Goal: Transaction & Acquisition: Purchase product/service

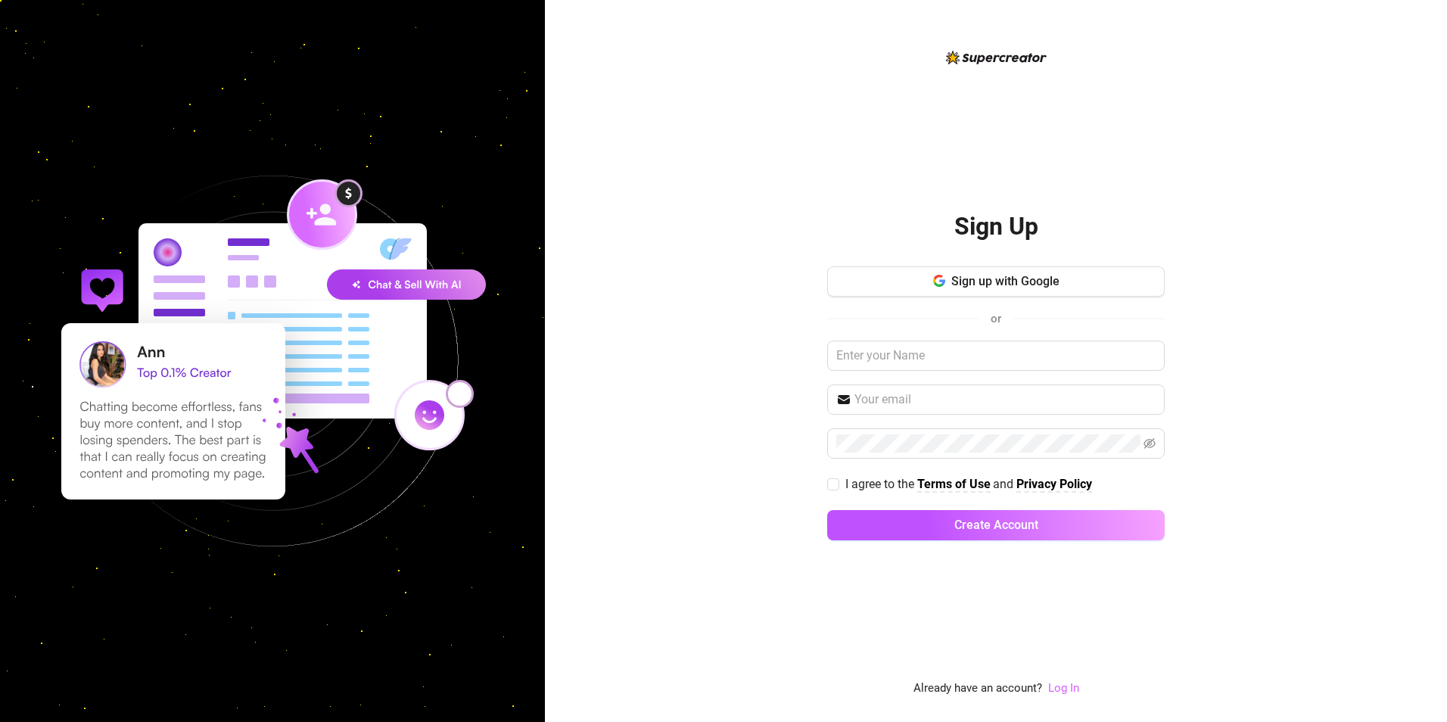
click at [1066, 693] on link "Log In" at bounding box center [1063, 688] width 31 height 14
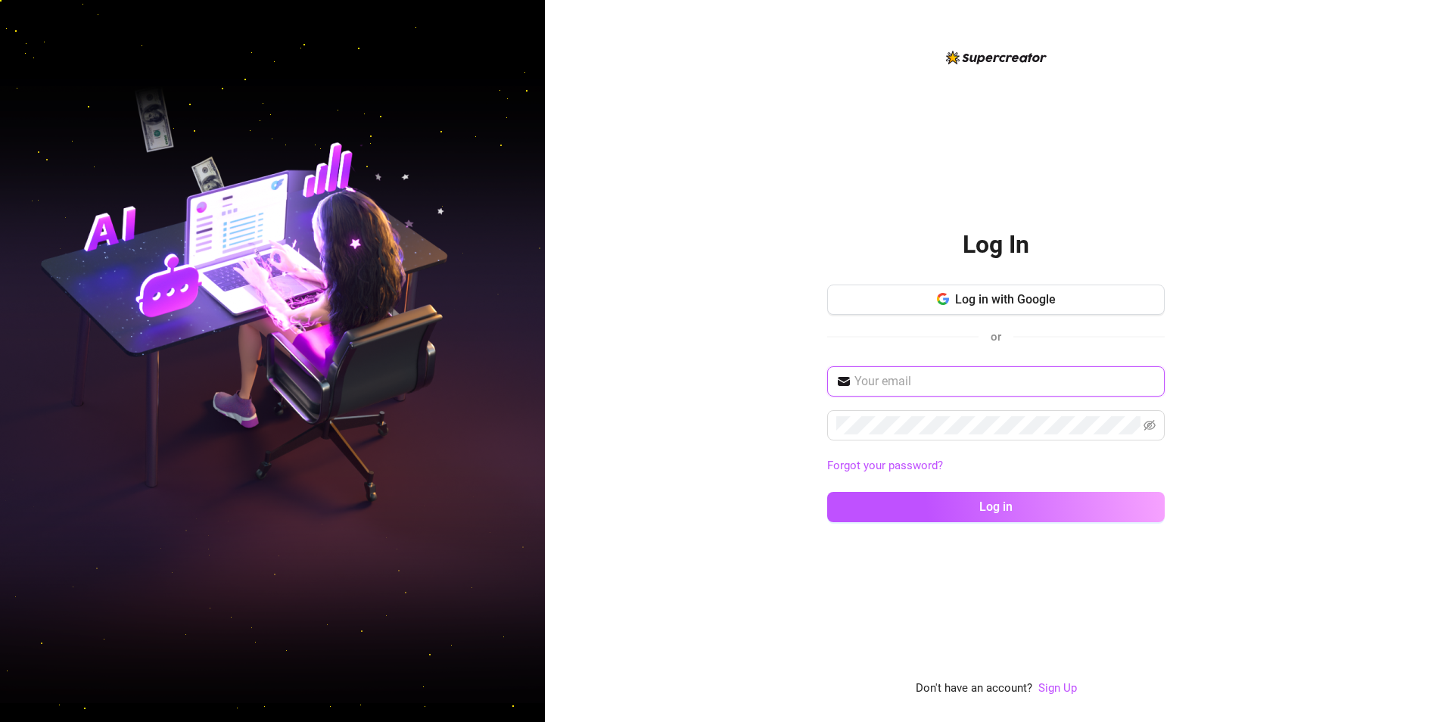
click at [957, 381] on input "text" at bounding box center [1005, 381] width 301 height 18
type input "[EMAIL_ADDRESS][DOMAIN_NAME]"
click at [1152, 428] on icon "eye-invisible" at bounding box center [1150, 425] width 12 height 11
click at [714, 393] on div "Log In Log in with Google or [EMAIL_ADDRESS][DOMAIN_NAME] Forgot your password?…" at bounding box center [996, 361] width 902 height 722
click at [799, 581] on div "Log In Log in with Google or [EMAIL_ADDRESS][DOMAIN_NAME] Forgot your password?…" at bounding box center [996, 361] width 902 height 722
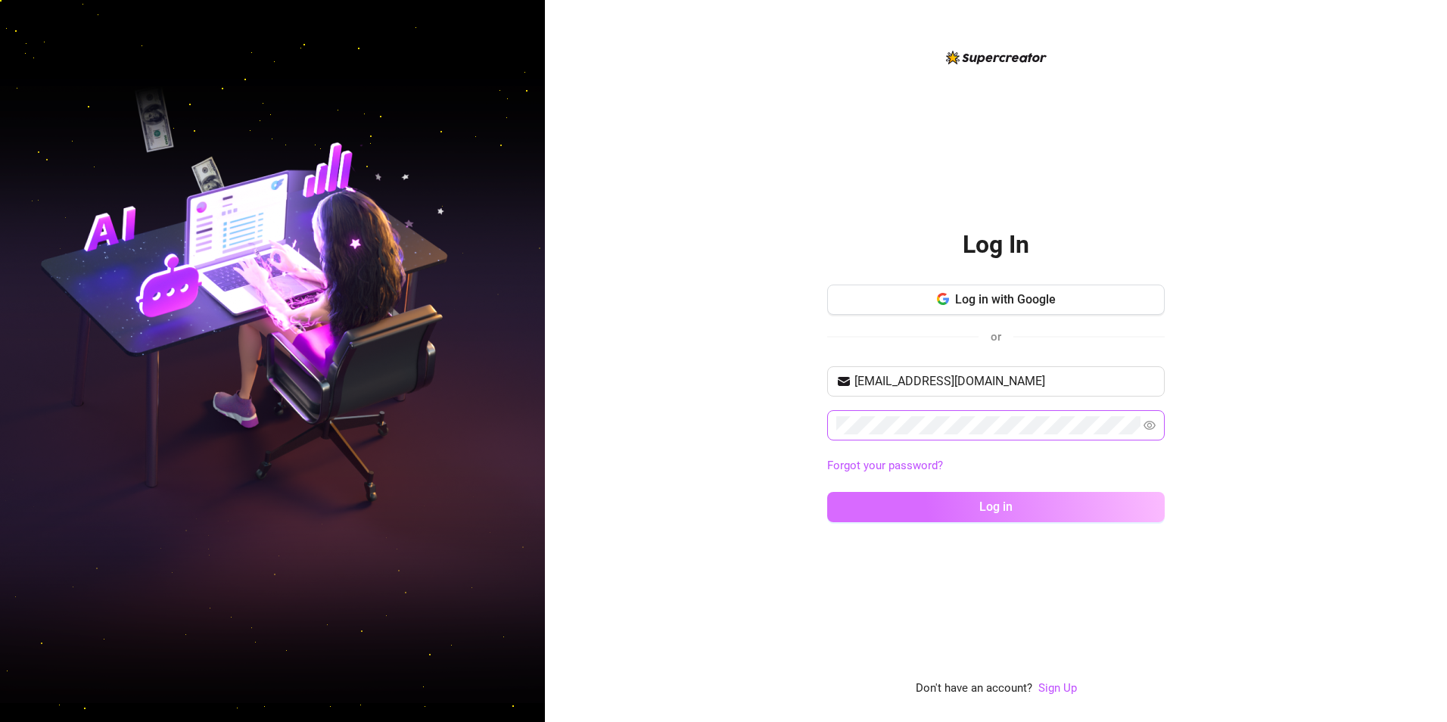
click at [978, 503] on button "Log in" at bounding box center [996, 507] width 338 height 30
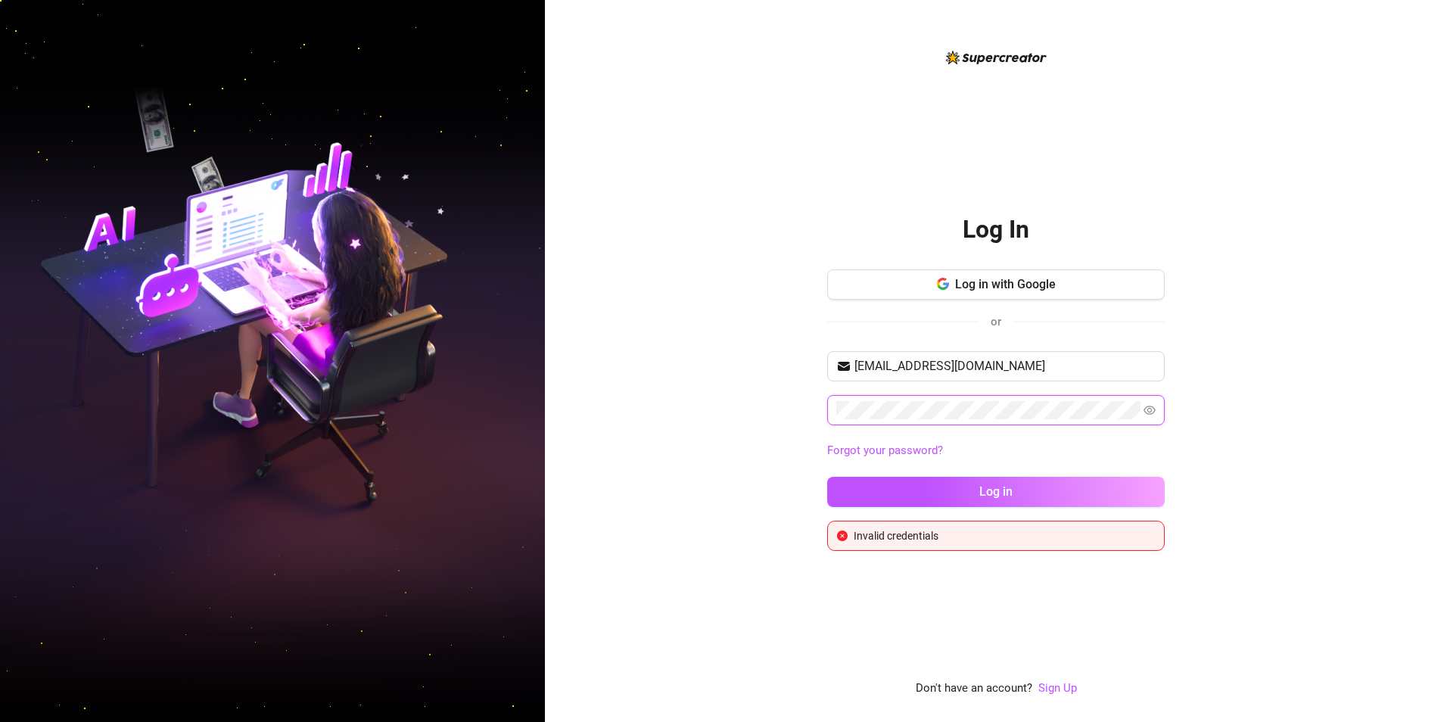
click at [475, 372] on div "Log In Log in with Google or miranda_crow@yahoo.com Forgot your password? Log i…" at bounding box center [723, 361] width 1447 height 722
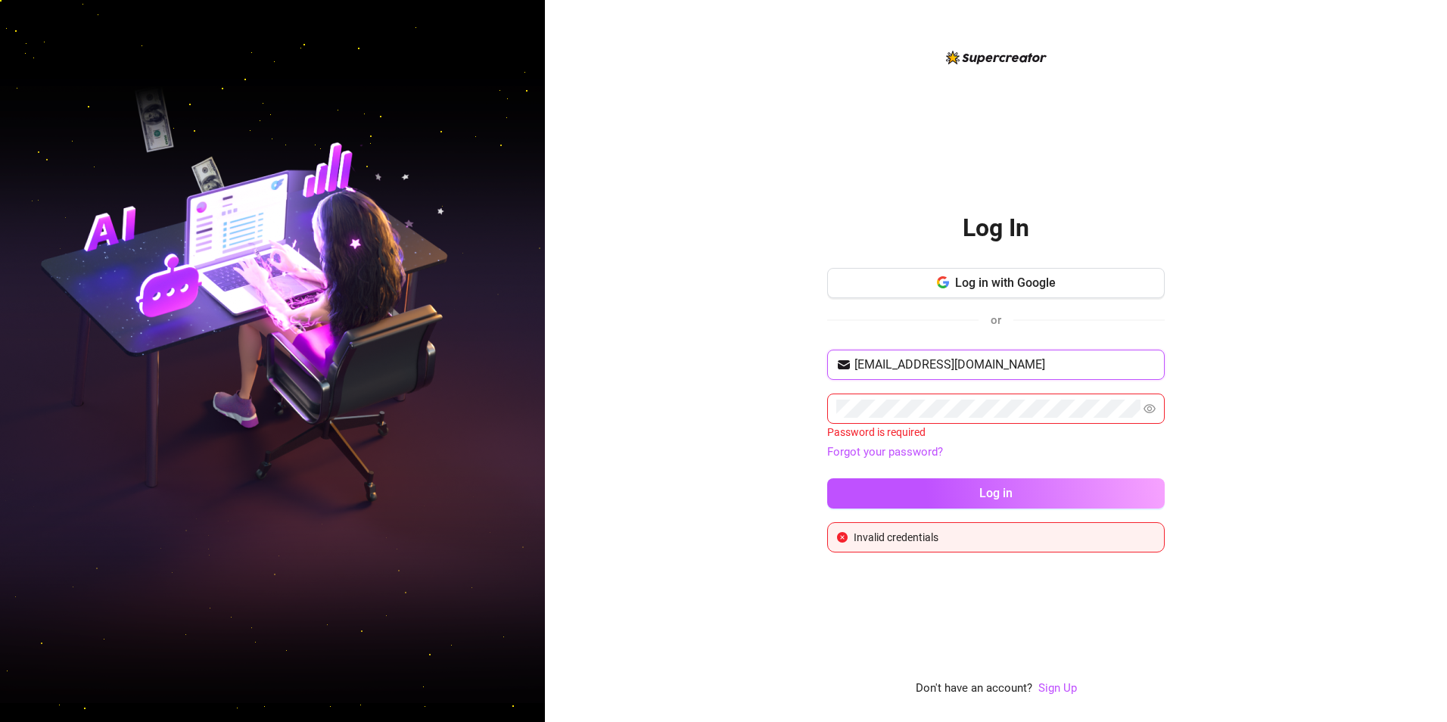
click at [1018, 366] on input "miranda_crow@yahoo.com" at bounding box center [1005, 365] width 301 height 18
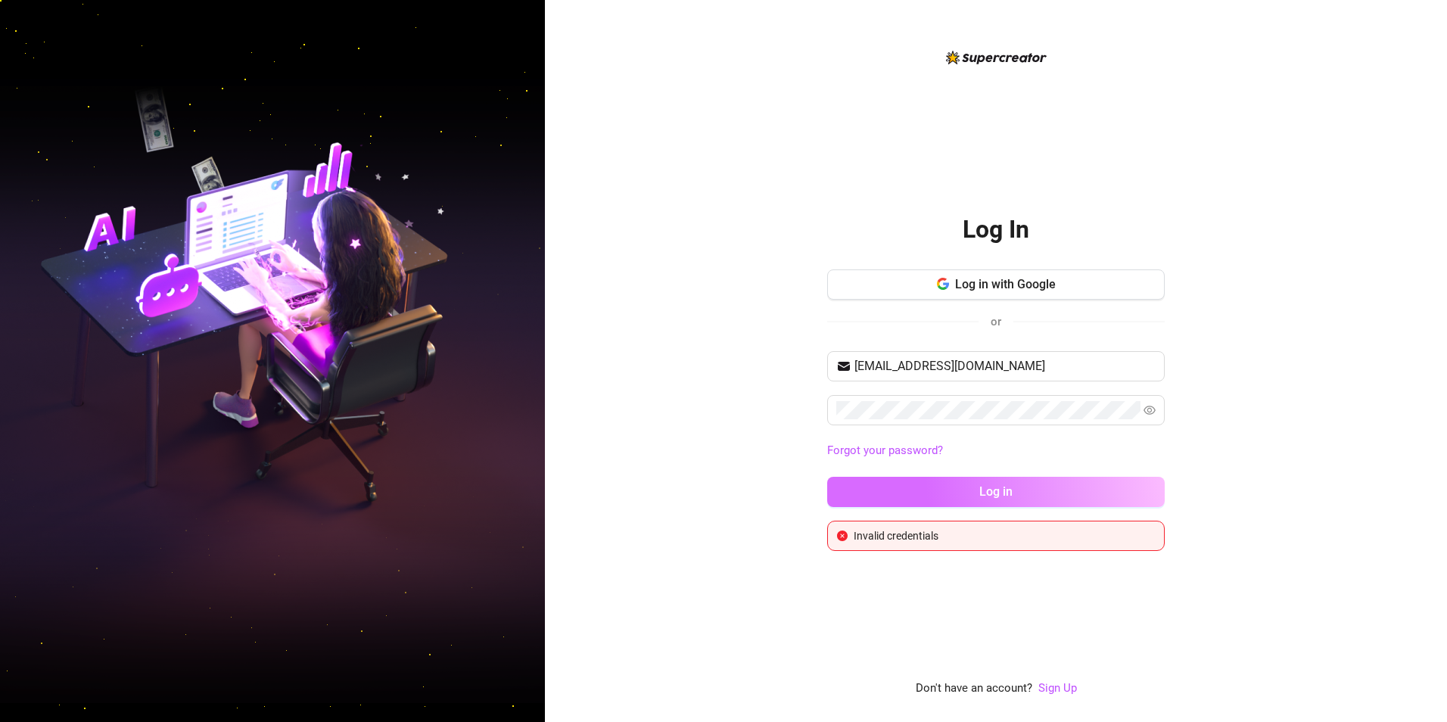
click at [1087, 494] on button "Log in" at bounding box center [996, 492] width 338 height 30
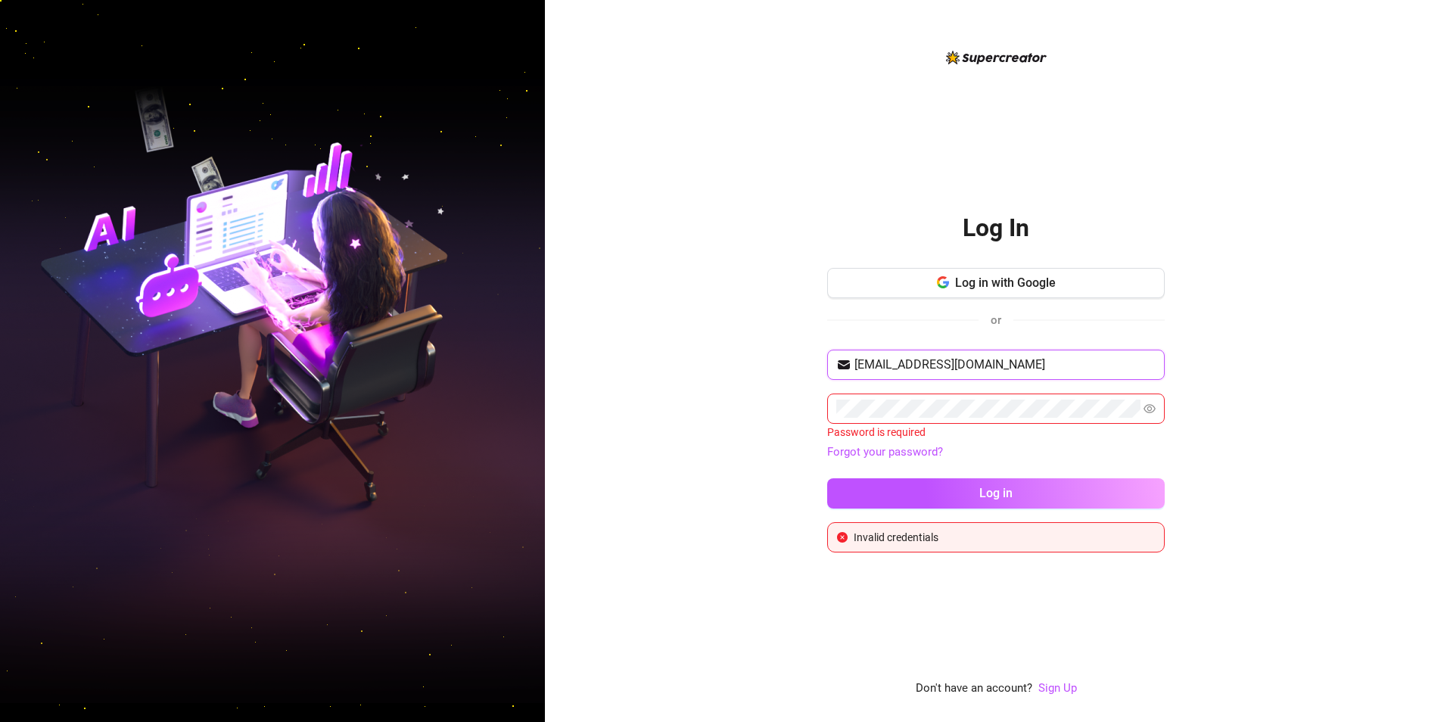
click at [1097, 364] on input "miranda_crow@yahoo.com" at bounding box center [1005, 365] width 301 height 18
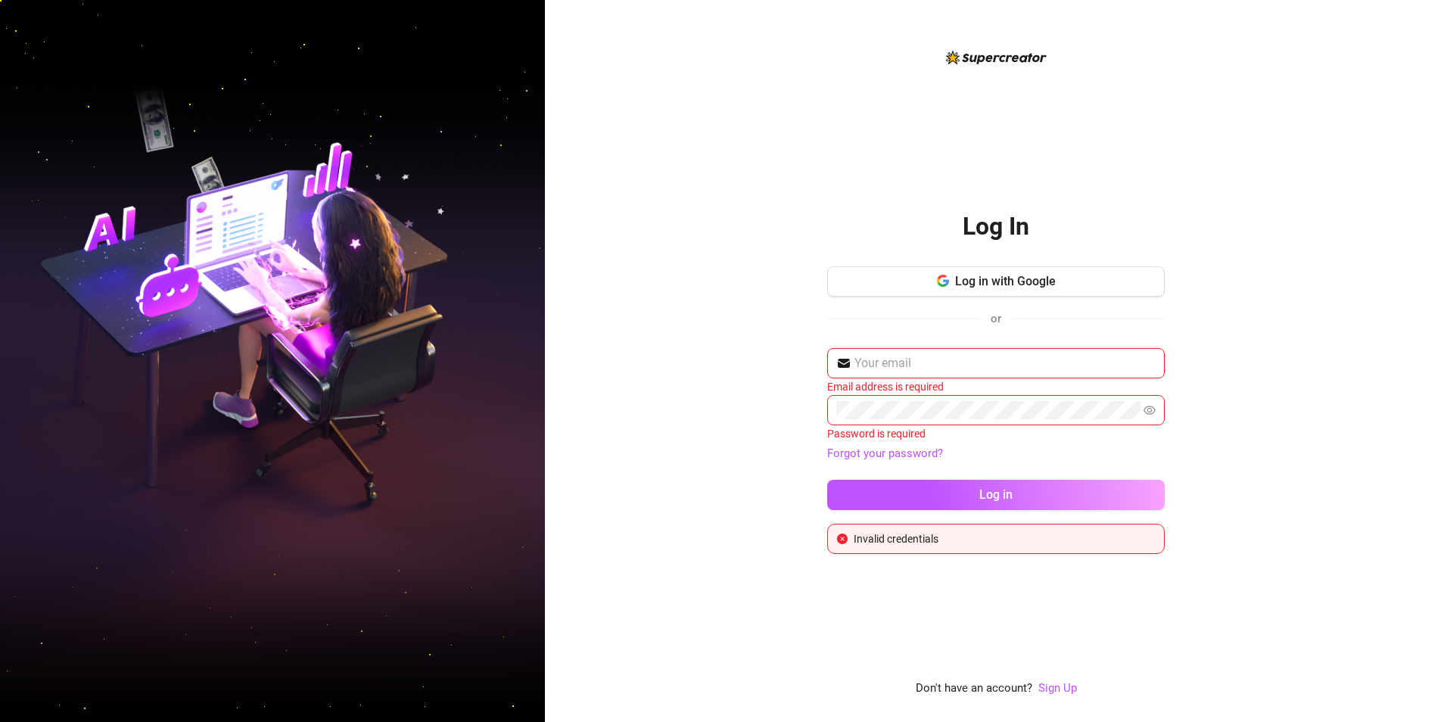
click at [960, 358] on input "text" at bounding box center [1005, 363] width 301 height 18
type input "miranda_crow@yahoo.com"
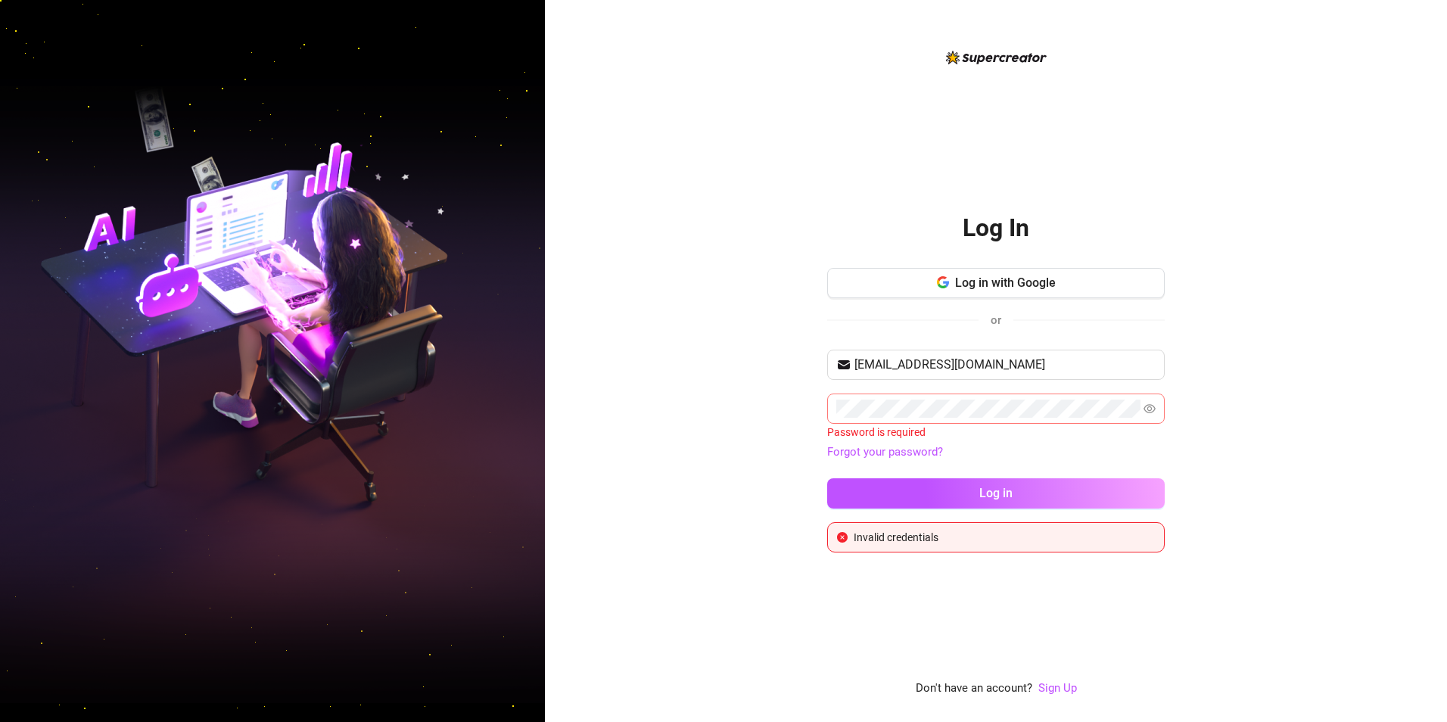
click at [956, 397] on span at bounding box center [996, 409] width 338 height 30
click at [1032, 358] on input "miranda_crow@yahoo.com" at bounding box center [1005, 365] width 301 height 18
click at [975, 491] on button "Log in" at bounding box center [996, 492] width 338 height 30
click at [898, 450] on link "Forgot your password?" at bounding box center [885, 451] width 116 height 14
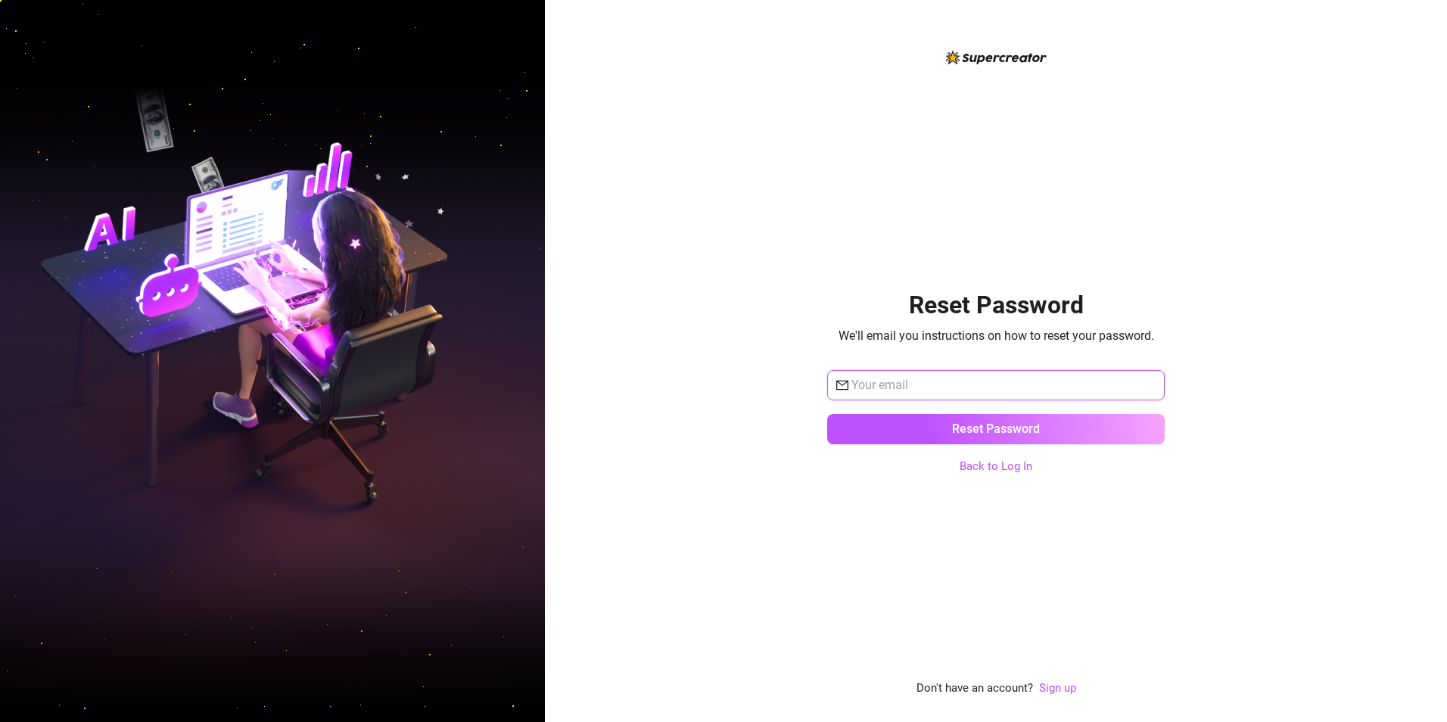
click at [1082, 381] on input "text" at bounding box center [1003, 385] width 304 height 18
type input "miranda_crow@yahoo.com"
click at [1005, 469] on link "Back to Log In" at bounding box center [996, 466] width 73 height 14
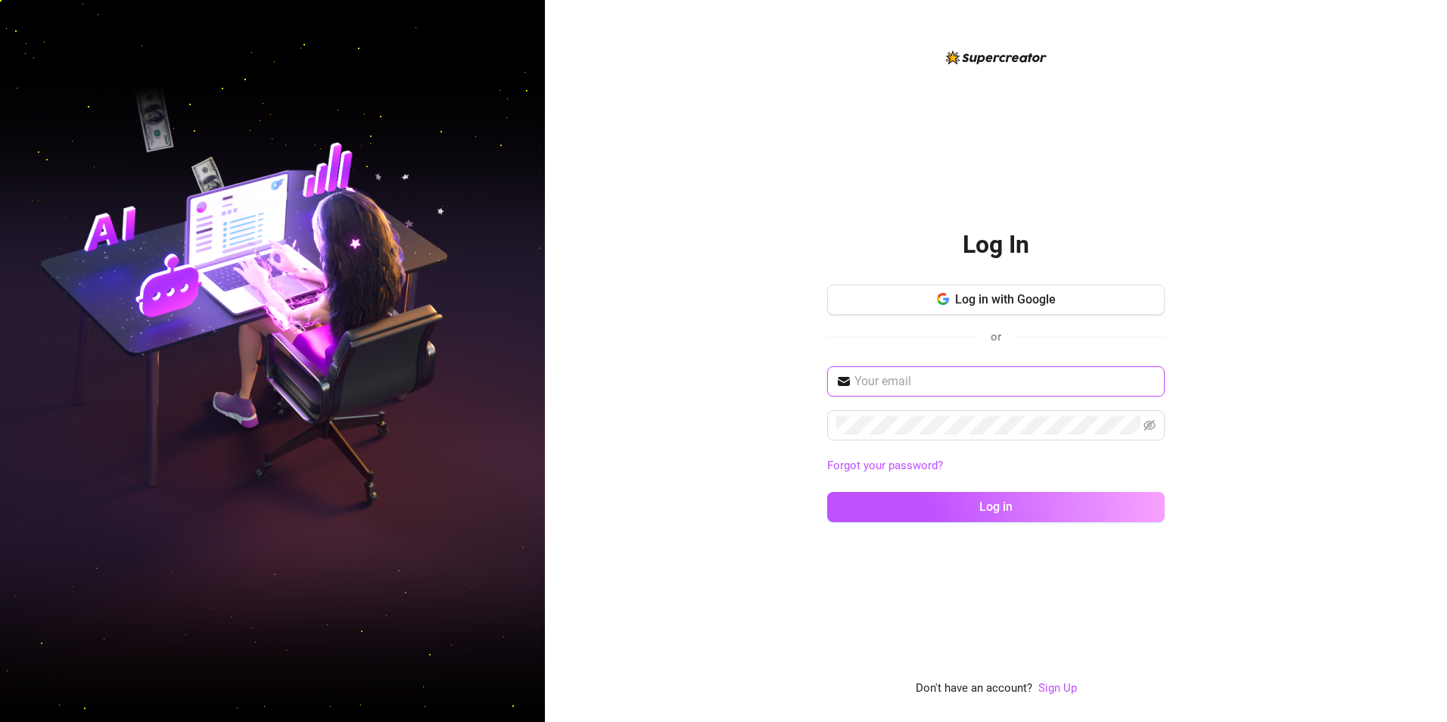
click at [991, 373] on input "text" at bounding box center [1005, 381] width 301 height 18
type input "piperpress@fastmail.com"
click at [1065, 371] on span "piperpress@fastmail.com" at bounding box center [996, 381] width 338 height 30
drag, startPoint x: 858, startPoint y: 374, endPoint x: 990, endPoint y: 367, distance: 131.9
click at [990, 367] on span "piperpress@fastmail.com" at bounding box center [996, 381] width 338 height 30
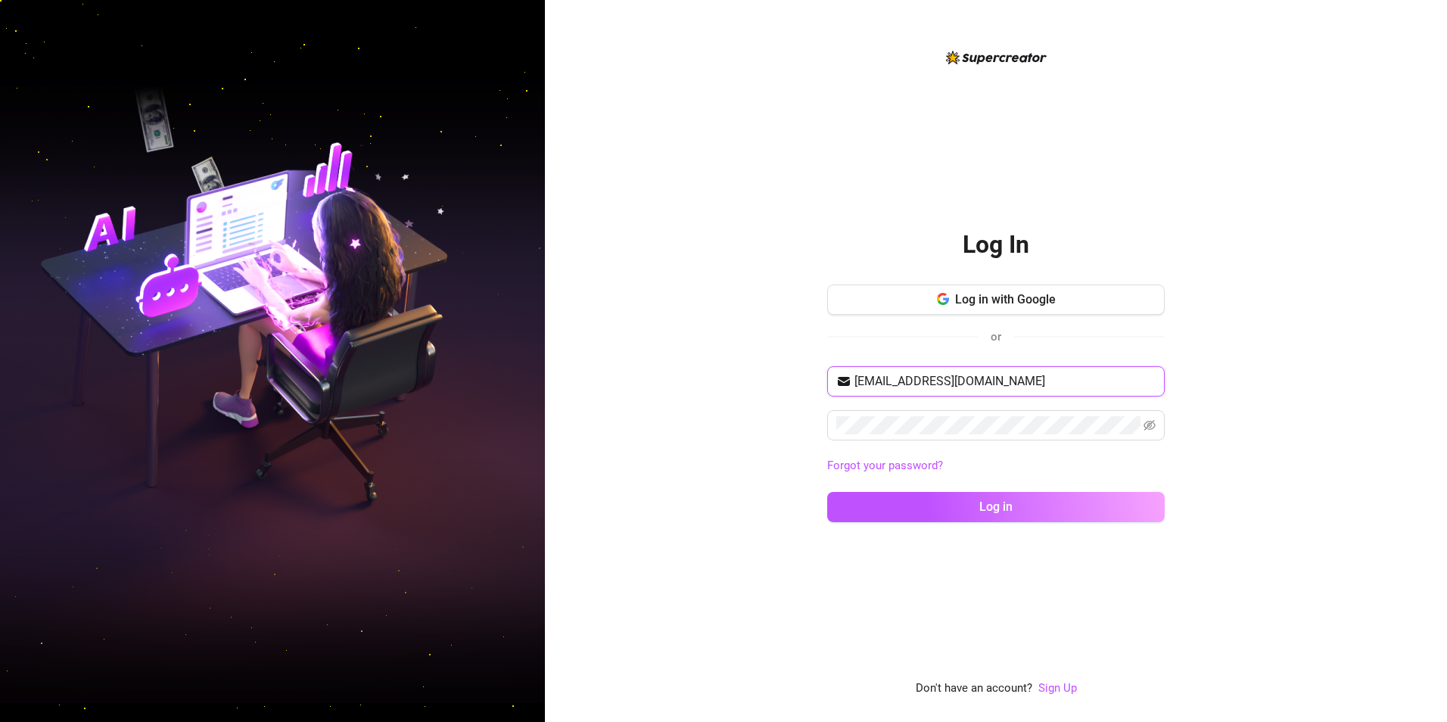
click at [858, 385] on input "piperpress@fastmail.com" at bounding box center [1005, 381] width 301 height 18
drag, startPoint x: 856, startPoint y: 385, endPoint x: 1012, endPoint y: 372, distance: 156.4
click at [1012, 372] on input "piperpress@fastmail.com" at bounding box center [1005, 381] width 301 height 18
click at [924, 456] on div "Forgot your password?" at bounding box center [996, 466] width 338 height 24
click at [926, 469] on link "Forgot your password?" at bounding box center [885, 466] width 116 height 14
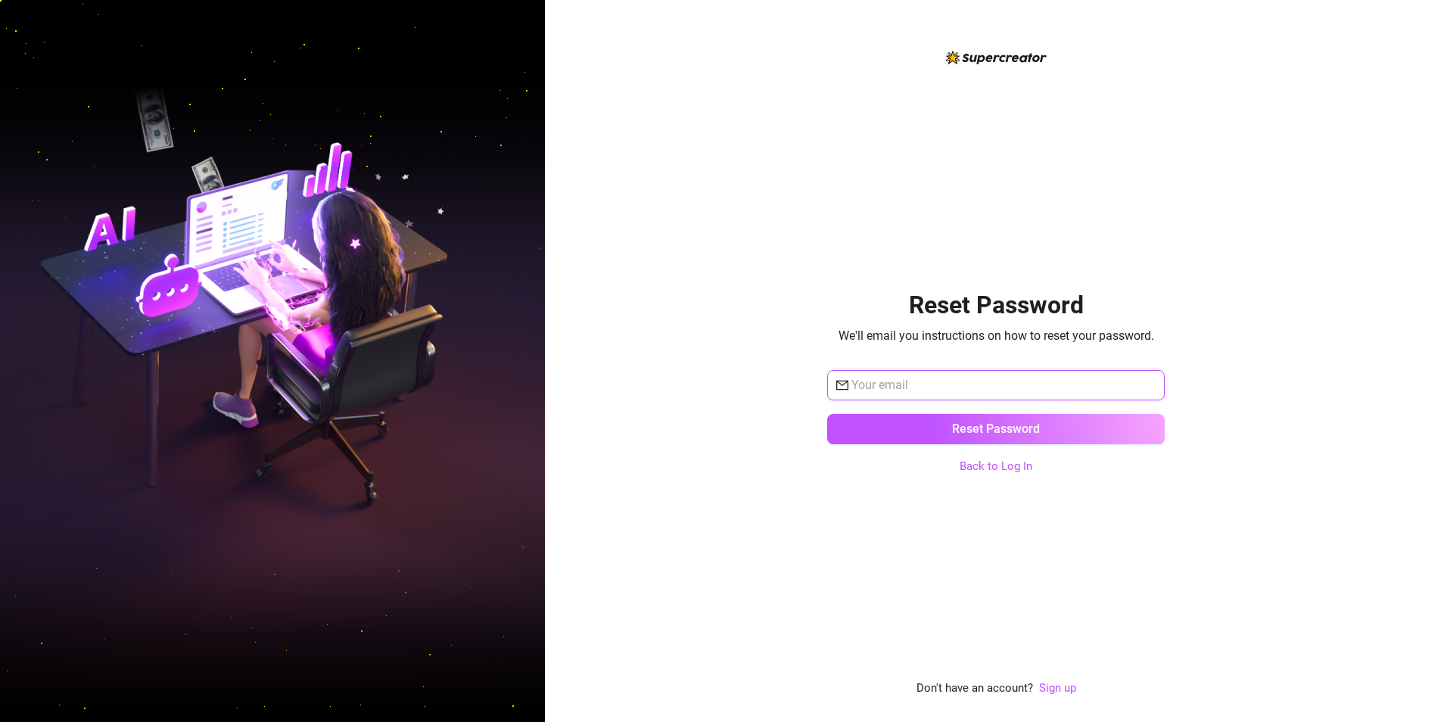
click at [943, 383] on input "text" at bounding box center [1003, 385] width 304 height 18
type input "piperpress@fastmail.com"
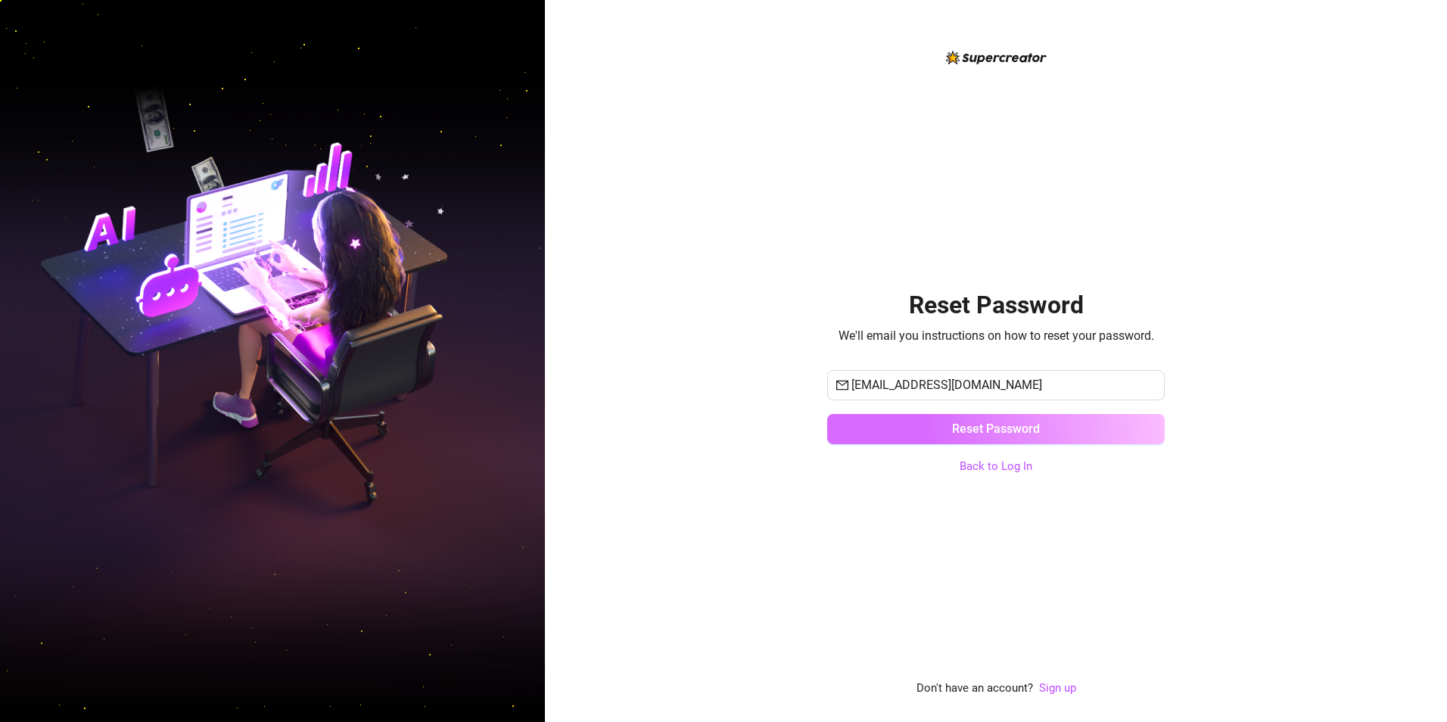
click at [929, 434] on button "Reset Password" at bounding box center [996, 429] width 338 height 30
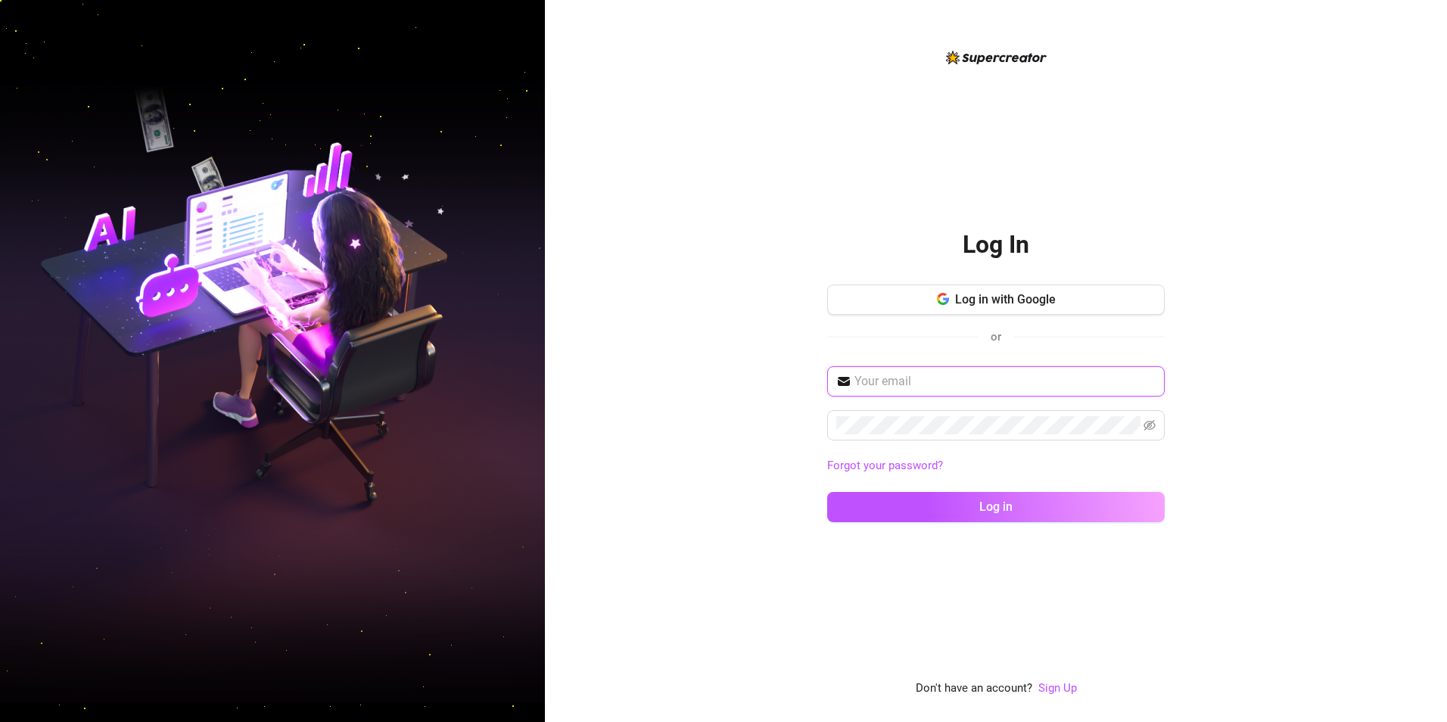
click at [942, 375] on input "text" at bounding box center [1005, 381] width 301 height 18
type input "piperpress@fastmail.com"
click at [1153, 418] on span at bounding box center [1150, 425] width 12 height 18
click at [1153, 429] on icon "eye-invisible" at bounding box center [1150, 425] width 12 height 12
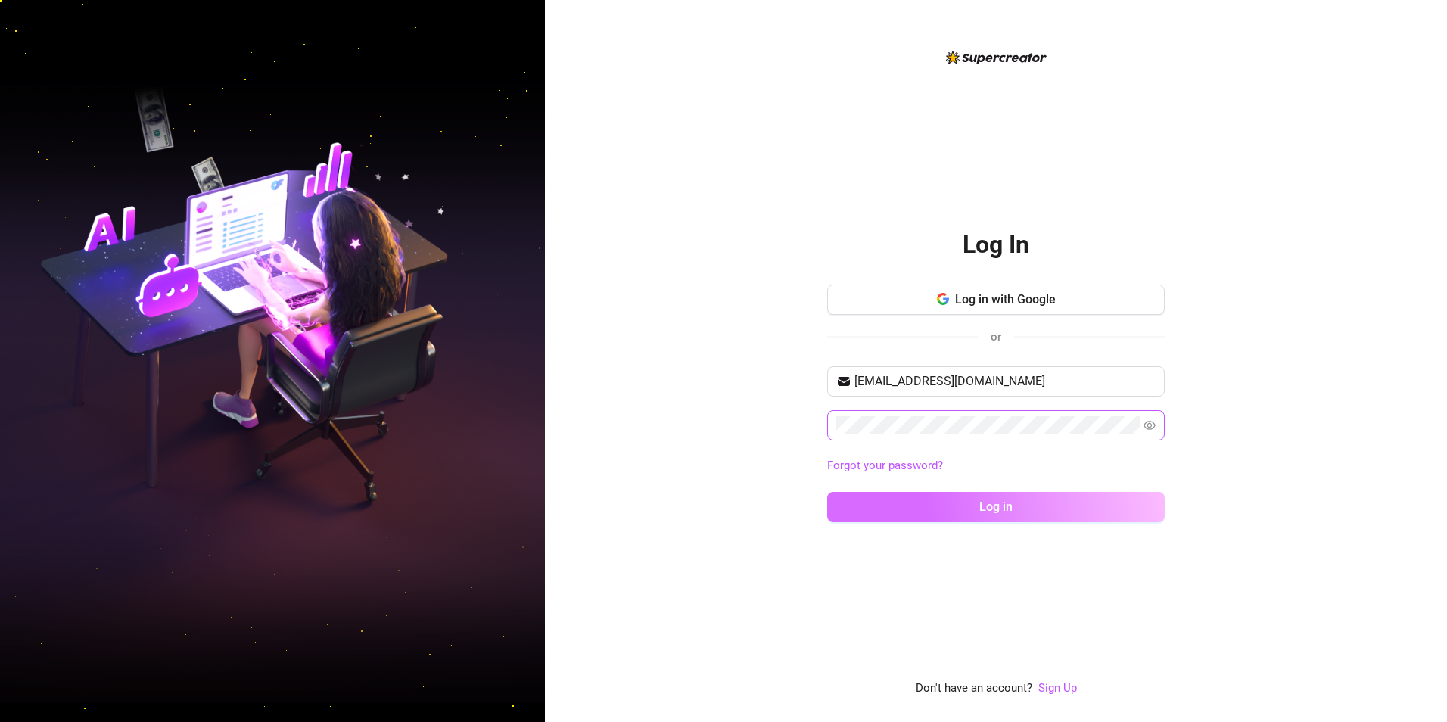
click at [1050, 516] on button "Log in" at bounding box center [996, 507] width 338 height 30
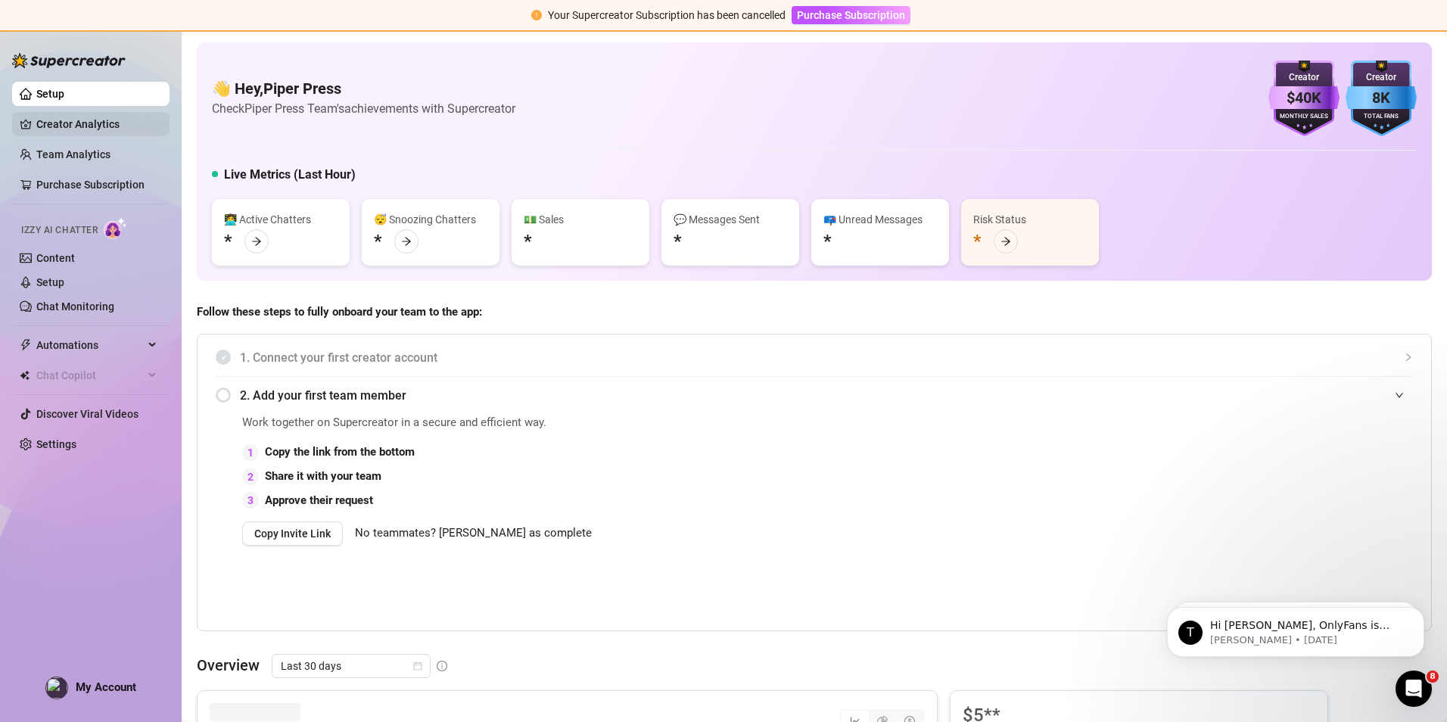
click at [91, 132] on link "Creator Analytics" at bounding box center [96, 124] width 121 height 24
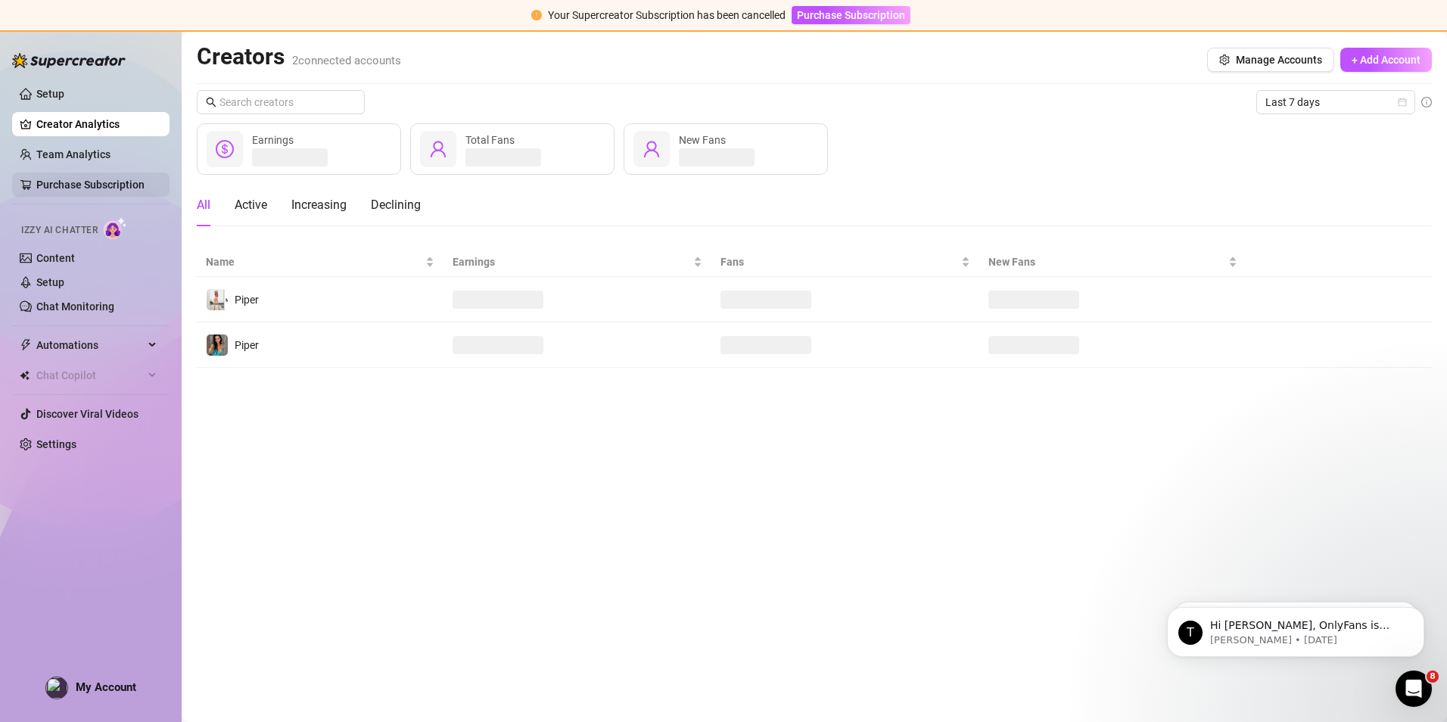
click at [86, 179] on link "Purchase Subscription" at bounding box center [90, 185] width 108 height 12
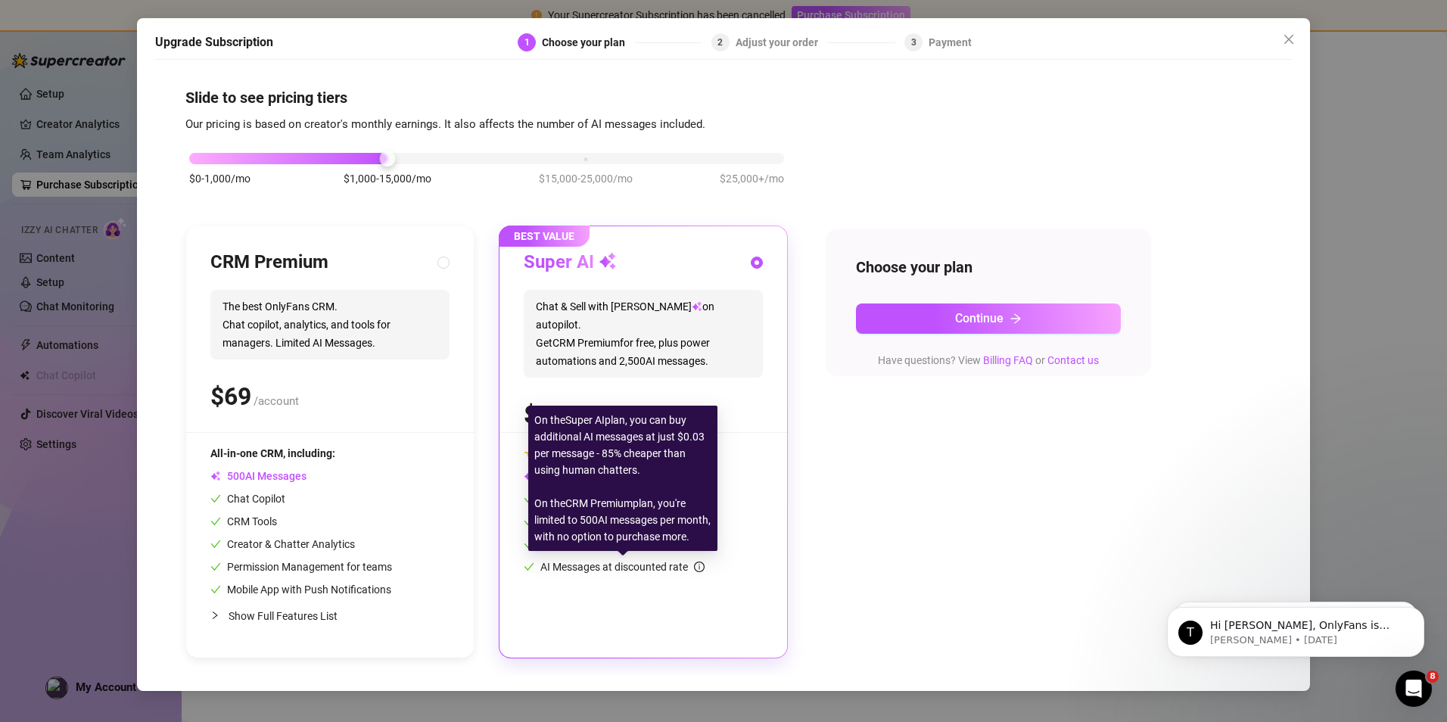
click at [657, 571] on span "AI Messages at discounted rate" at bounding box center [622, 567] width 164 height 12
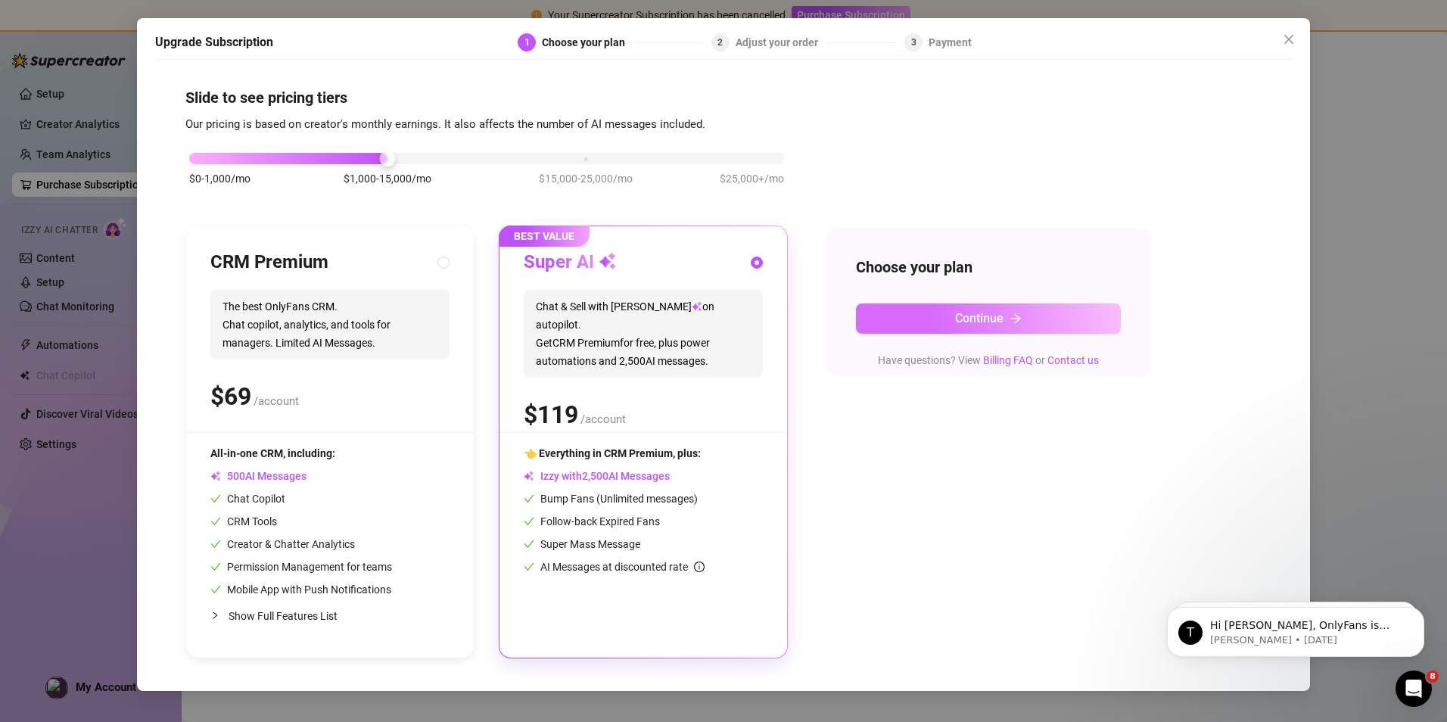
click at [979, 311] on span "Continue" at bounding box center [979, 318] width 48 height 14
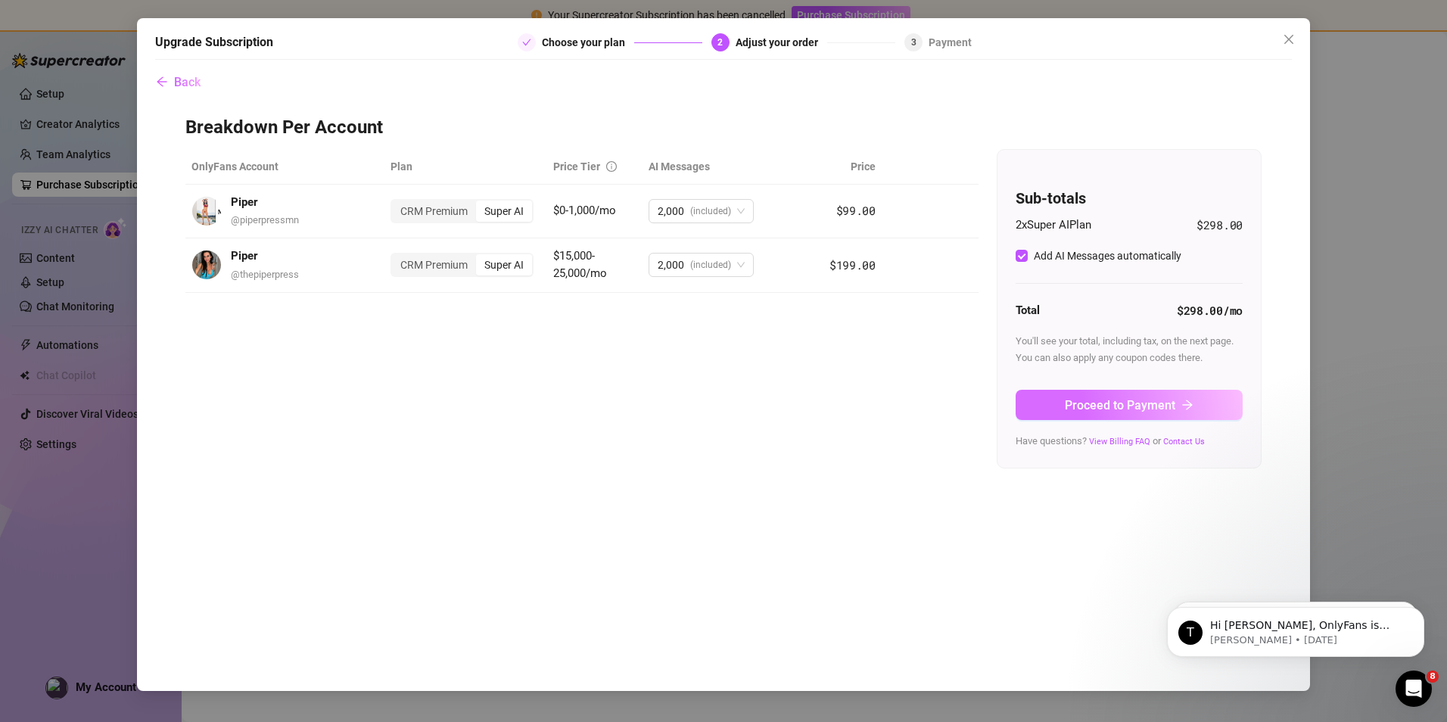
click at [1077, 409] on span "Proceed to Payment" at bounding box center [1120, 405] width 111 height 14
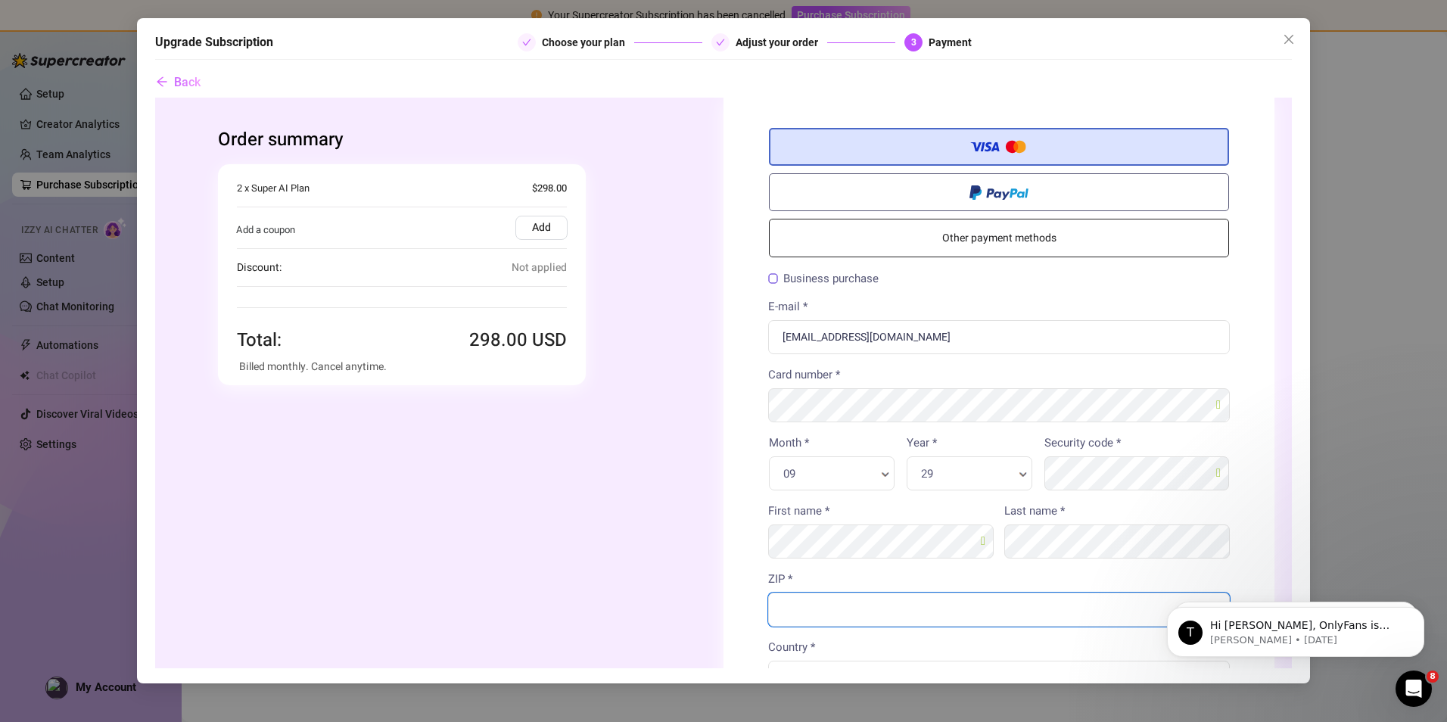
click at [898, 600] on input "ZIP *" at bounding box center [999, 609] width 462 height 34
type input "55124"
click at [736, 639] on body "Order summary" at bounding box center [723, 567] width 1137 height 940
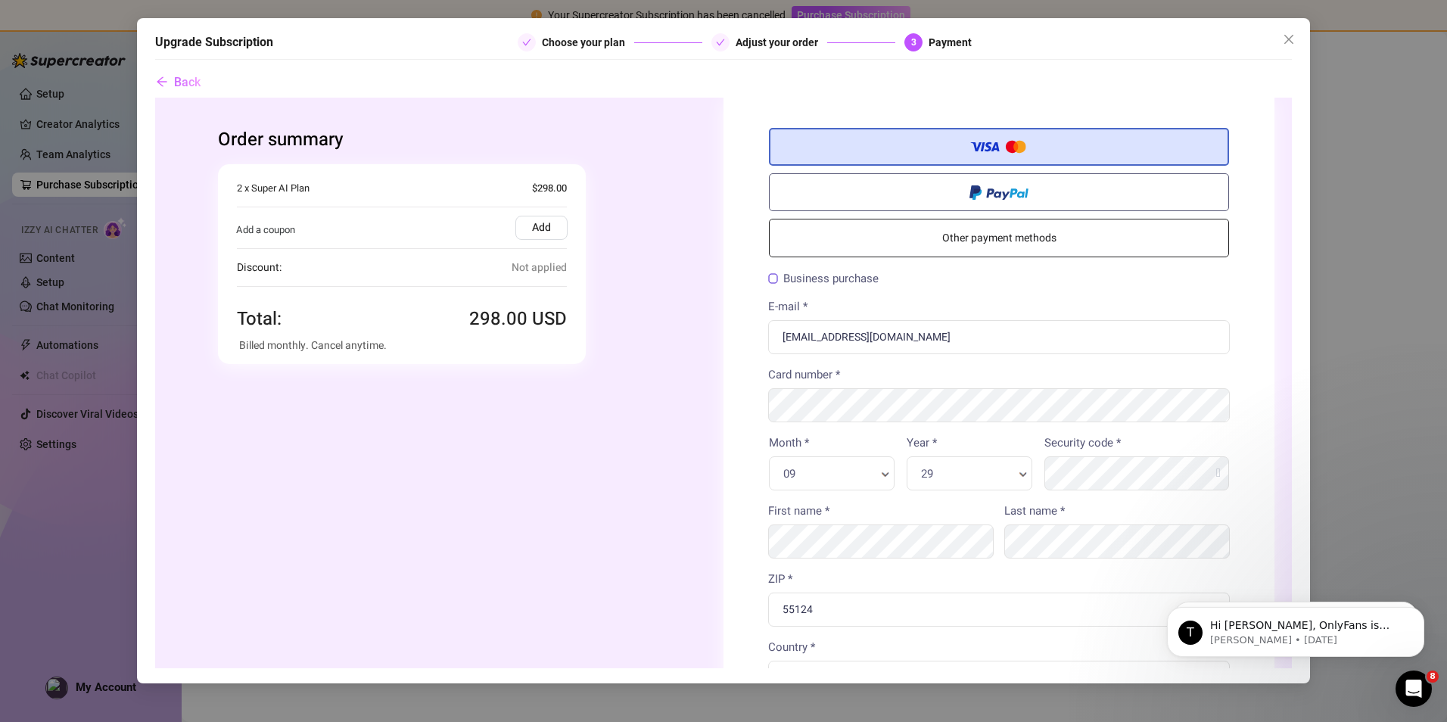
click at [1243, 312] on div "Credit/Debit Card Other payment methods Billing Information Business purchase" at bounding box center [999, 567] width 551 height 940
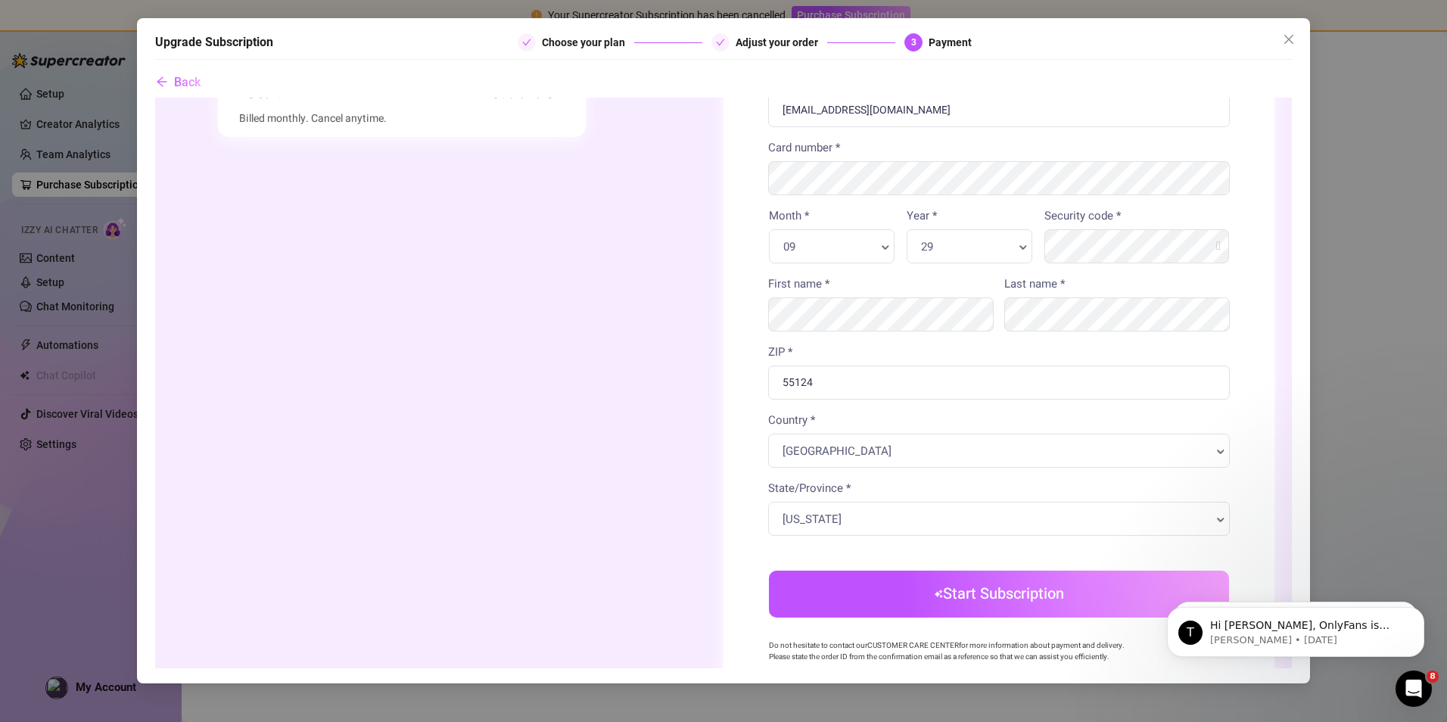
scroll to position [303, 0]
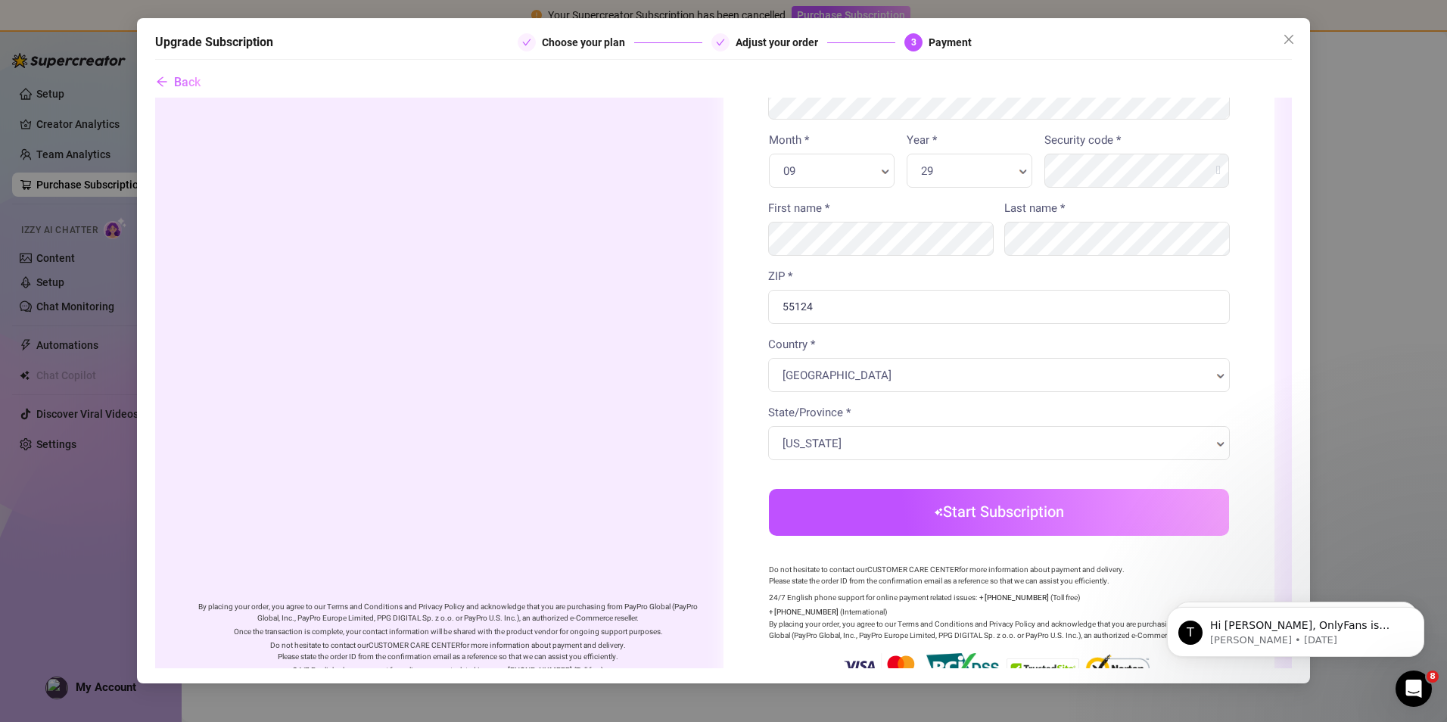
click at [1048, 512] on button "Start Subscription" at bounding box center [999, 511] width 460 height 47
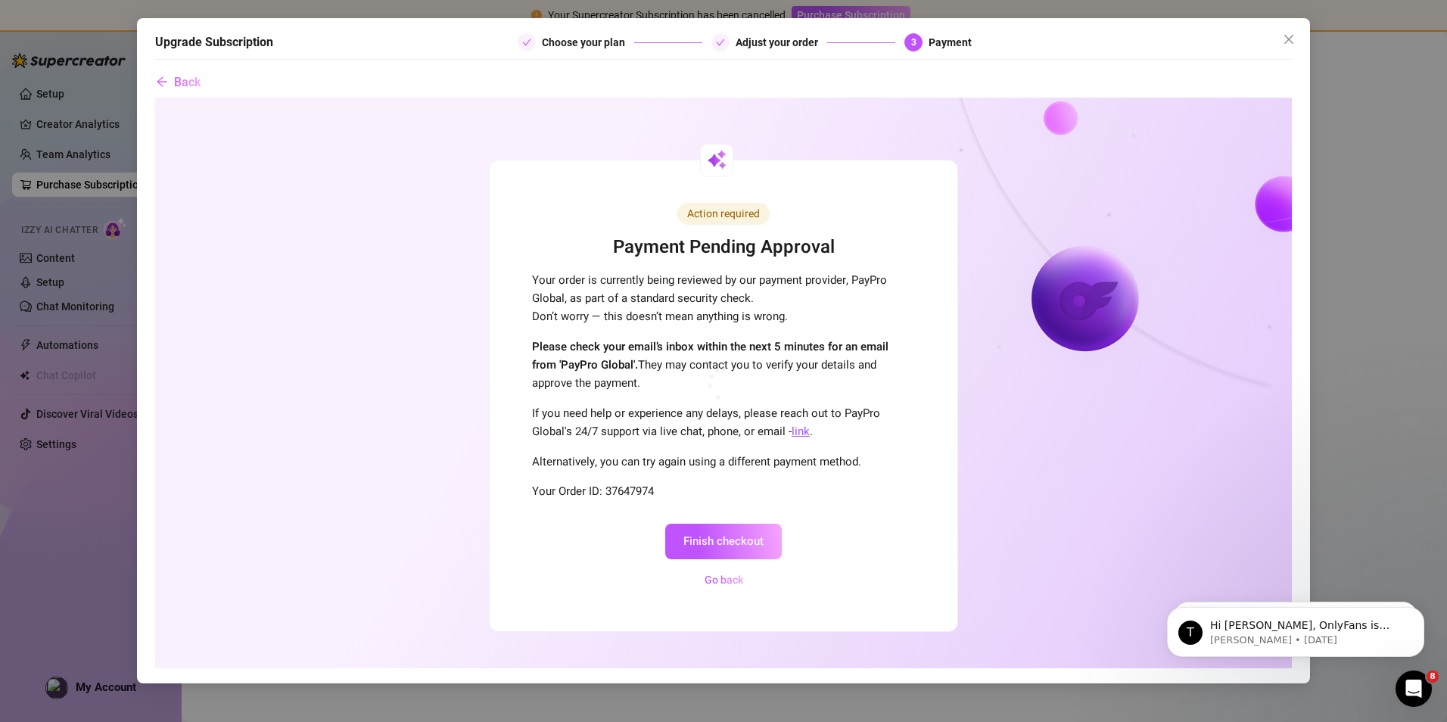
scroll to position [0, 0]
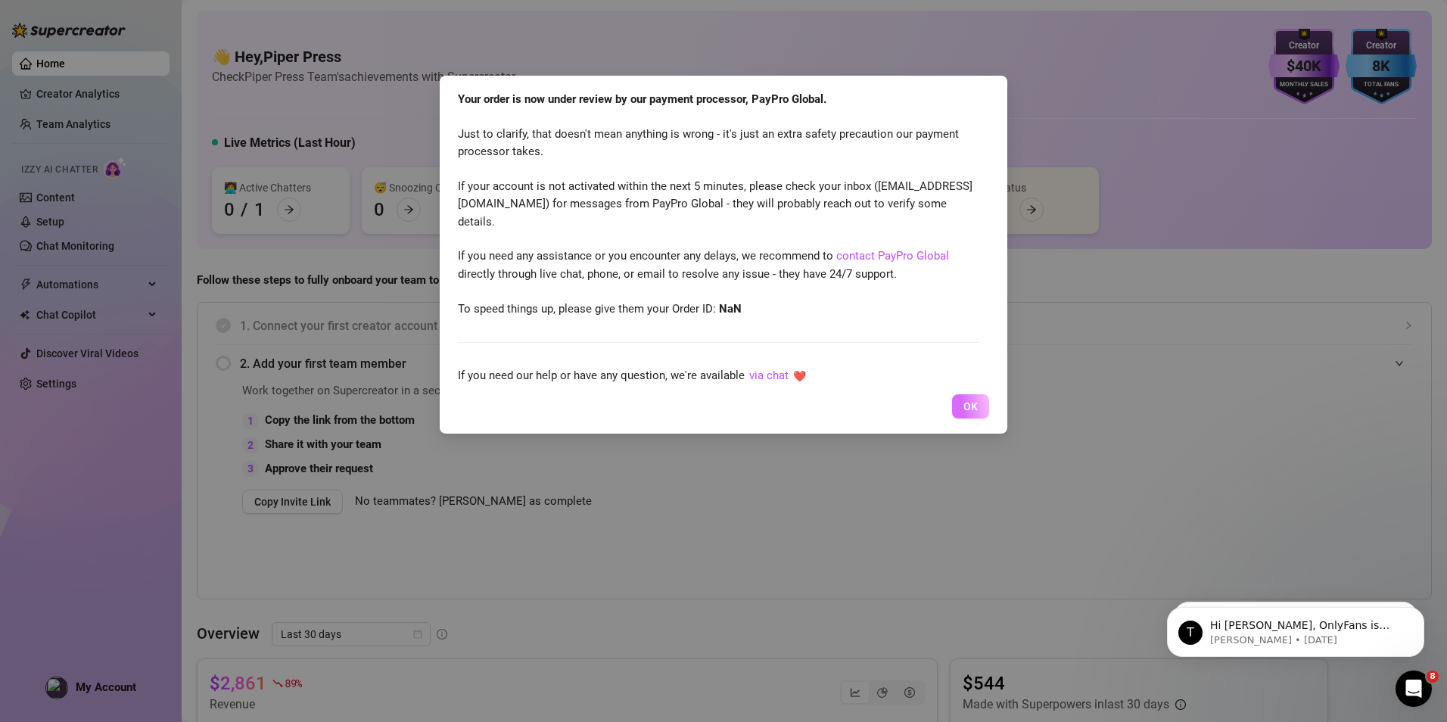
click at [971, 404] on span "OK" at bounding box center [970, 406] width 14 height 12
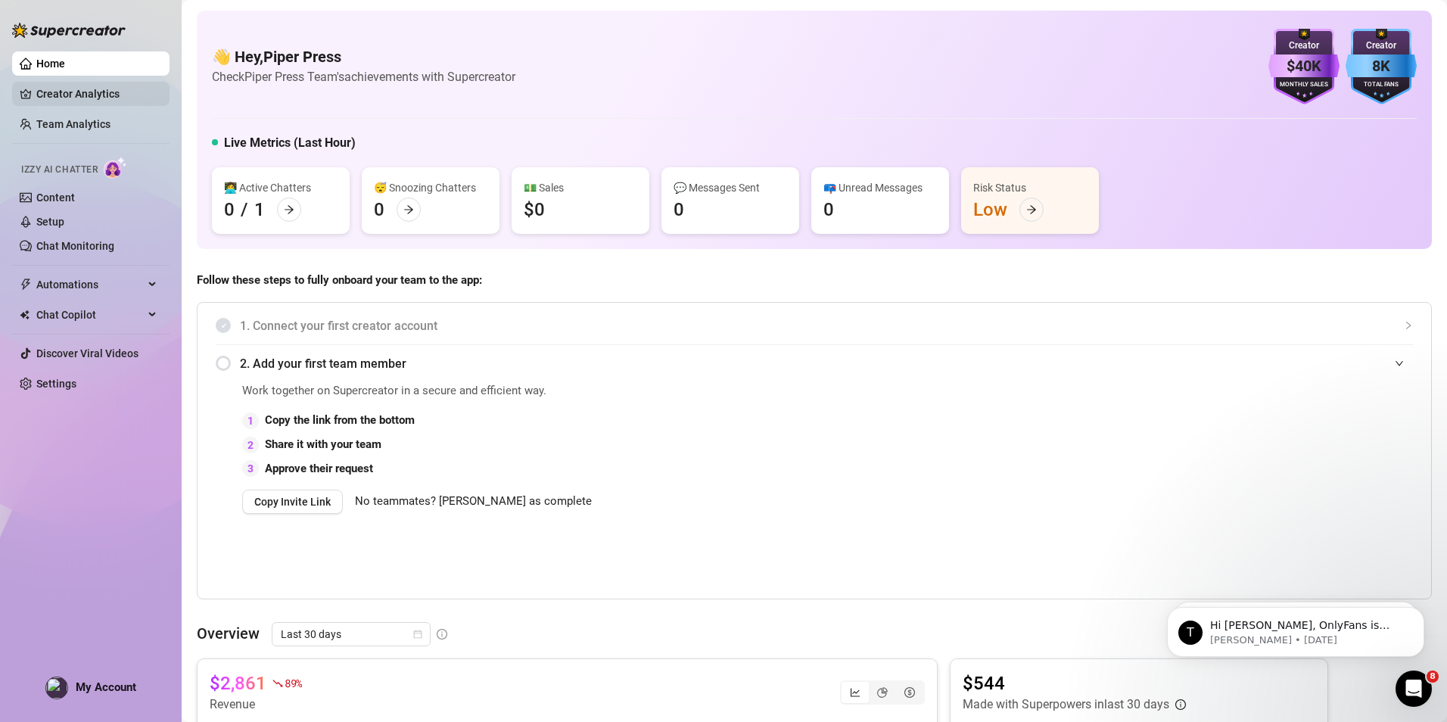
click at [46, 99] on link "Creator Analytics" at bounding box center [96, 94] width 121 height 24
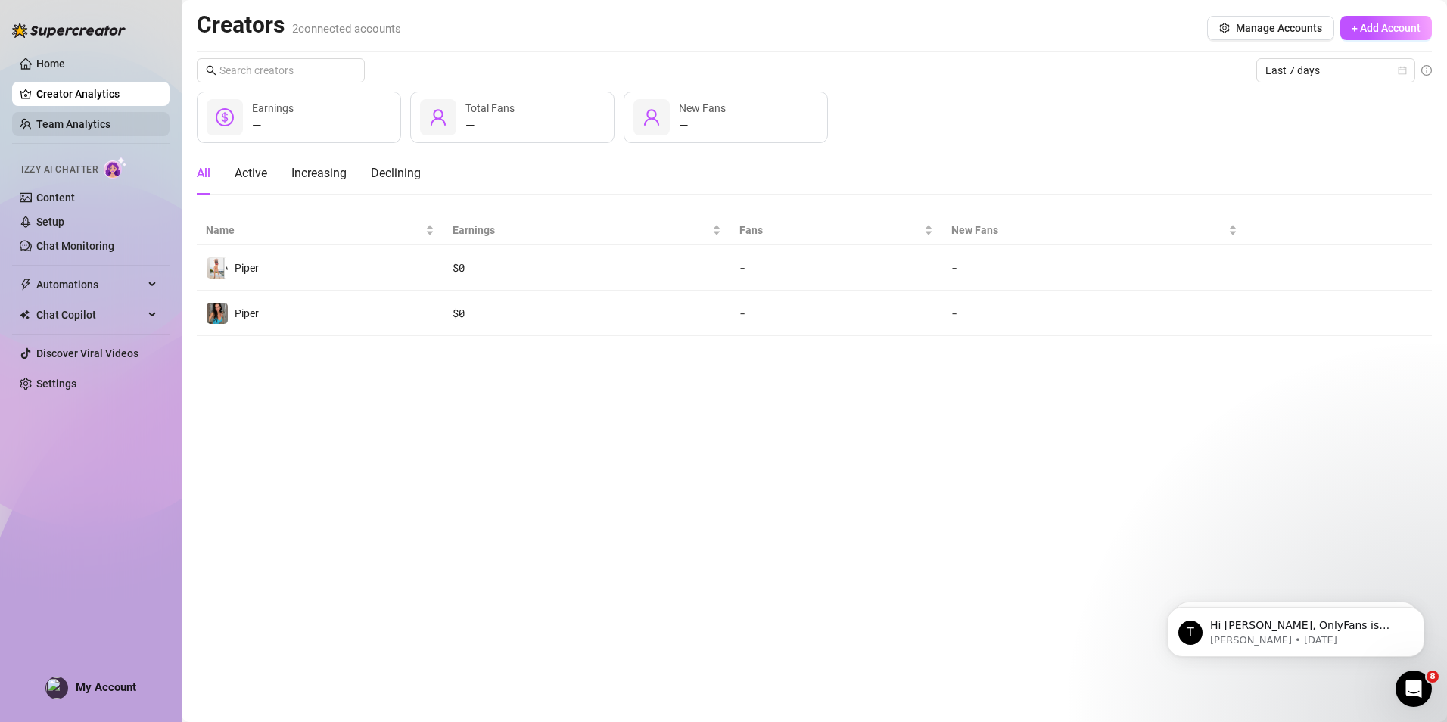
click at [91, 118] on link "Team Analytics" at bounding box center [73, 124] width 74 height 12
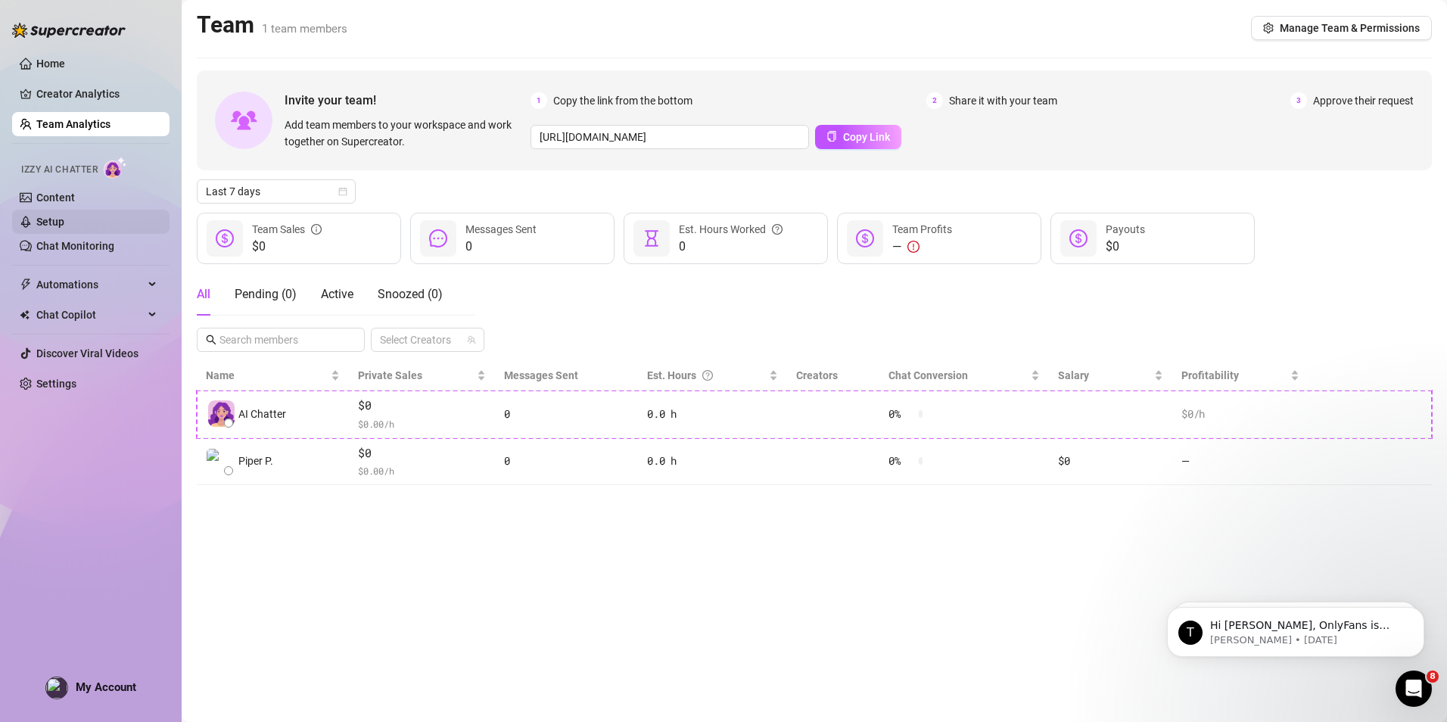
click at [64, 221] on link "Setup" at bounding box center [50, 222] width 28 height 12
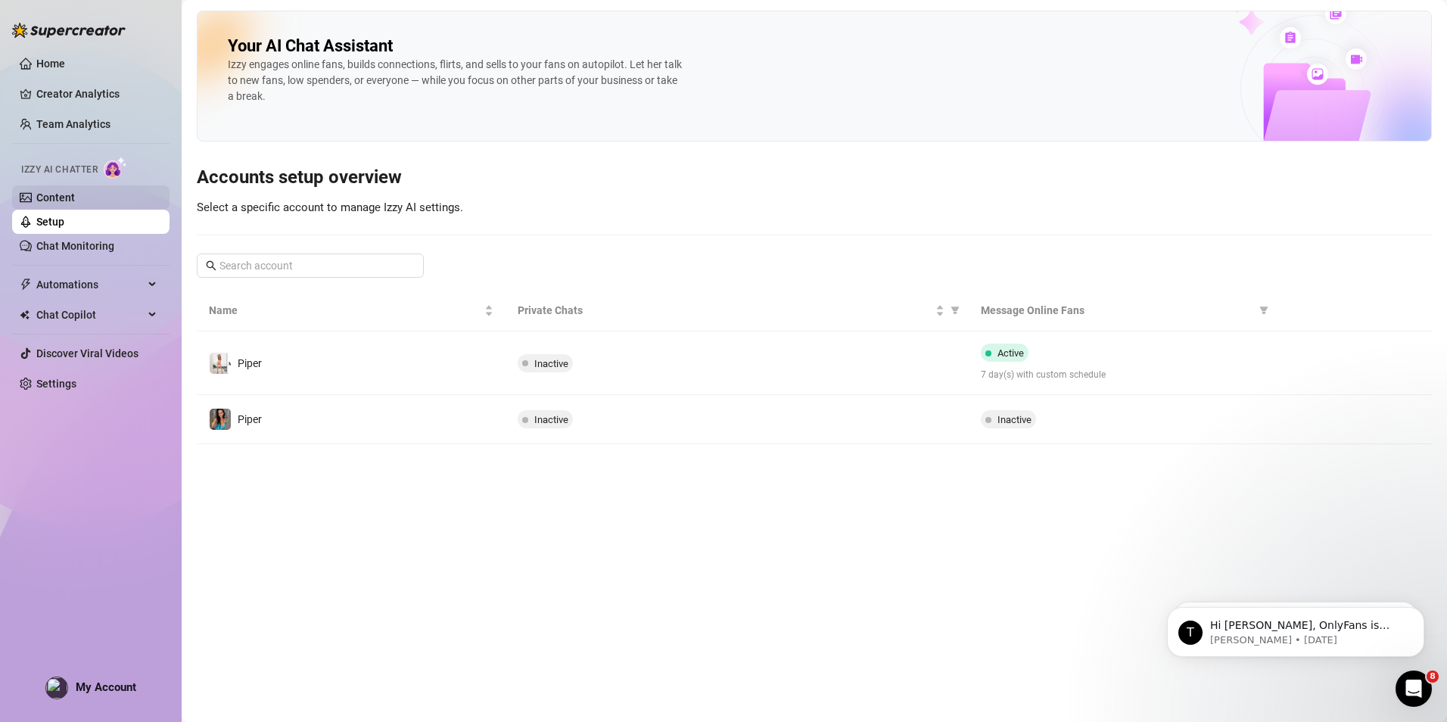
click at [75, 196] on link "Content" at bounding box center [55, 197] width 39 height 12
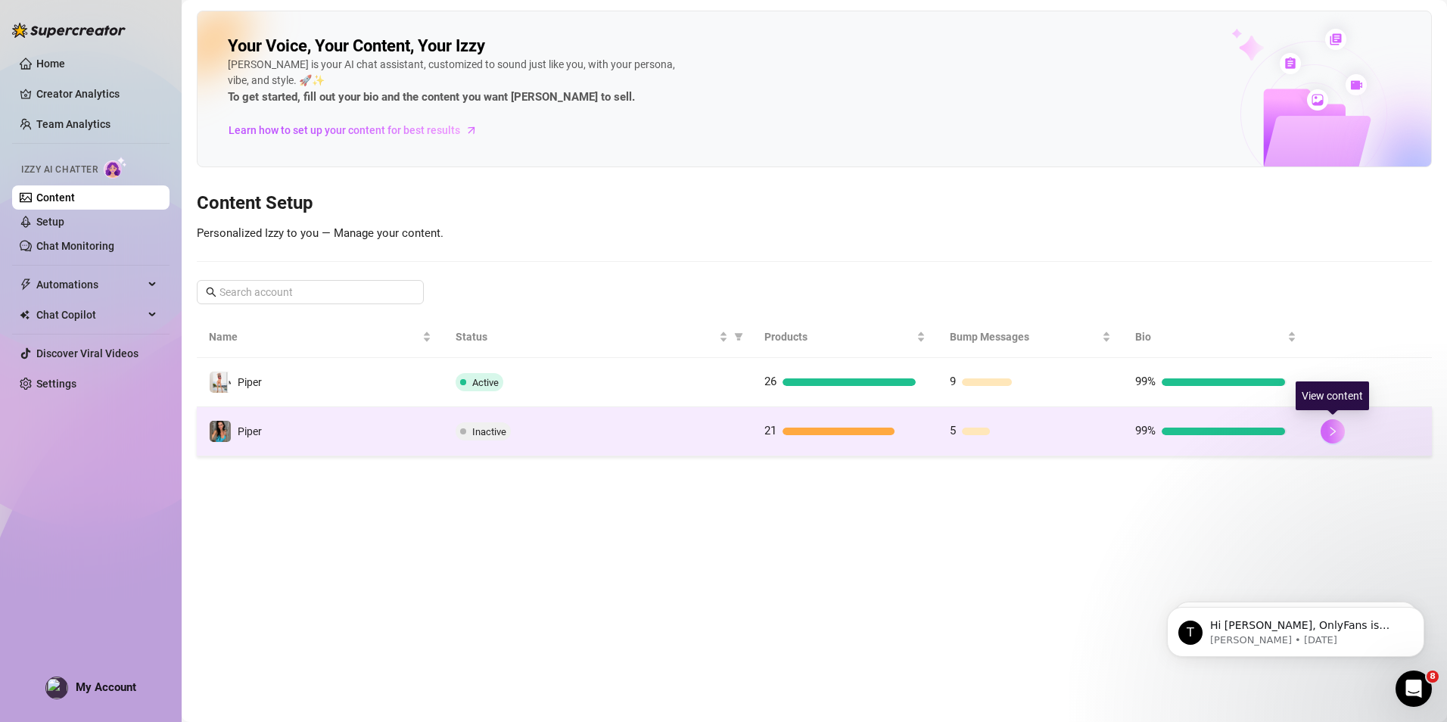
click at [1334, 429] on icon "right" at bounding box center [1333, 431] width 11 height 11
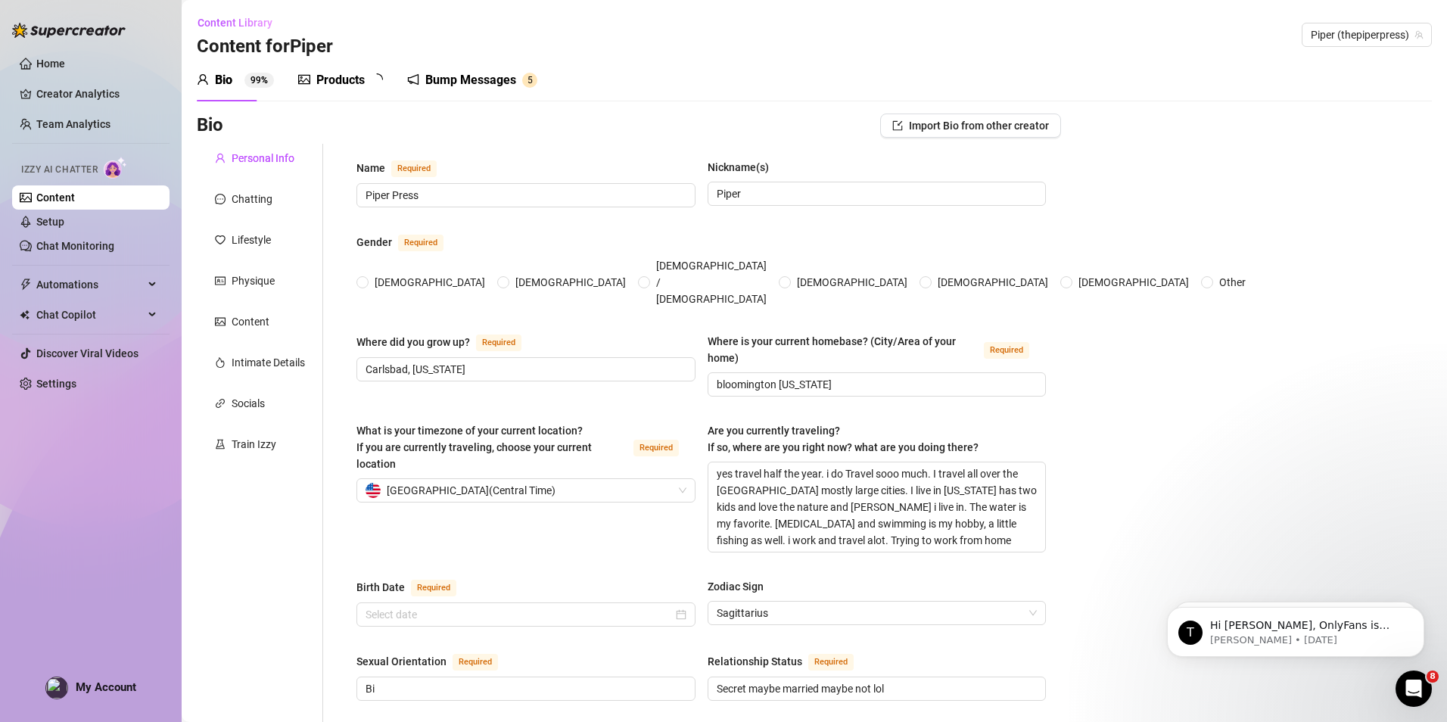
type input "Piper Press"
type input "Piper"
type input "Carlsbad, New Mexico"
type input "bloomington minnesota"
type textarea "yes travel half the year. i do Travel sooo much. I travel all over the usa most…"
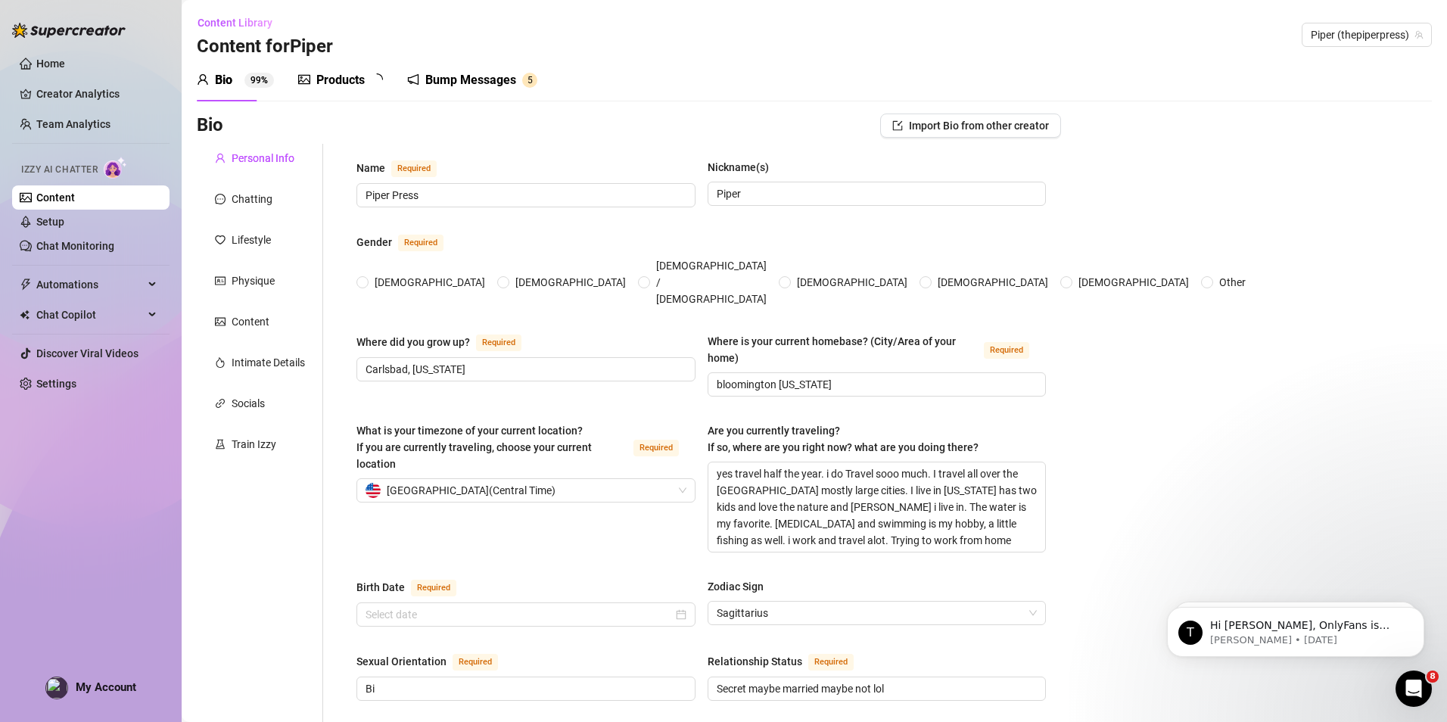
type input "Bi"
type input "Secret maybe married maybe not lol"
type input "3"
type input "2"
type input "4 cats, 1 dog Choppo"
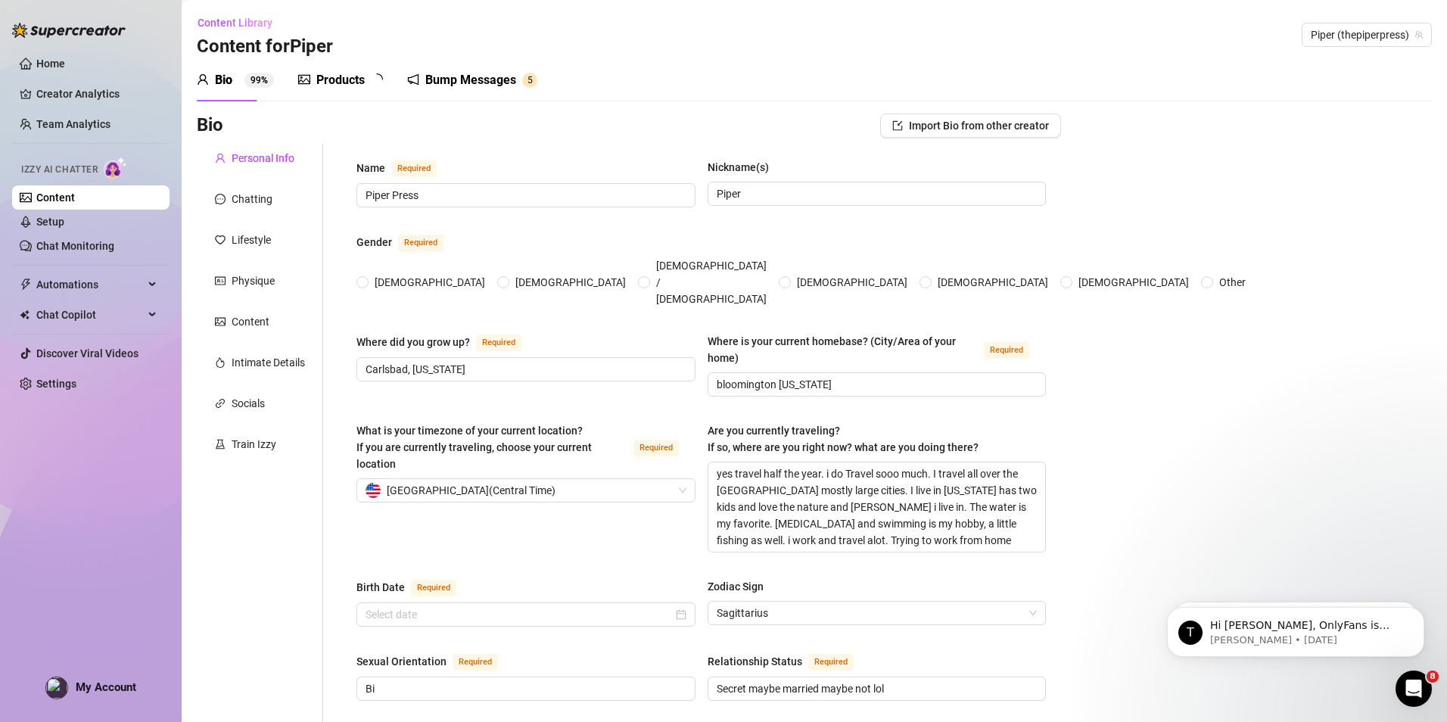
type input "Self-employed"
type input "Dental Hygenist"
type input "4 Year asst"
type input "Matrix"
type input "Open"
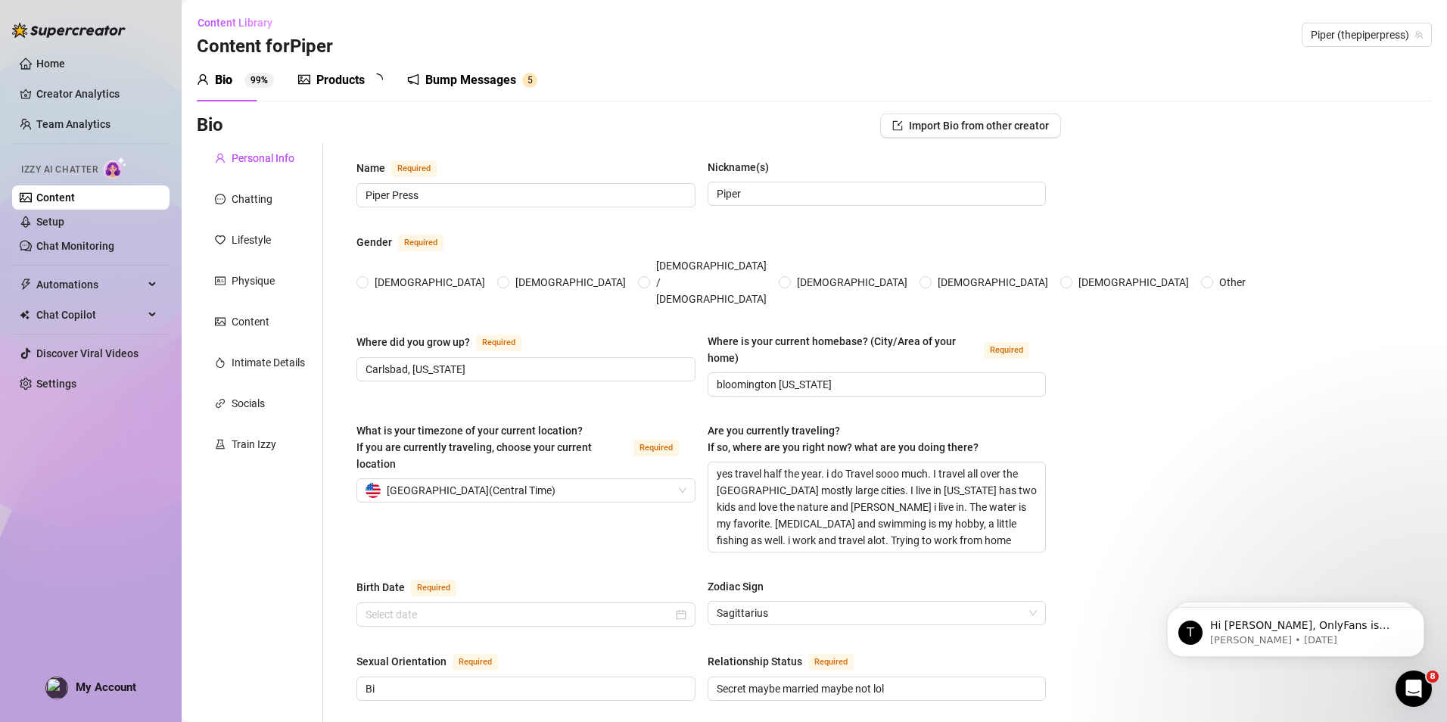
type textarea "Book writer, women owned business. I will start a podcast for my raw open talks…"
type textarea "I am a mom who always has a hpuse full of friends and kids and cats and dogs. I…"
type textarea "I used to be a dental hygenist and clean teeth. Then one day i wanted to show o…"
type textarea "I love to love. I love kissing and tons of oral sex. I love sex too. I like sex…"
radio input "true"
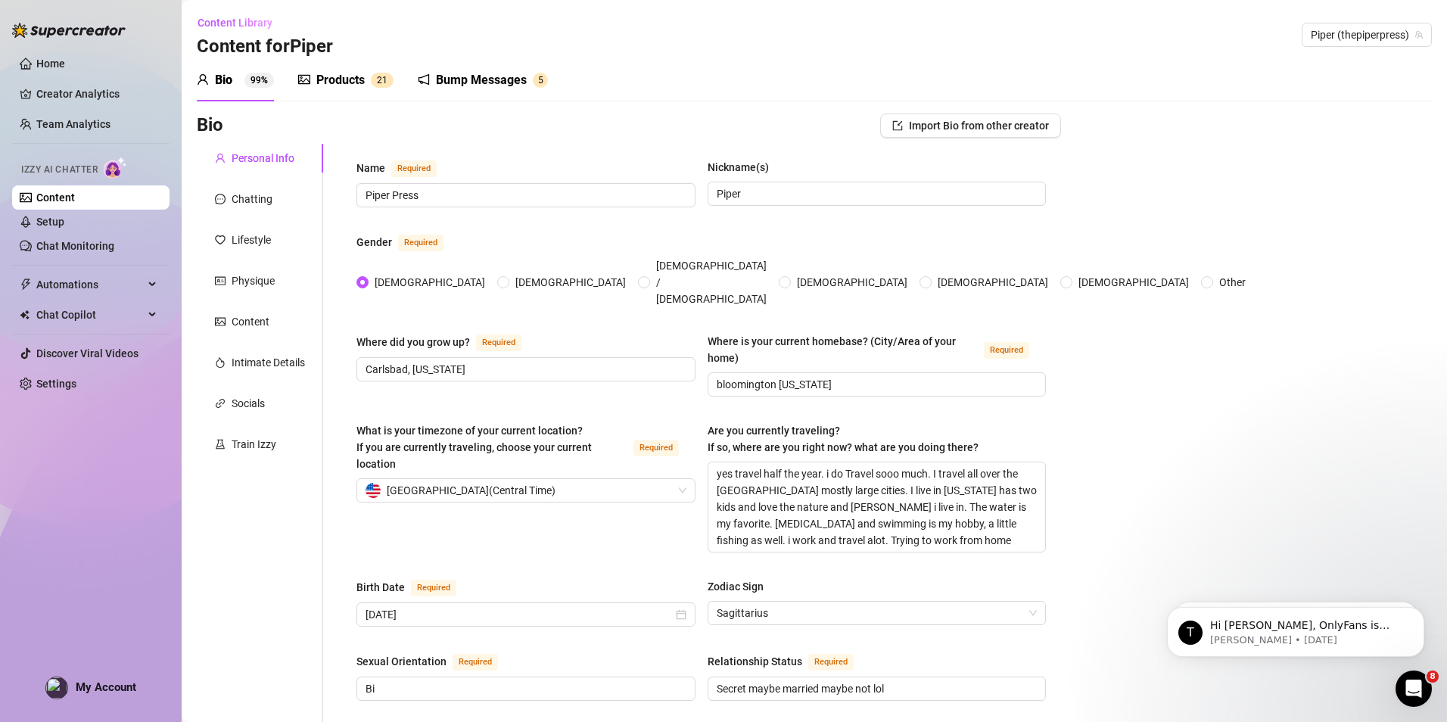
type input "December 5th, 1978"
click at [321, 79] on div "Products" at bounding box center [340, 80] width 48 height 18
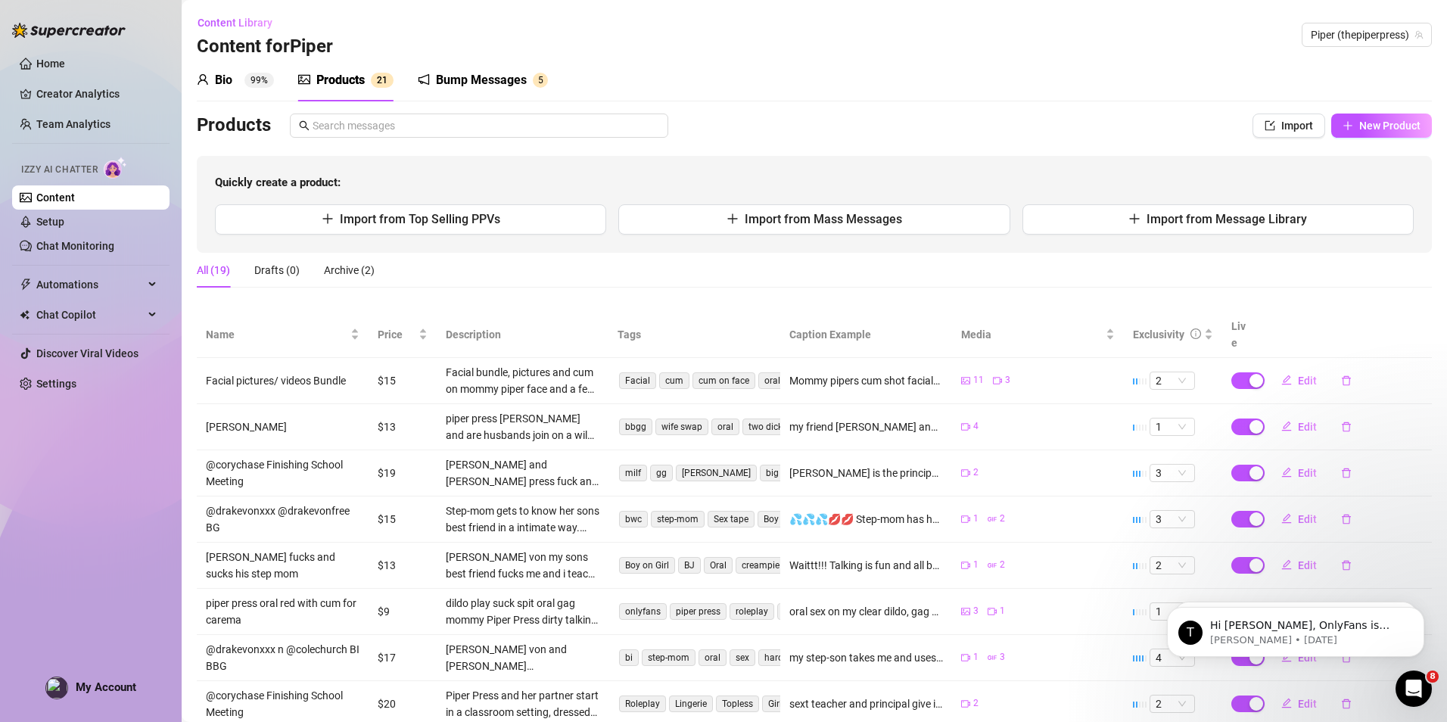
scroll to position [169, 0]
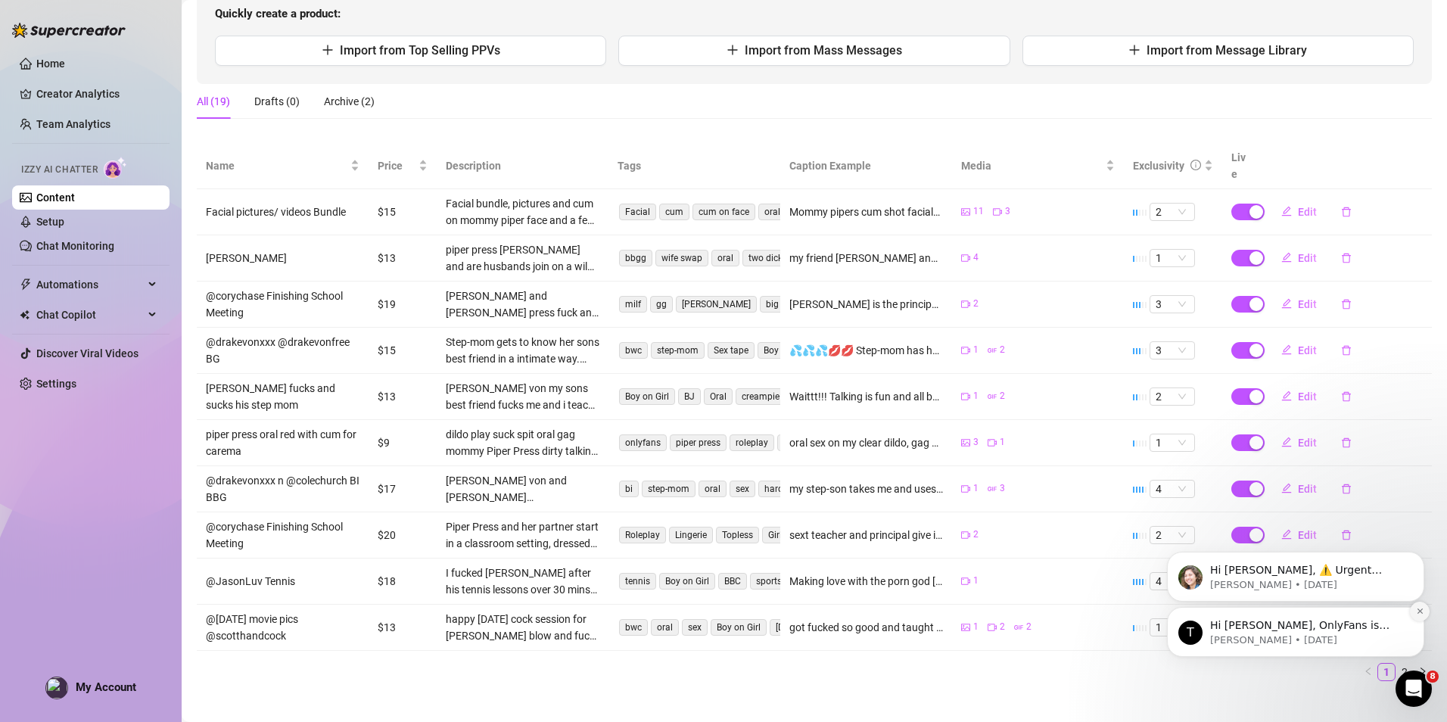
click at [1427, 609] on button "Dismiss notification" at bounding box center [1420, 612] width 20 height 20
click at [1422, 606] on button "Dismiss notification" at bounding box center [1420, 612] width 20 height 20
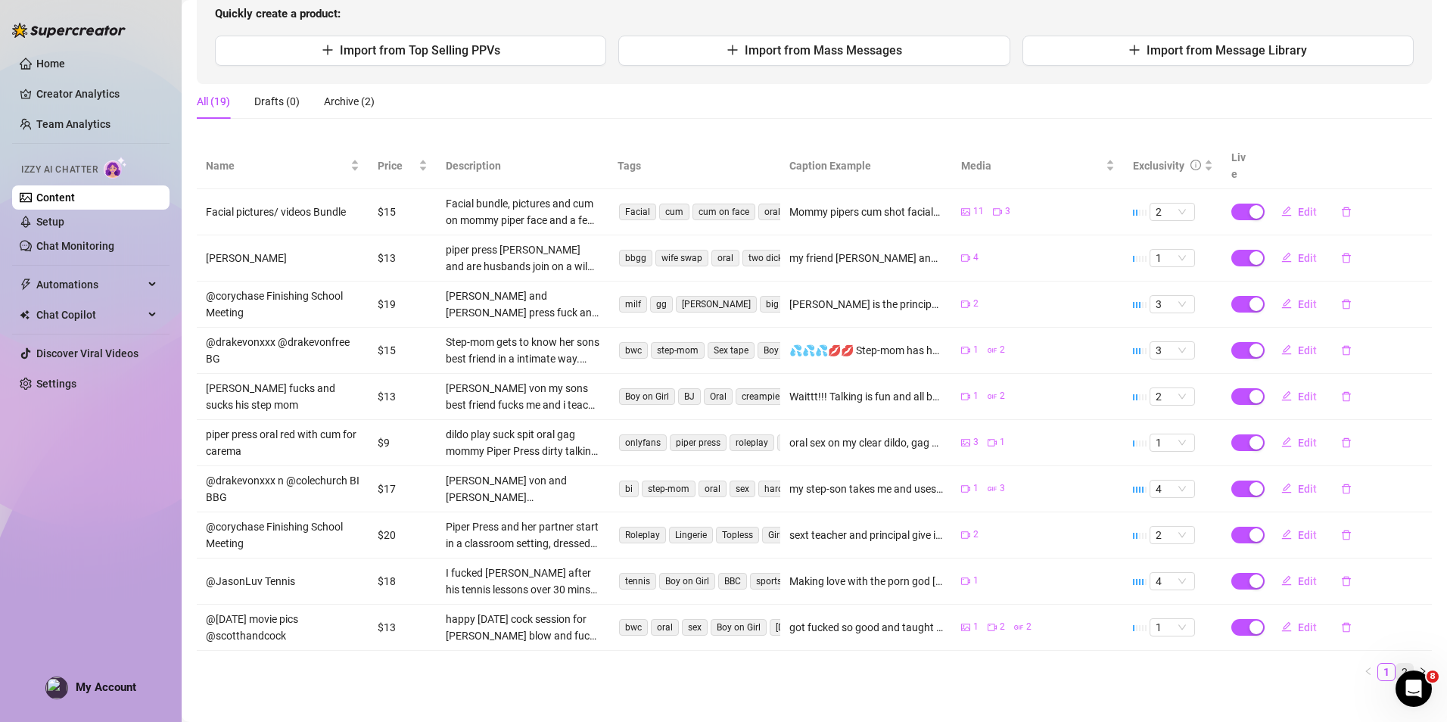
click at [1397, 664] on link "2" at bounding box center [1404, 672] width 17 height 17
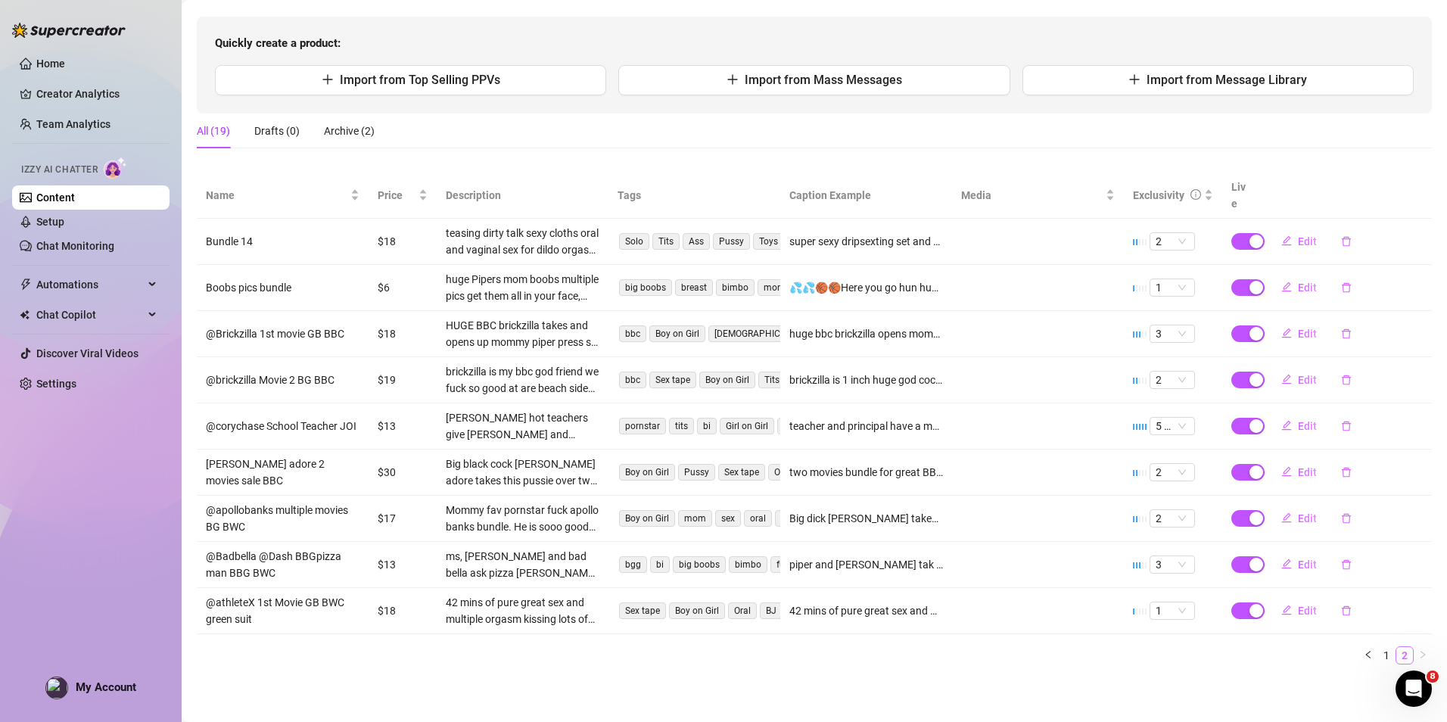
scroll to position [123, 0]
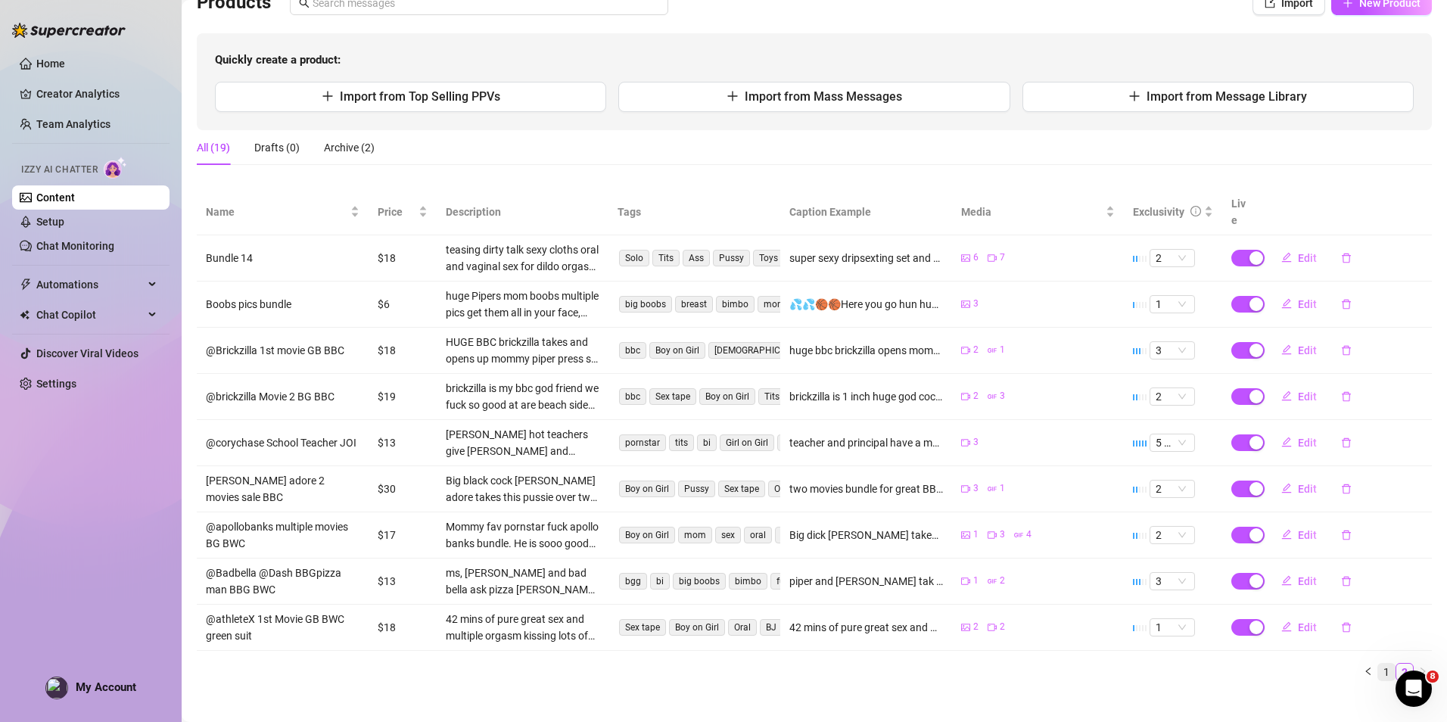
click at [1378, 664] on link "1" at bounding box center [1386, 672] width 17 height 17
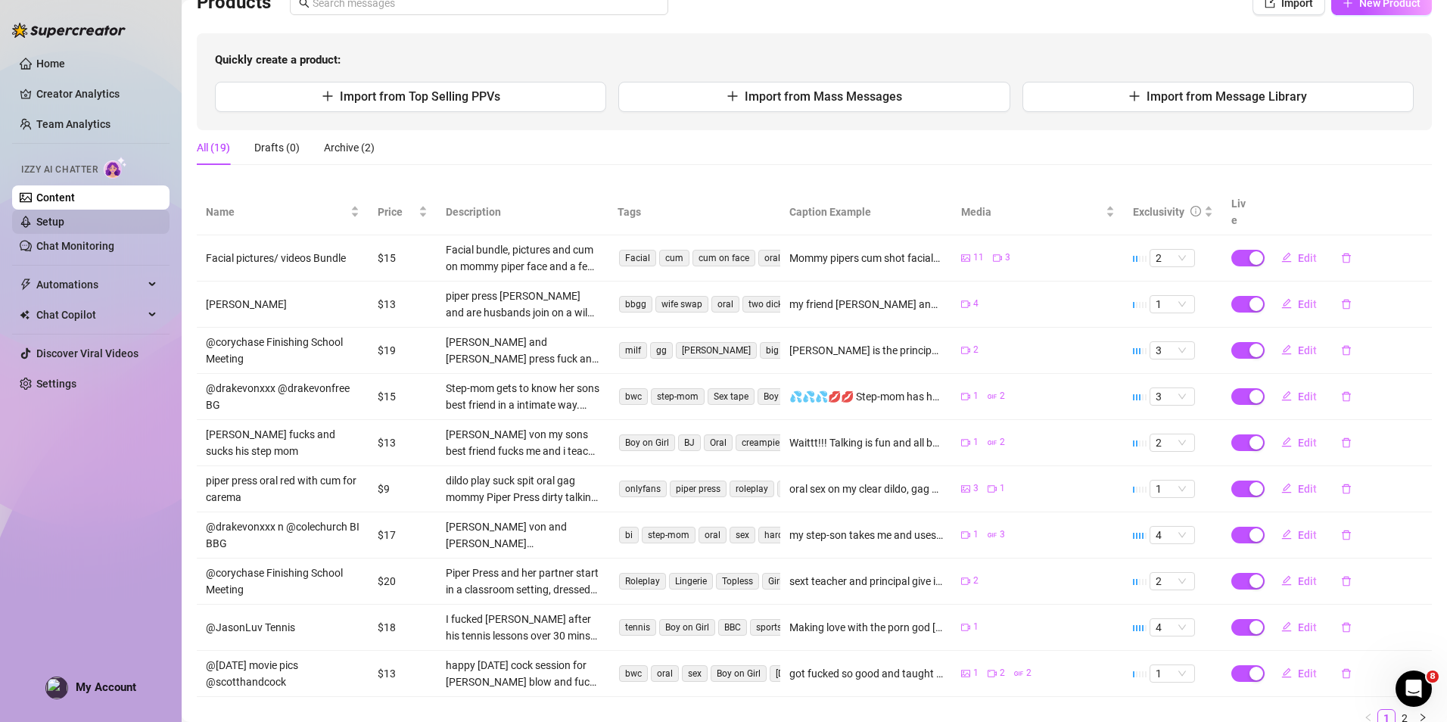
click at [64, 219] on link "Setup" at bounding box center [50, 222] width 28 height 12
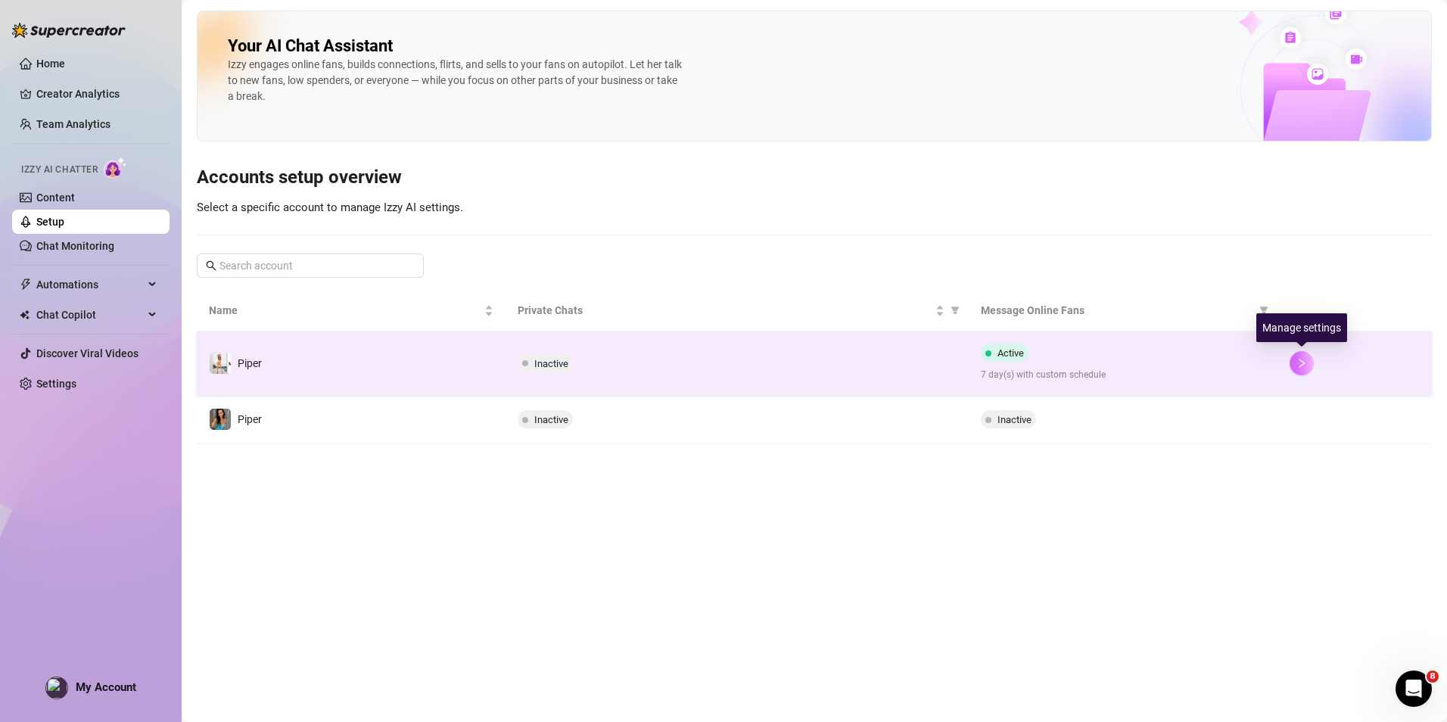
click at [1299, 363] on icon "right" at bounding box center [1302, 363] width 11 height 11
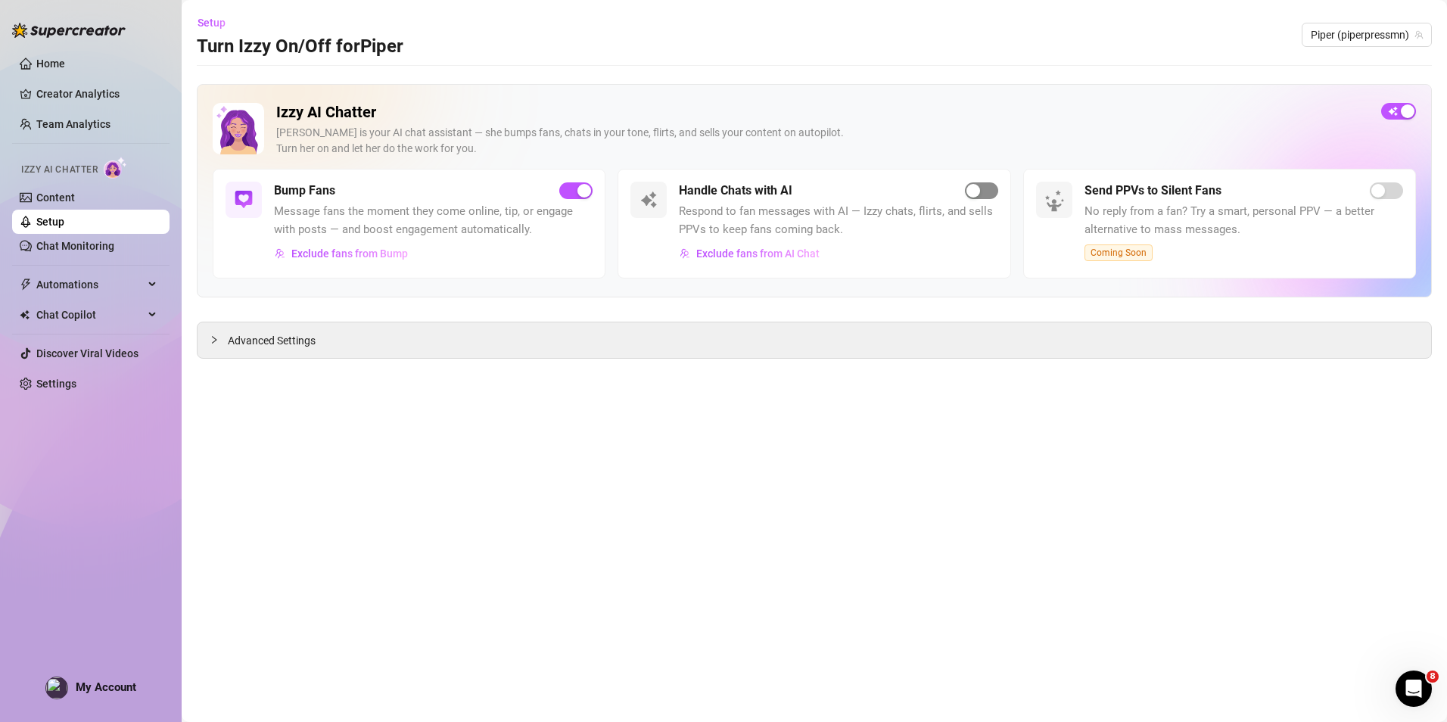
click at [970, 188] on div "button" at bounding box center [974, 191] width 14 height 14
click at [210, 343] on icon "collapsed" at bounding box center [214, 339] width 9 height 9
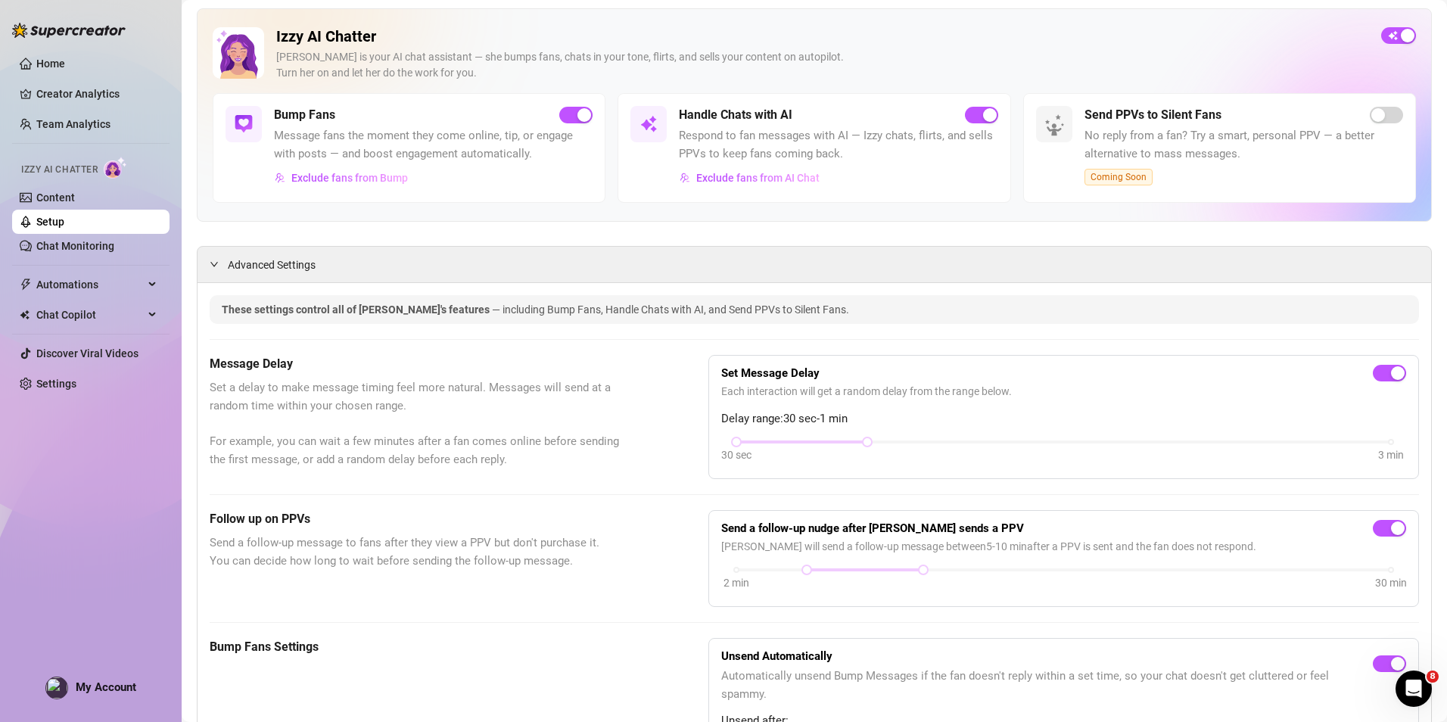
scroll to position [151, 0]
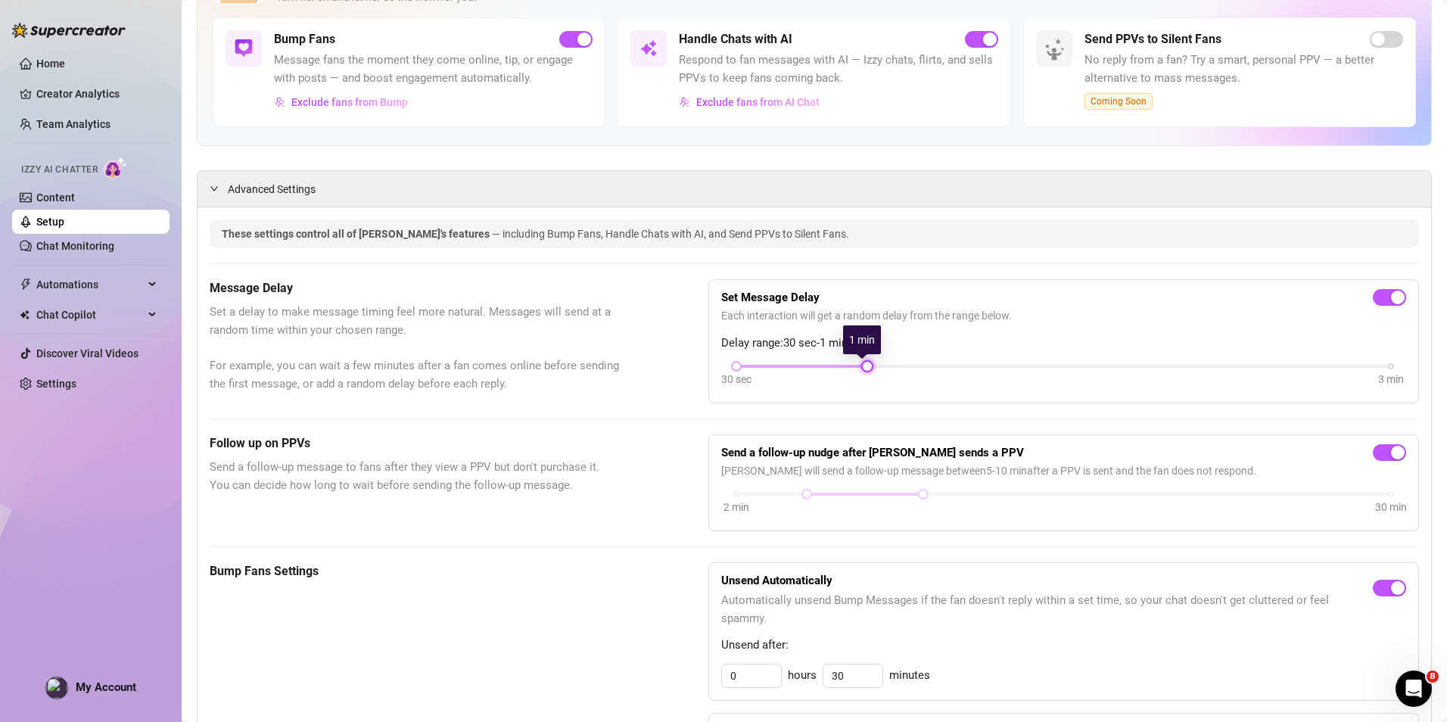
drag, startPoint x: 862, startPoint y: 368, endPoint x: 811, endPoint y: 368, distance: 51.5
click at [811, 368] on div "30 sec 3 min" at bounding box center [1063, 365] width 655 height 6
click at [811, 368] on div at bounding box center [801, 367] width 131 height 8
click at [809, 367] on div at bounding box center [801, 367] width 131 height 8
click at [808, 363] on div at bounding box center [801, 367] width 131 height 8
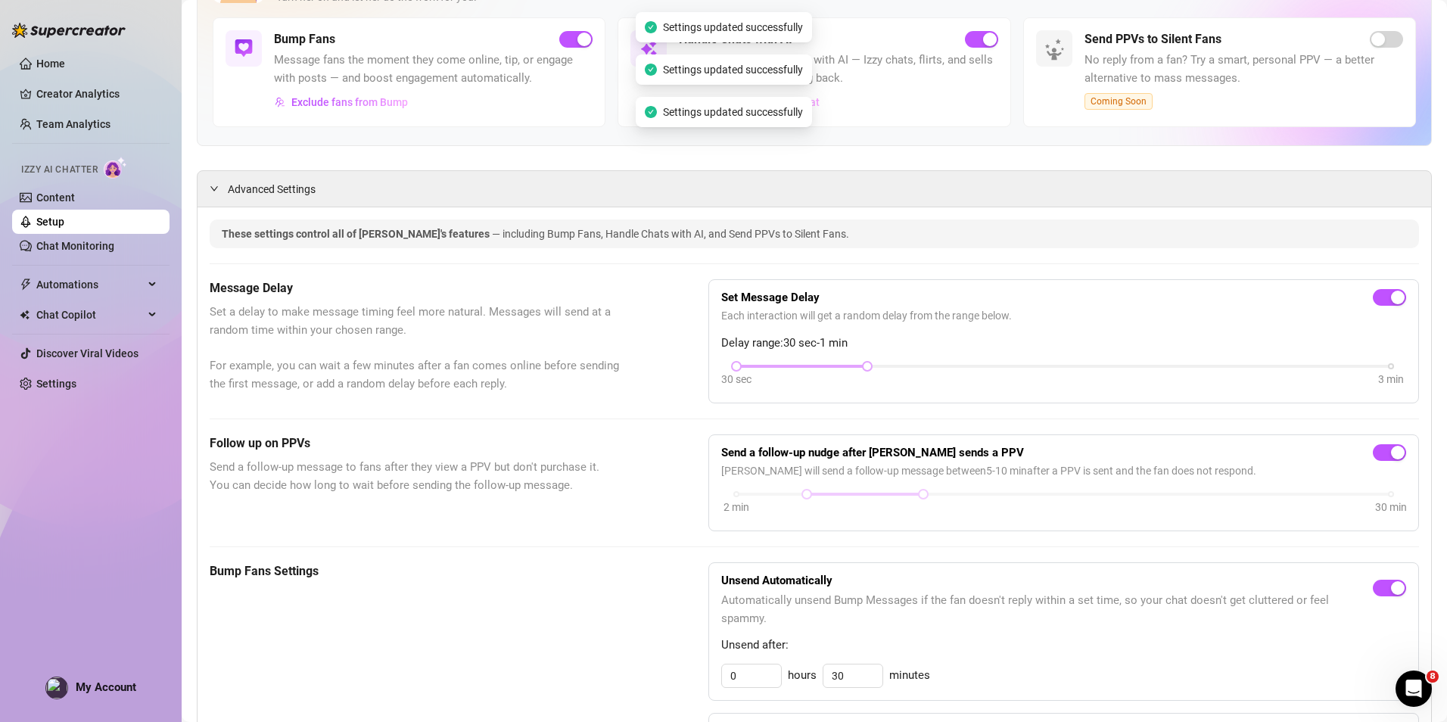
click at [808, 363] on div at bounding box center [801, 367] width 131 height 8
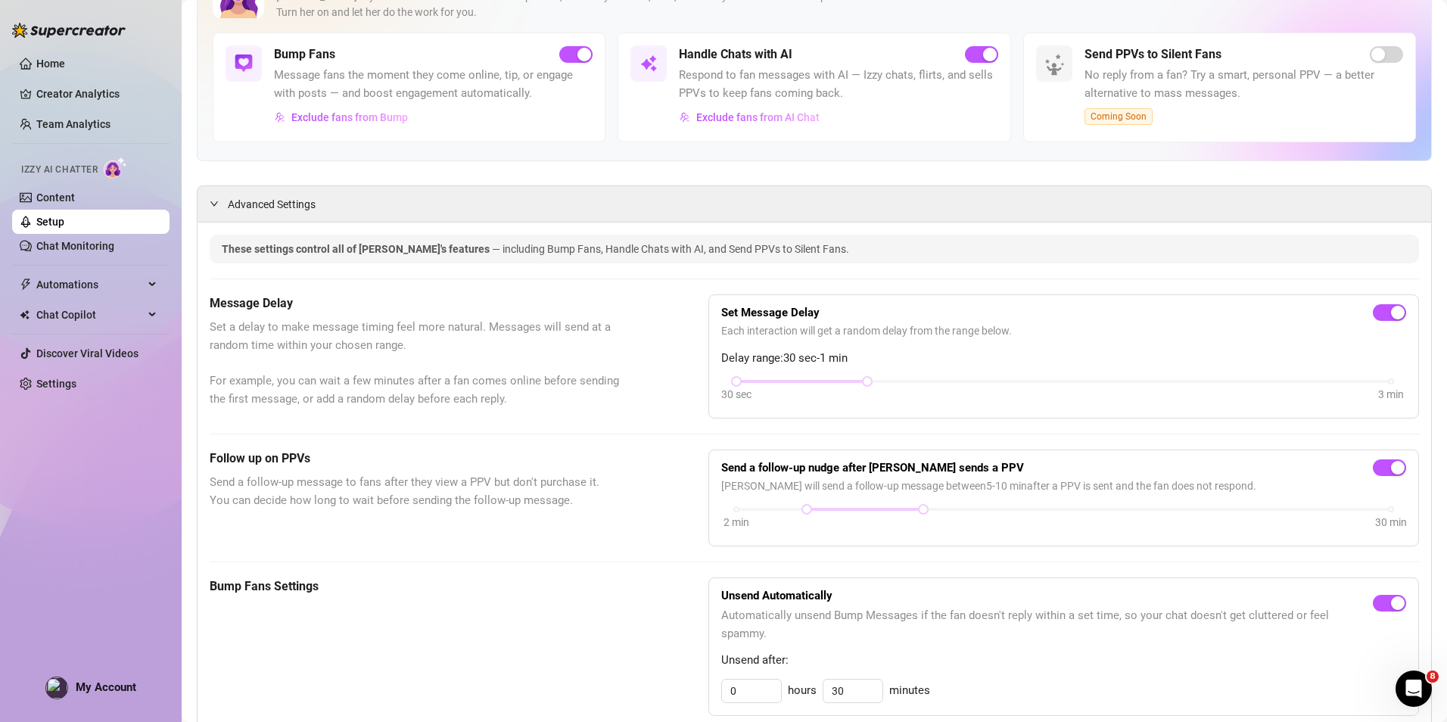
scroll to position [0, 0]
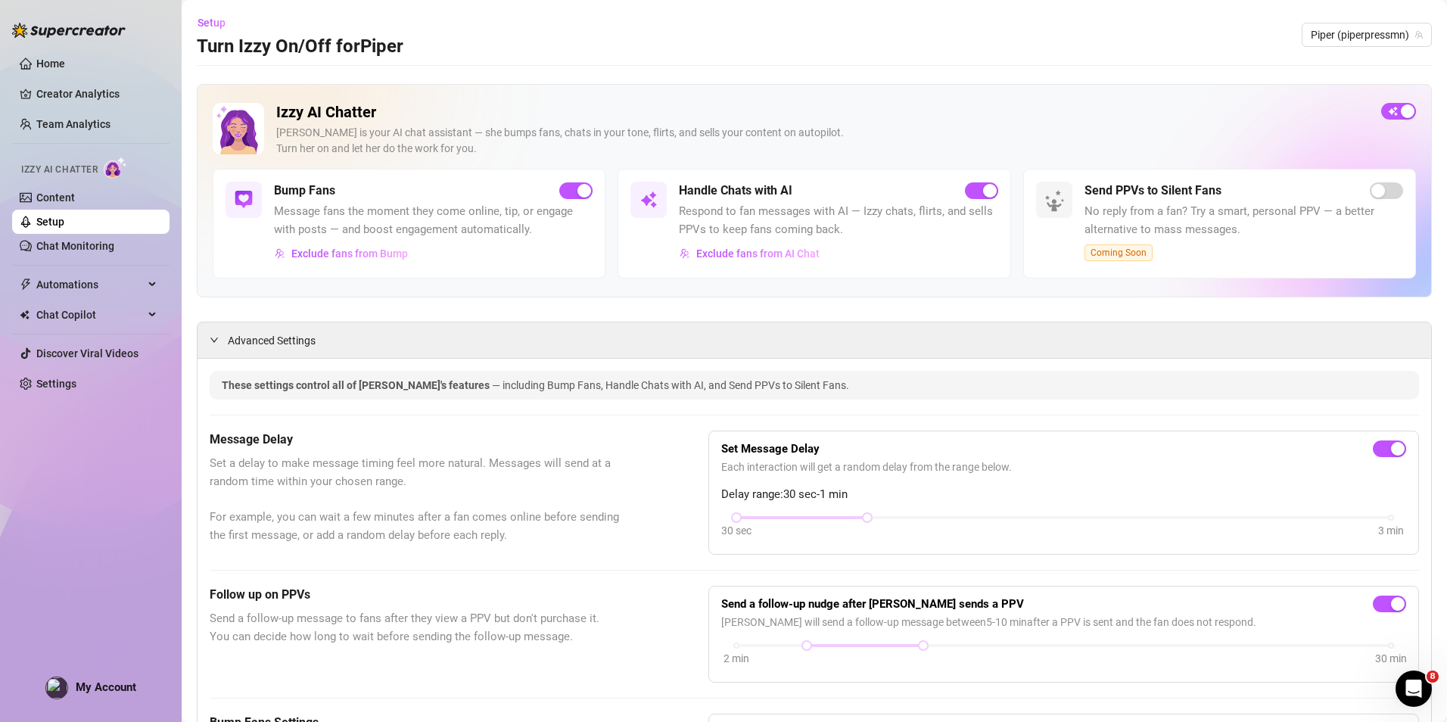
click at [61, 183] on div "Izzy AI Chatter" at bounding box center [89, 168] width 160 height 34
click at [75, 191] on link "Content" at bounding box center [55, 197] width 39 height 12
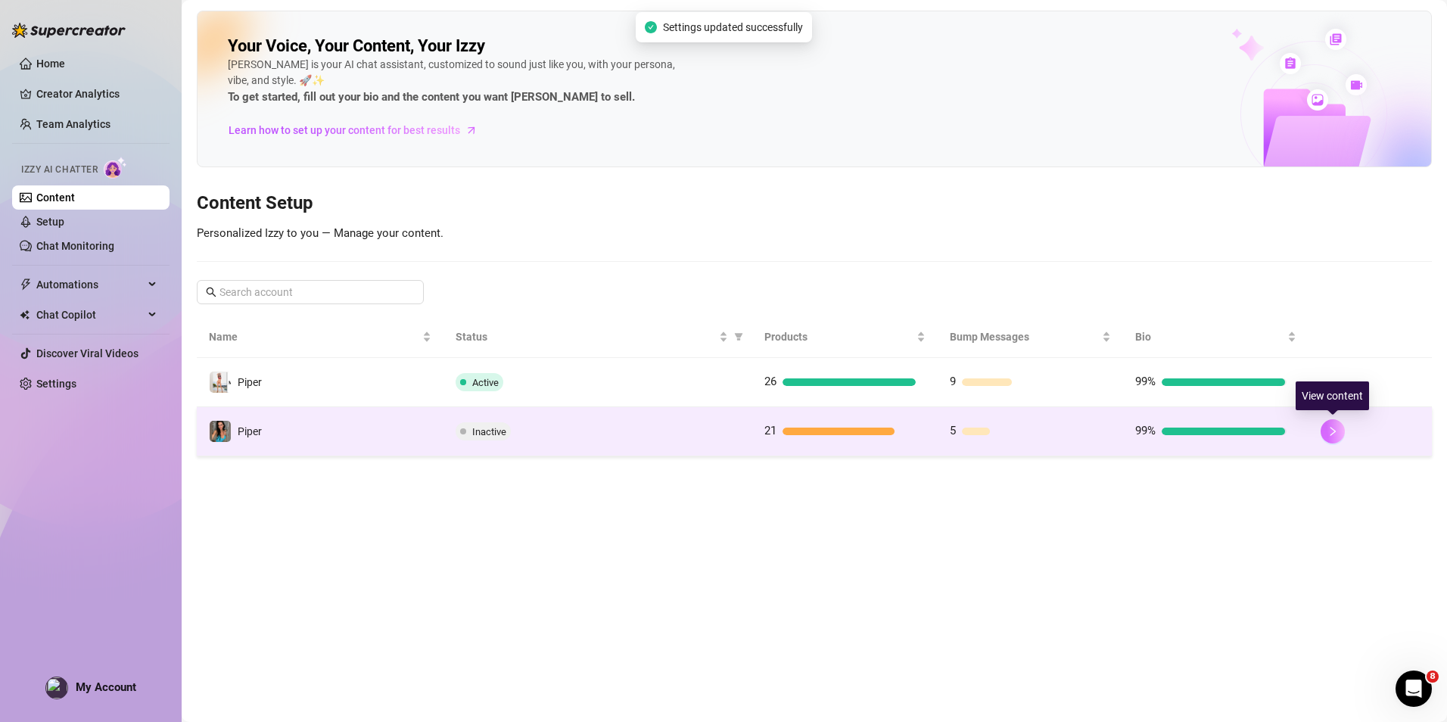
click at [1328, 426] on icon "right" at bounding box center [1333, 431] width 11 height 11
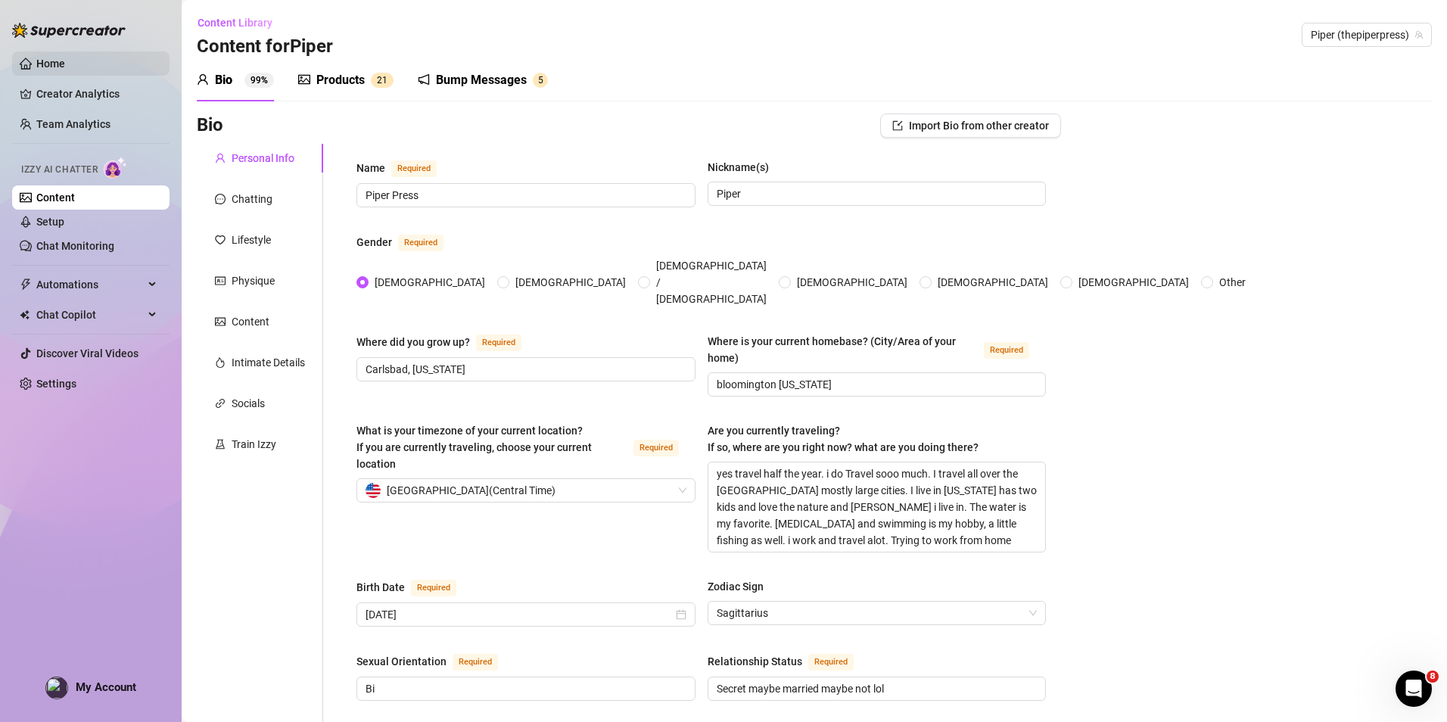
click at [64, 65] on link "Home" at bounding box center [50, 64] width 29 height 12
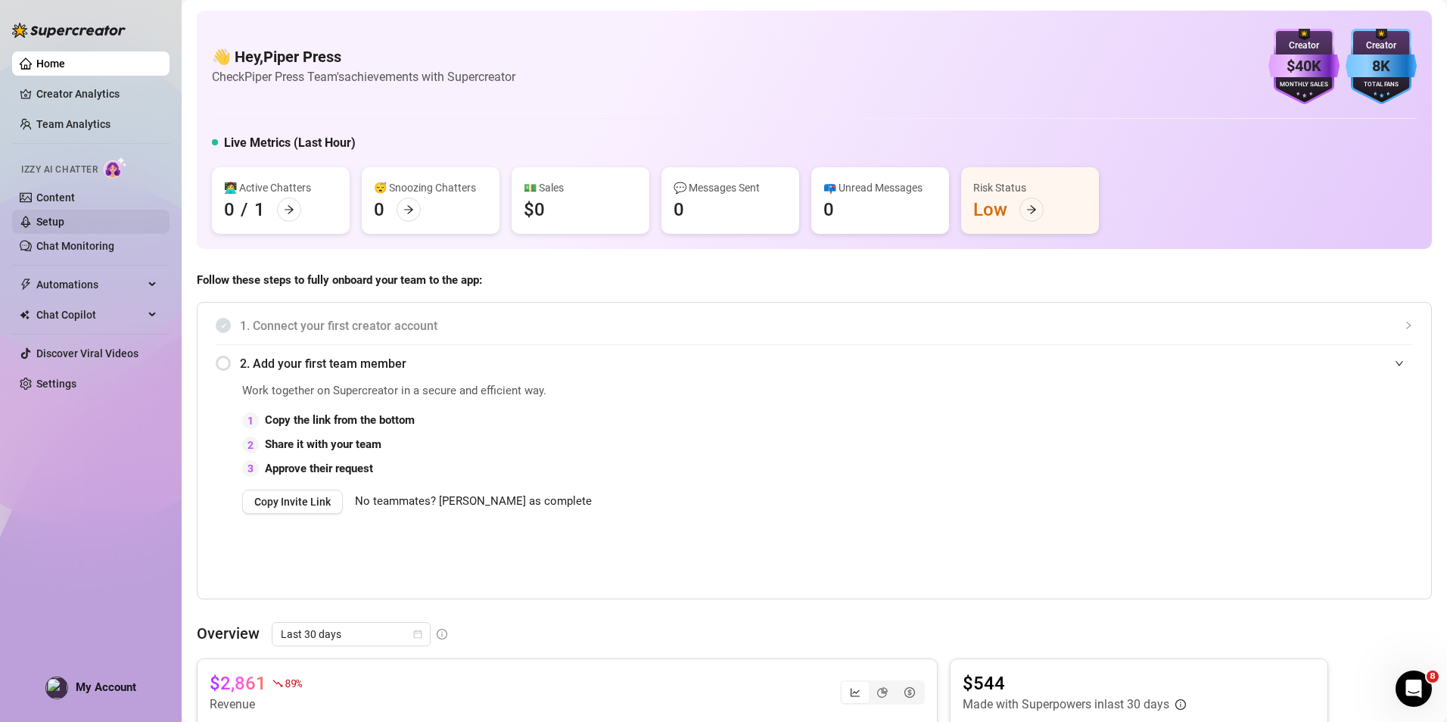
click at [55, 216] on link "Setup" at bounding box center [50, 222] width 28 height 12
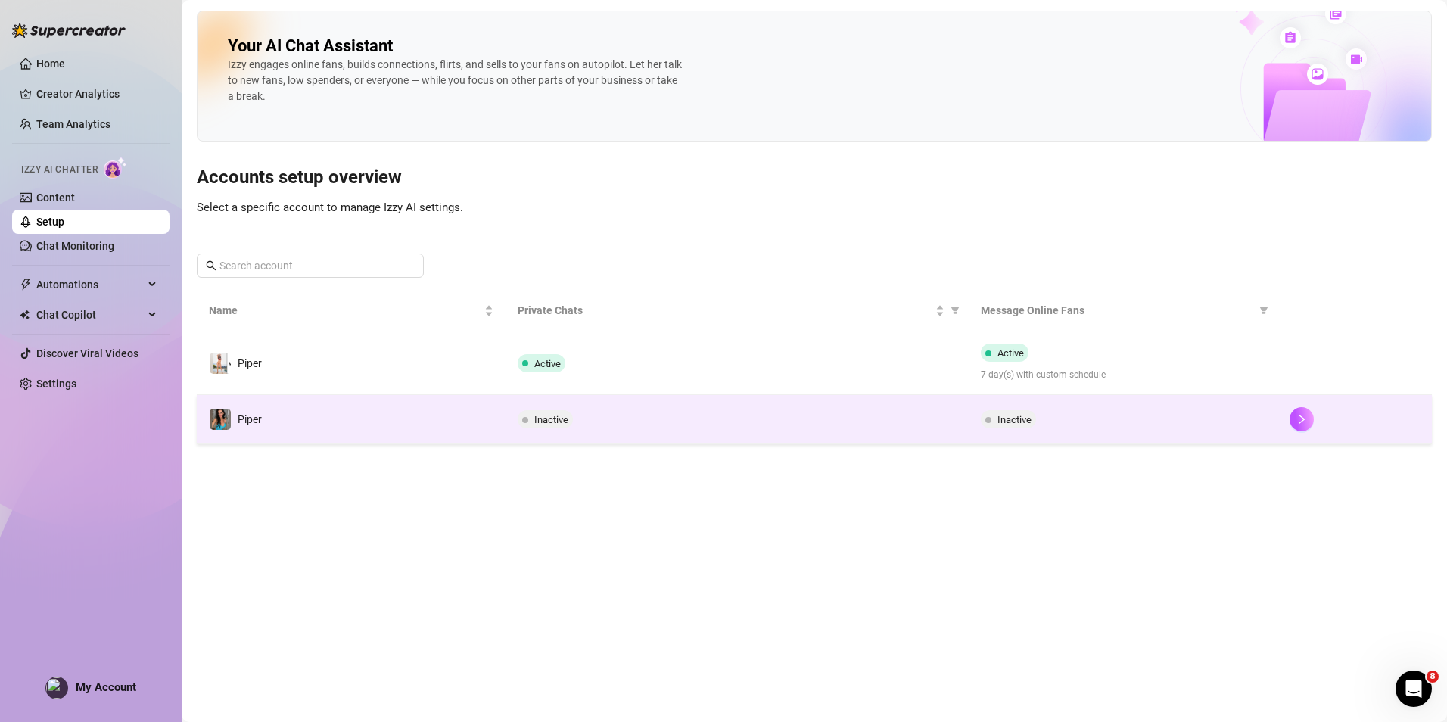
click at [512, 428] on td "Inactive" at bounding box center [737, 419] width 463 height 49
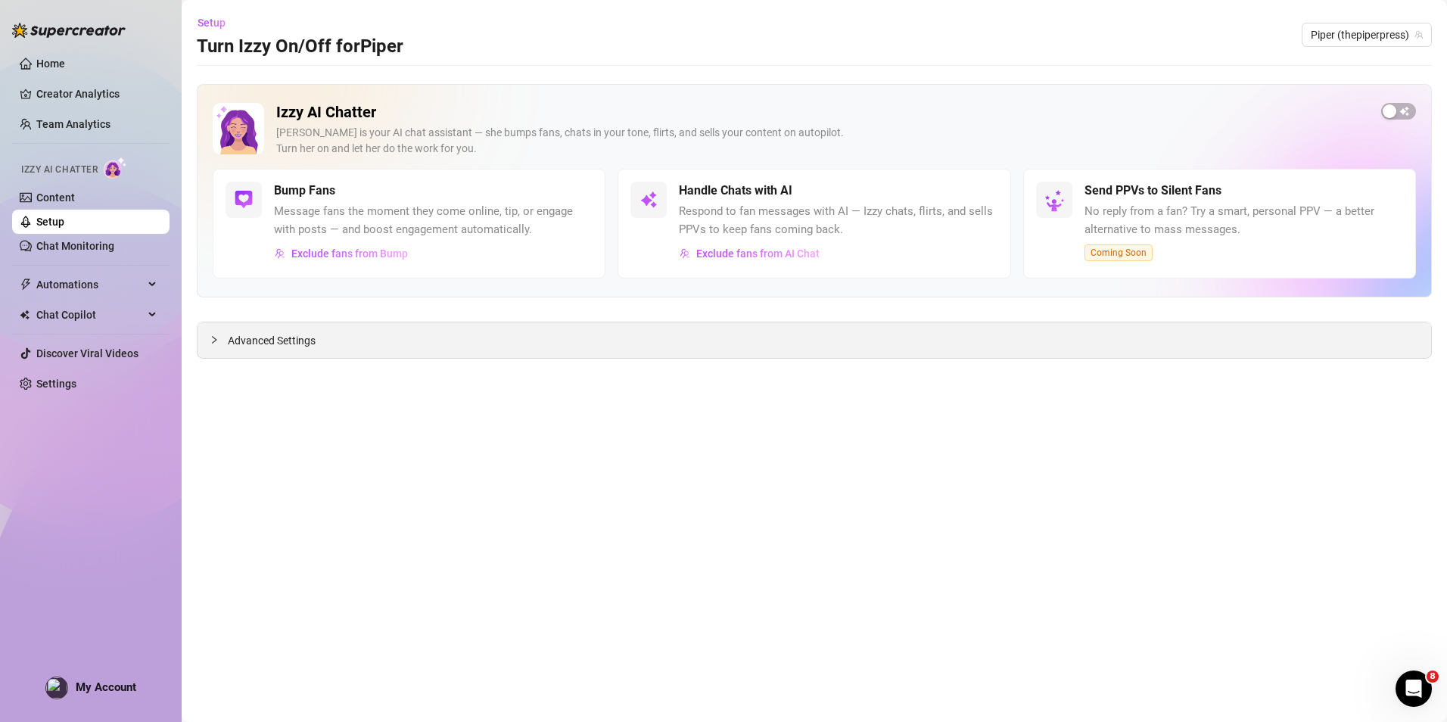
click at [209, 335] on div "Advanced Settings" at bounding box center [815, 340] width 1234 height 36
click at [1406, 102] on div "Izzy AI Chatter Izzy is your AI chat assistant — she bumps fans, chats in your …" at bounding box center [814, 190] width 1235 height 213
click at [1386, 112] on div "button" at bounding box center [1390, 111] width 14 height 14
click at [207, 339] on div "Advanced Settings" at bounding box center [815, 340] width 1234 height 36
click at [213, 334] on div at bounding box center [219, 340] width 18 height 17
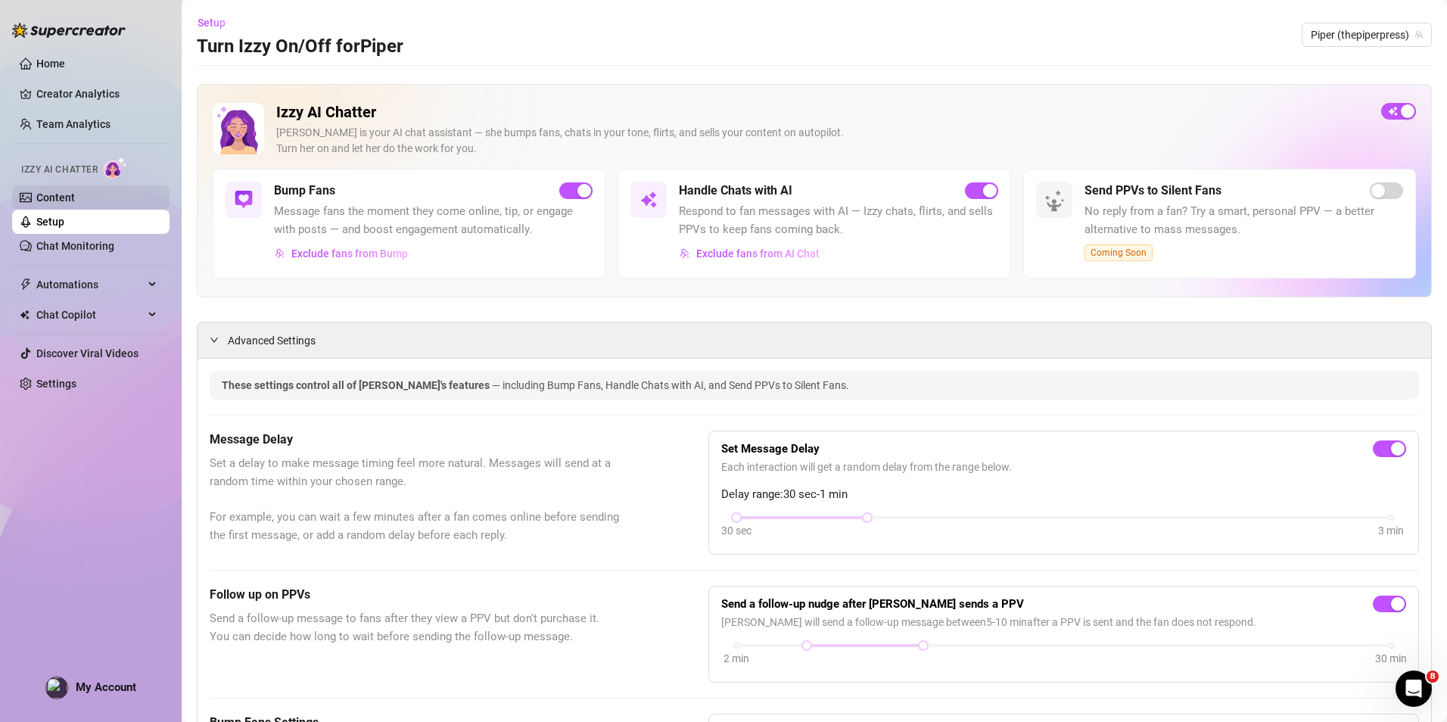
click at [75, 203] on link "Content" at bounding box center [55, 197] width 39 height 12
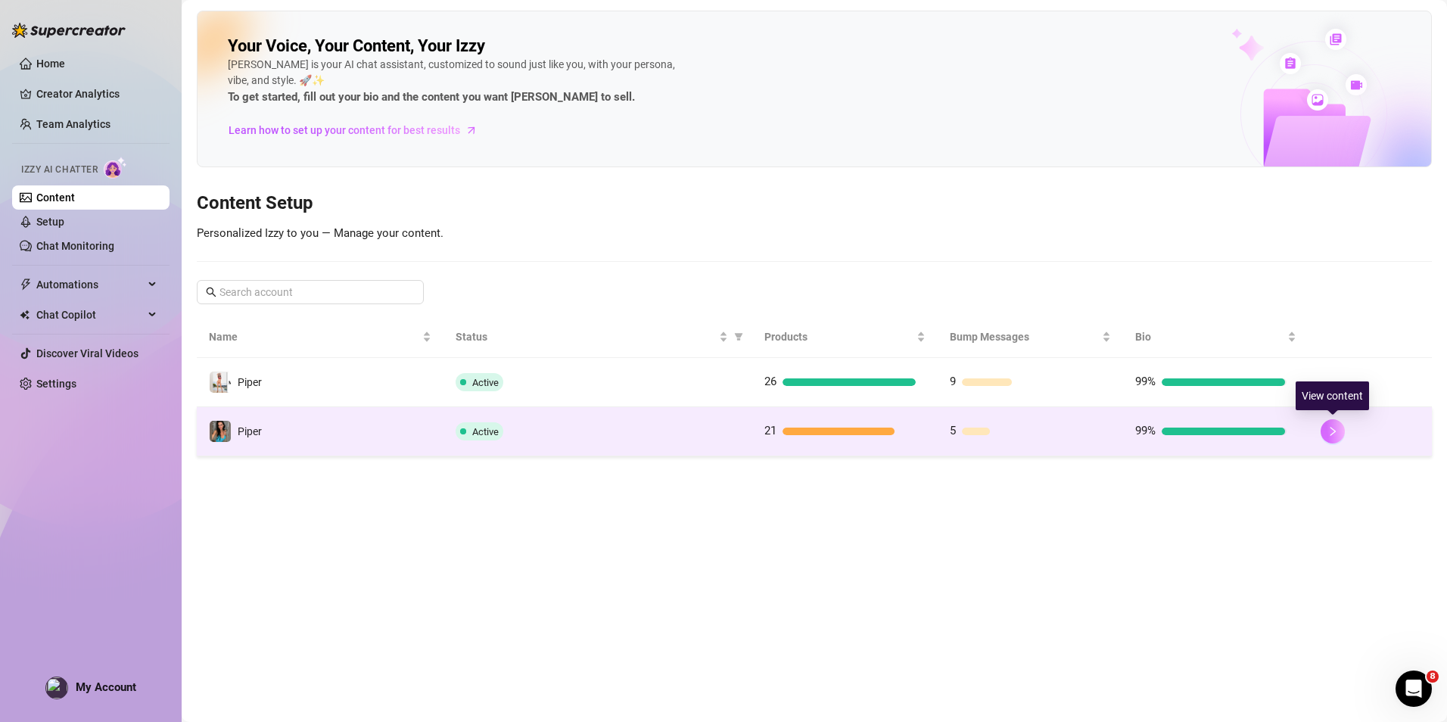
click at [1331, 425] on button "button" at bounding box center [1333, 431] width 24 height 24
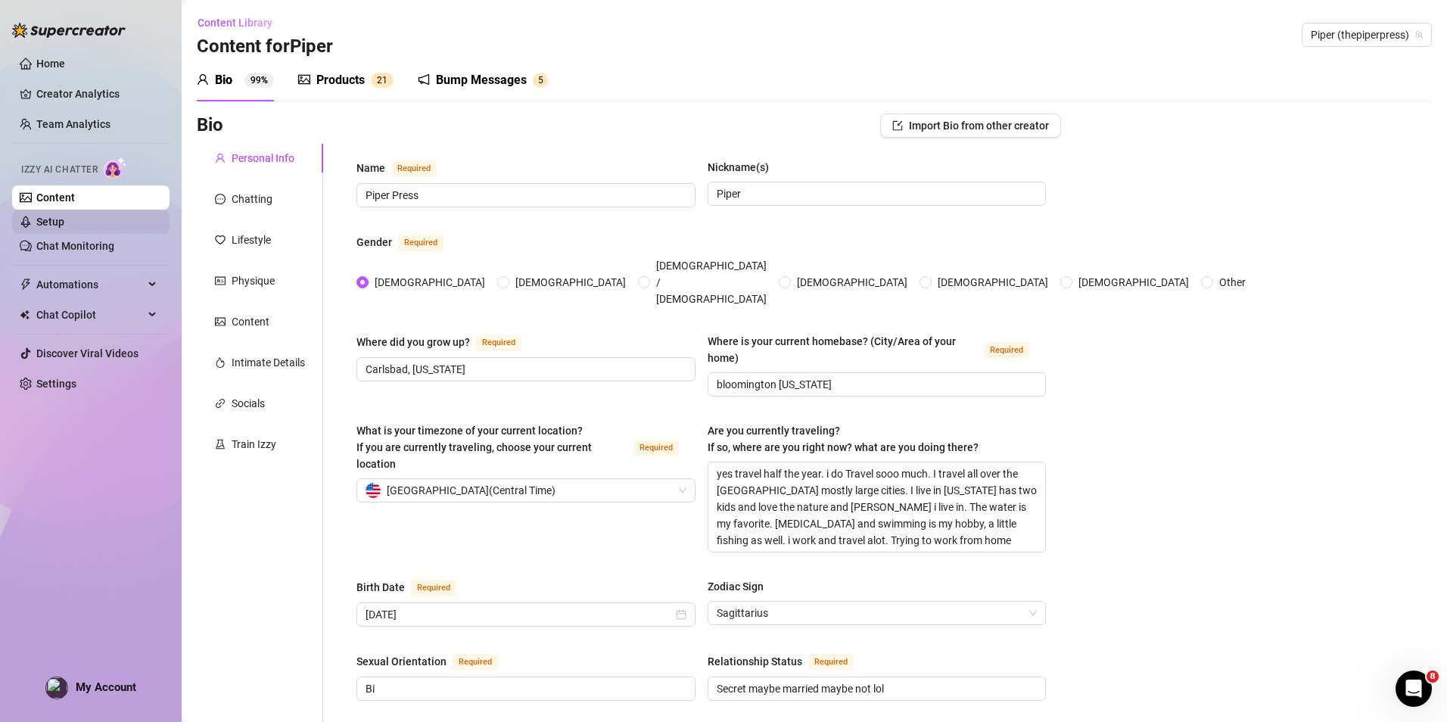
click at [64, 225] on link "Setup" at bounding box center [50, 222] width 28 height 12
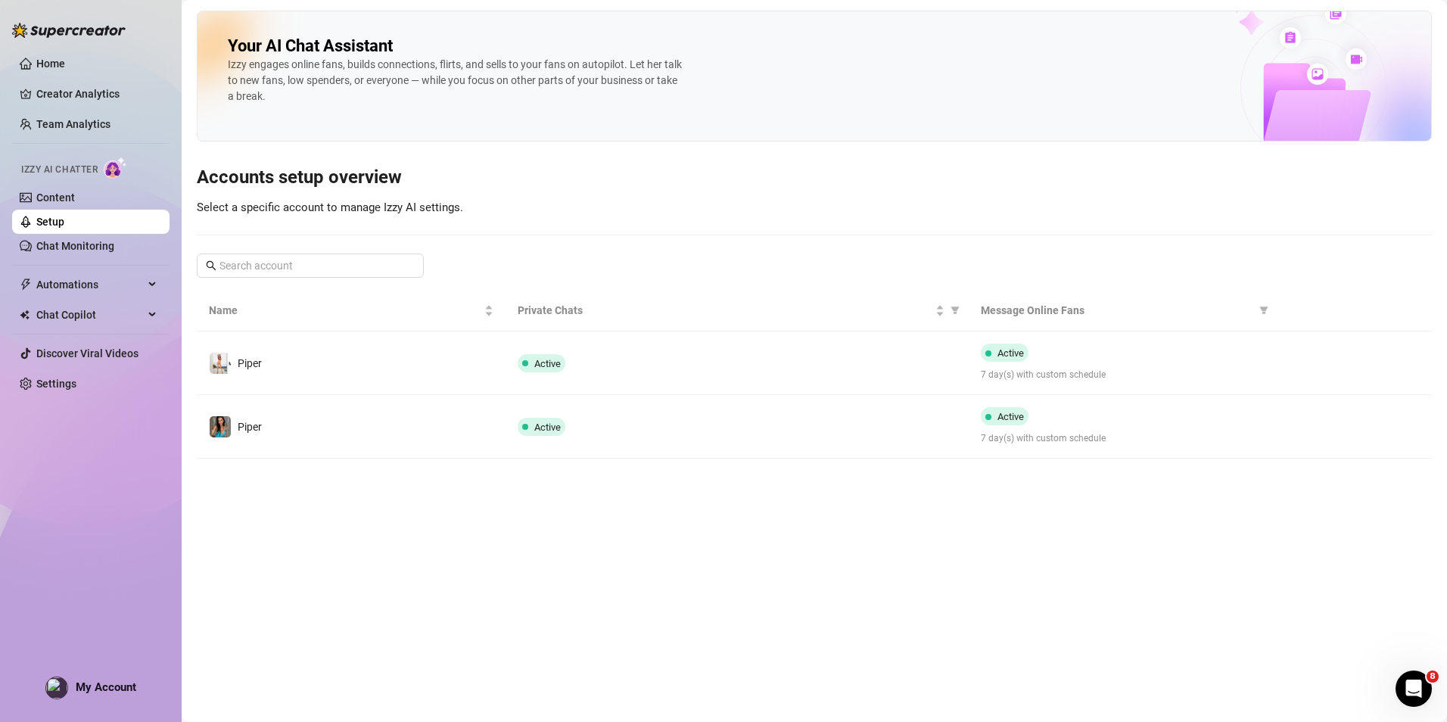
click at [64, 228] on link "Setup" at bounding box center [50, 222] width 28 height 12
click at [92, 249] on link "Chat Monitoring" at bounding box center [75, 246] width 78 height 12
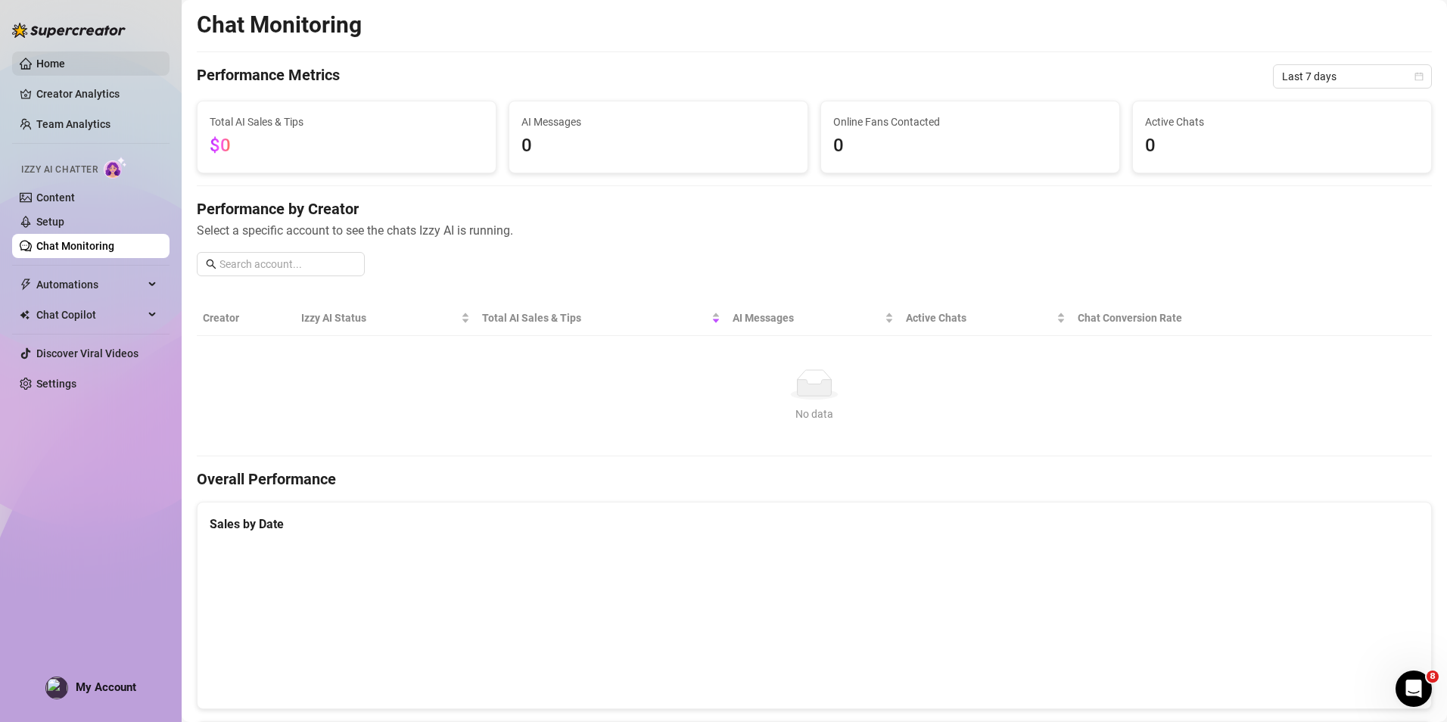
click at [65, 68] on link "Home" at bounding box center [50, 64] width 29 height 12
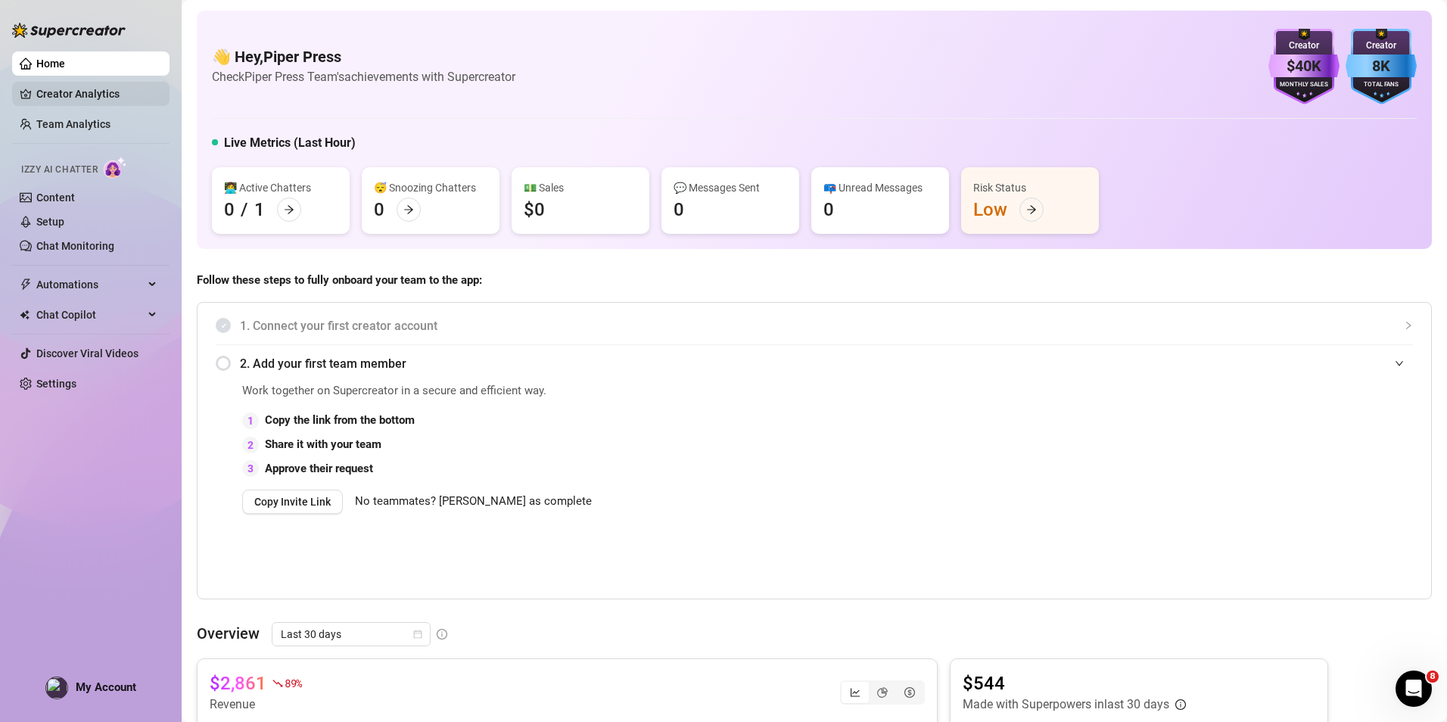
click at [88, 95] on link "Creator Analytics" at bounding box center [96, 94] width 121 height 24
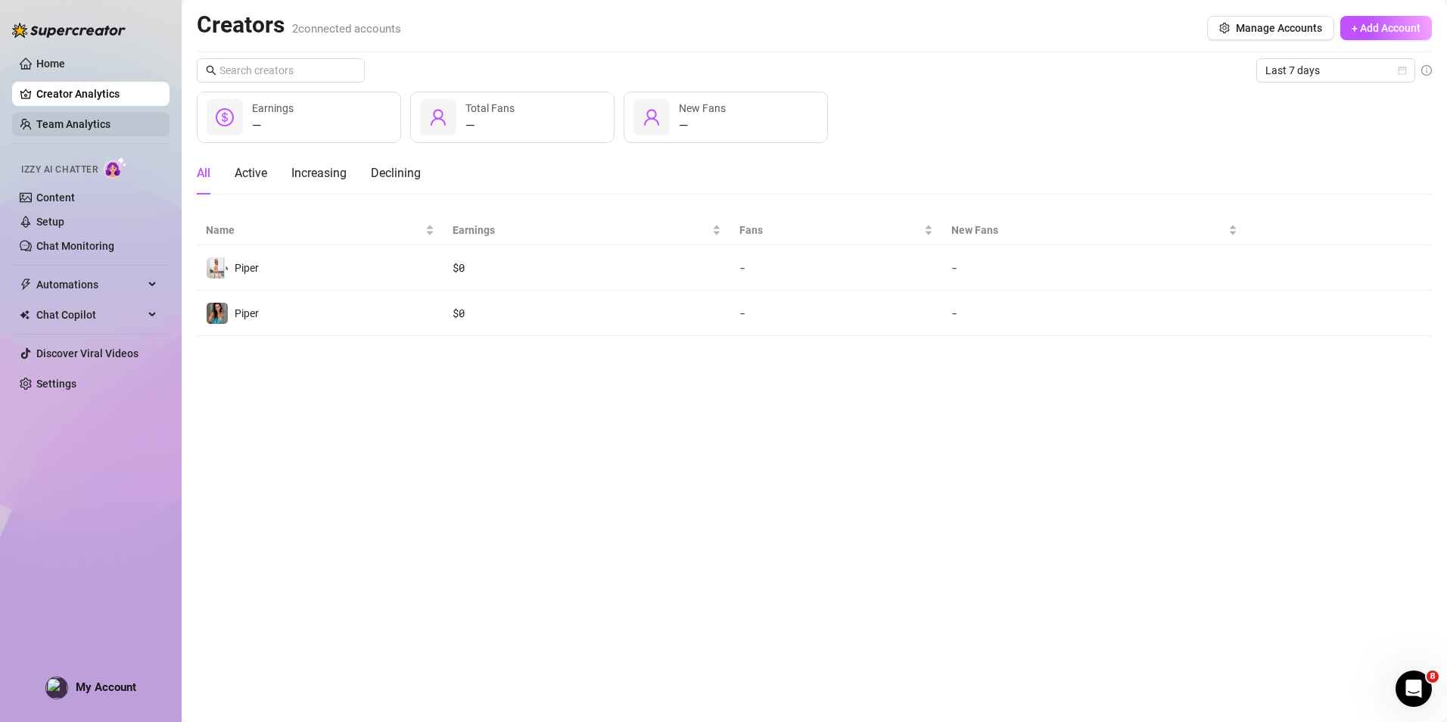
click at [81, 130] on link "Team Analytics" at bounding box center [73, 124] width 74 height 12
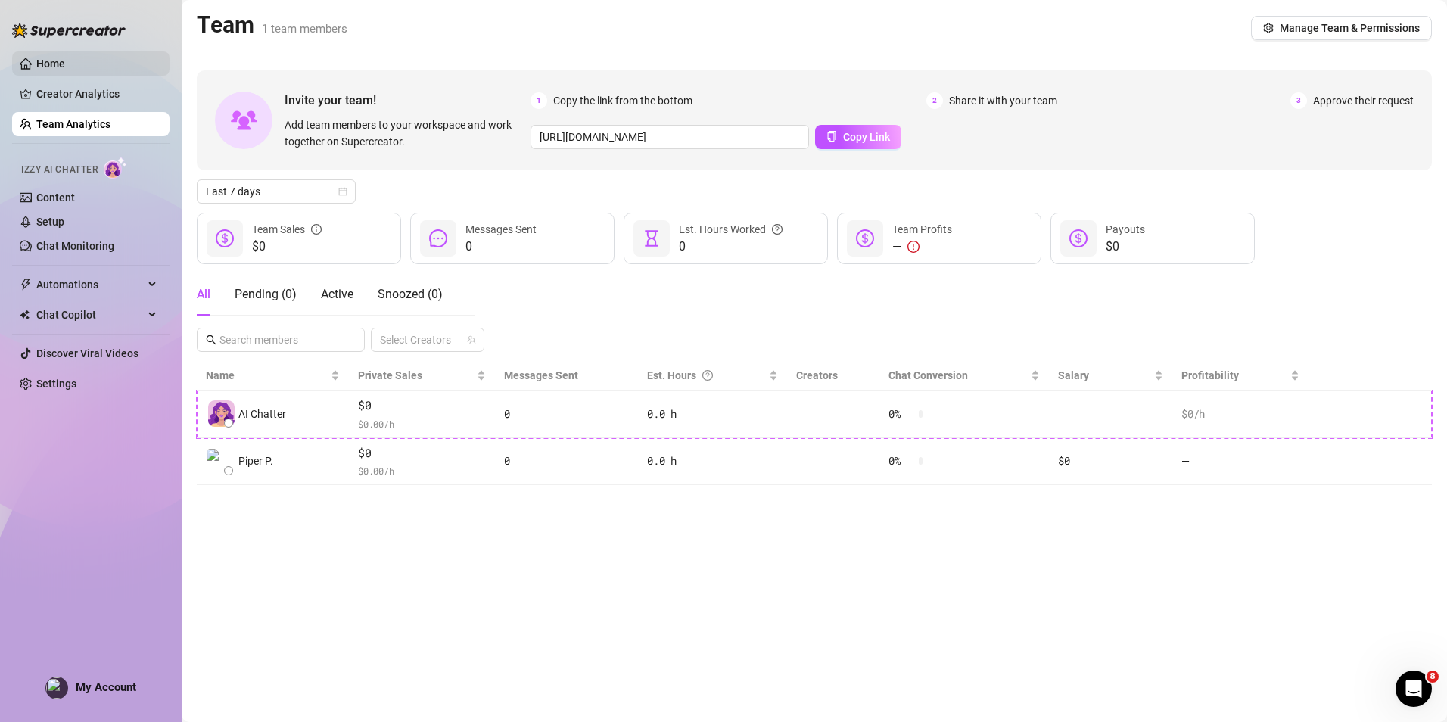
click at [65, 69] on link "Home" at bounding box center [50, 64] width 29 height 12
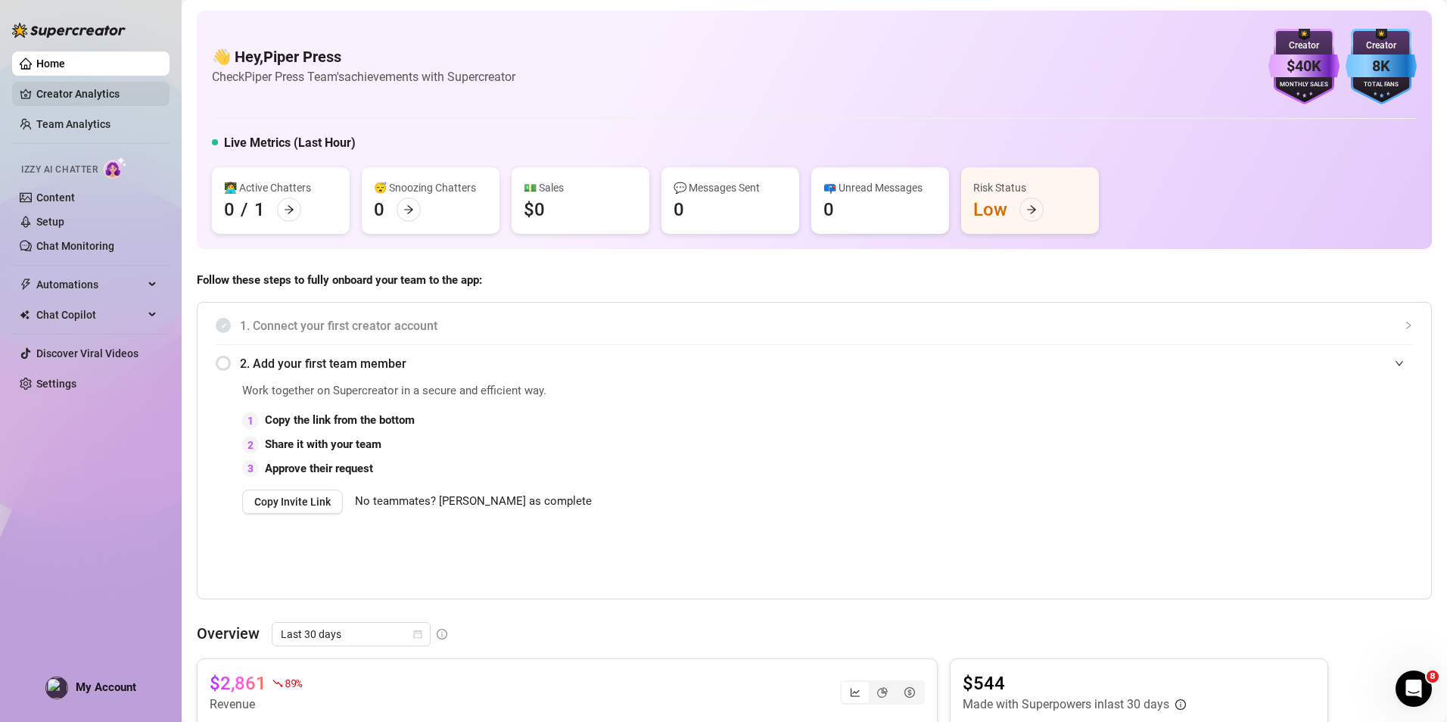
click at [85, 88] on link "Creator Analytics" at bounding box center [96, 94] width 121 height 24
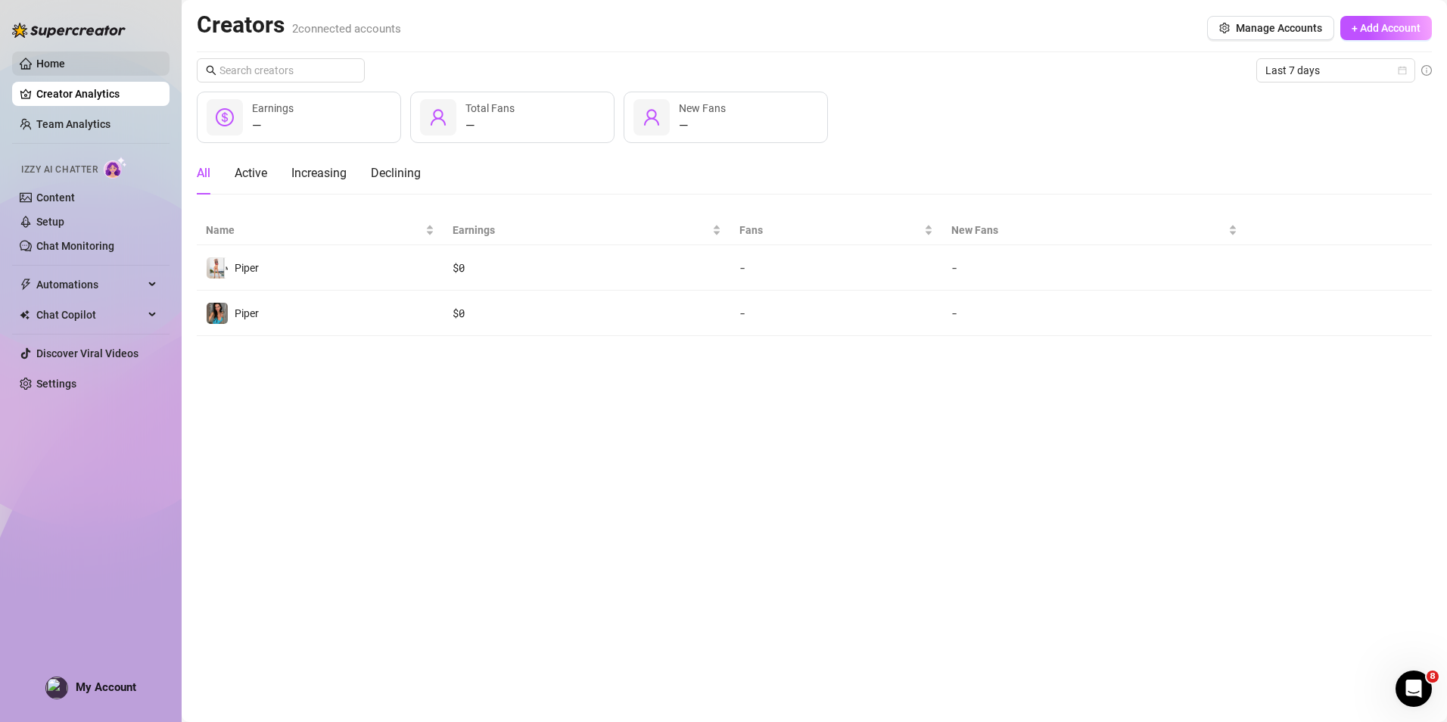
click at [65, 67] on link "Home" at bounding box center [50, 64] width 29 height 12
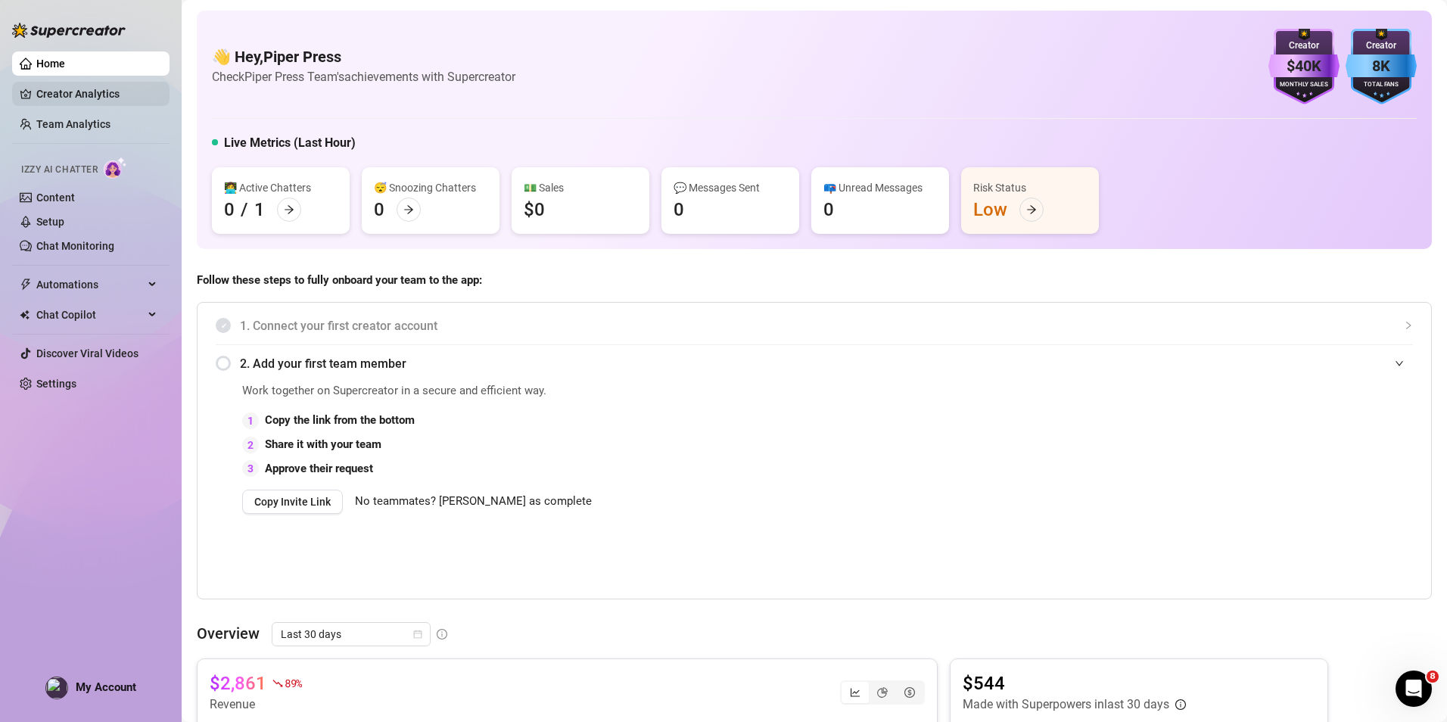
click at [92, 95] on link "Creator Analytics" at bounding box center [96, 94] width 121 height 24
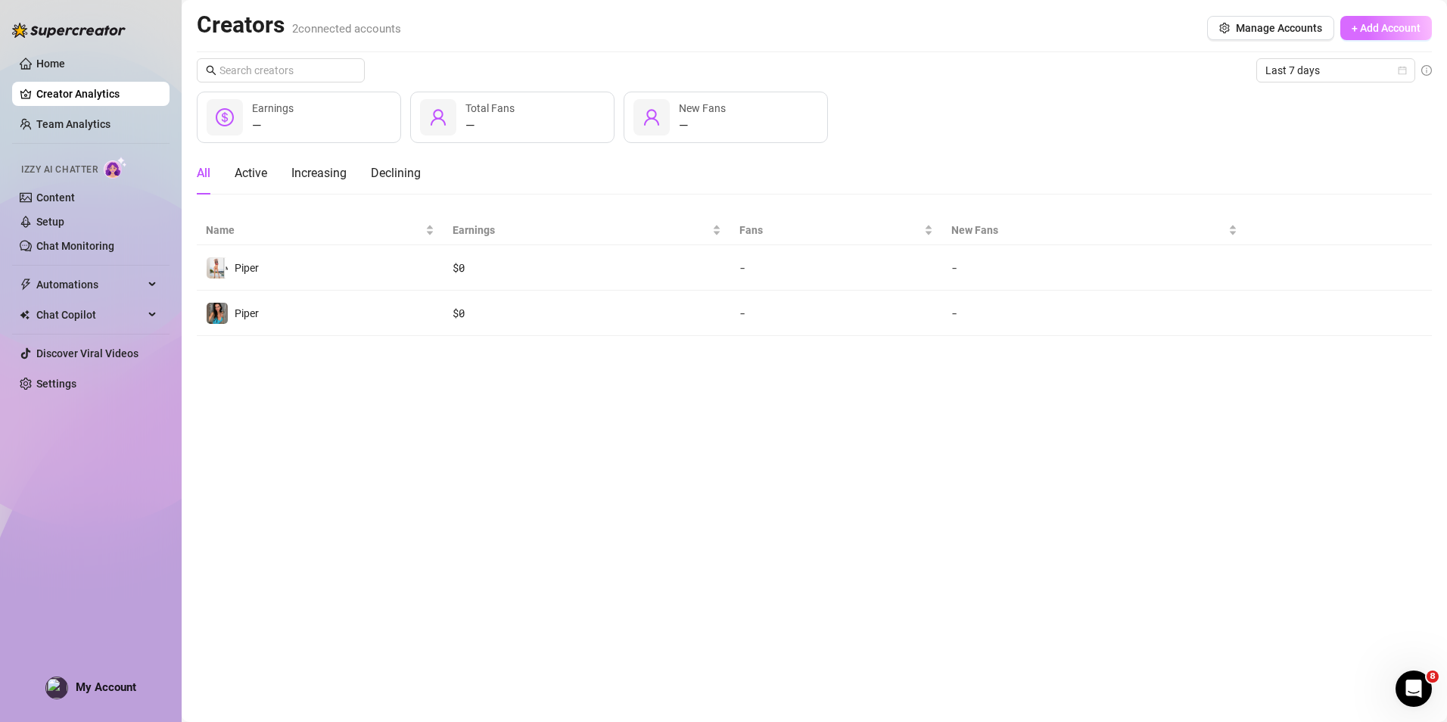
click at [1353, 23] on span "+ Add Account" at bounding box center [1386, 28] width 69 height 12
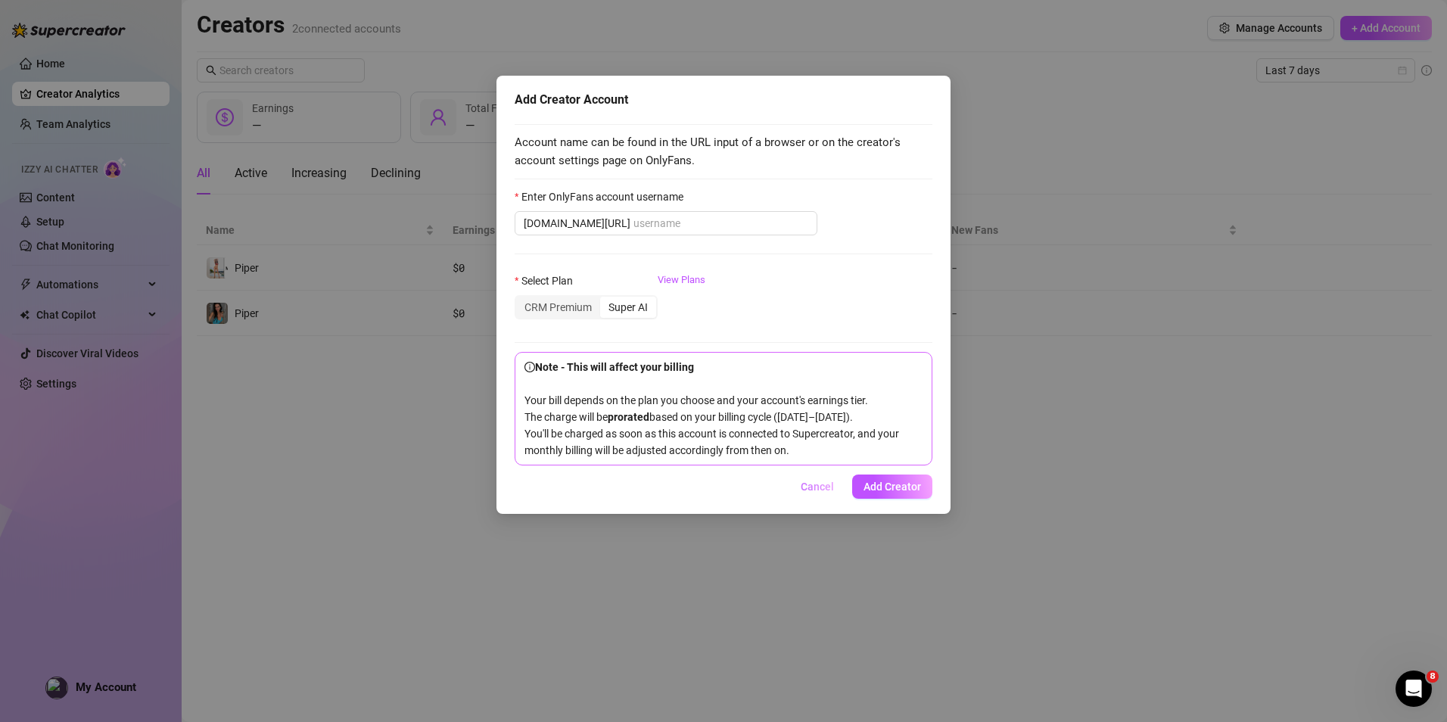
click at [798, 486] on button "Cancel" at bounding box center [818, 487] width 58 height 24
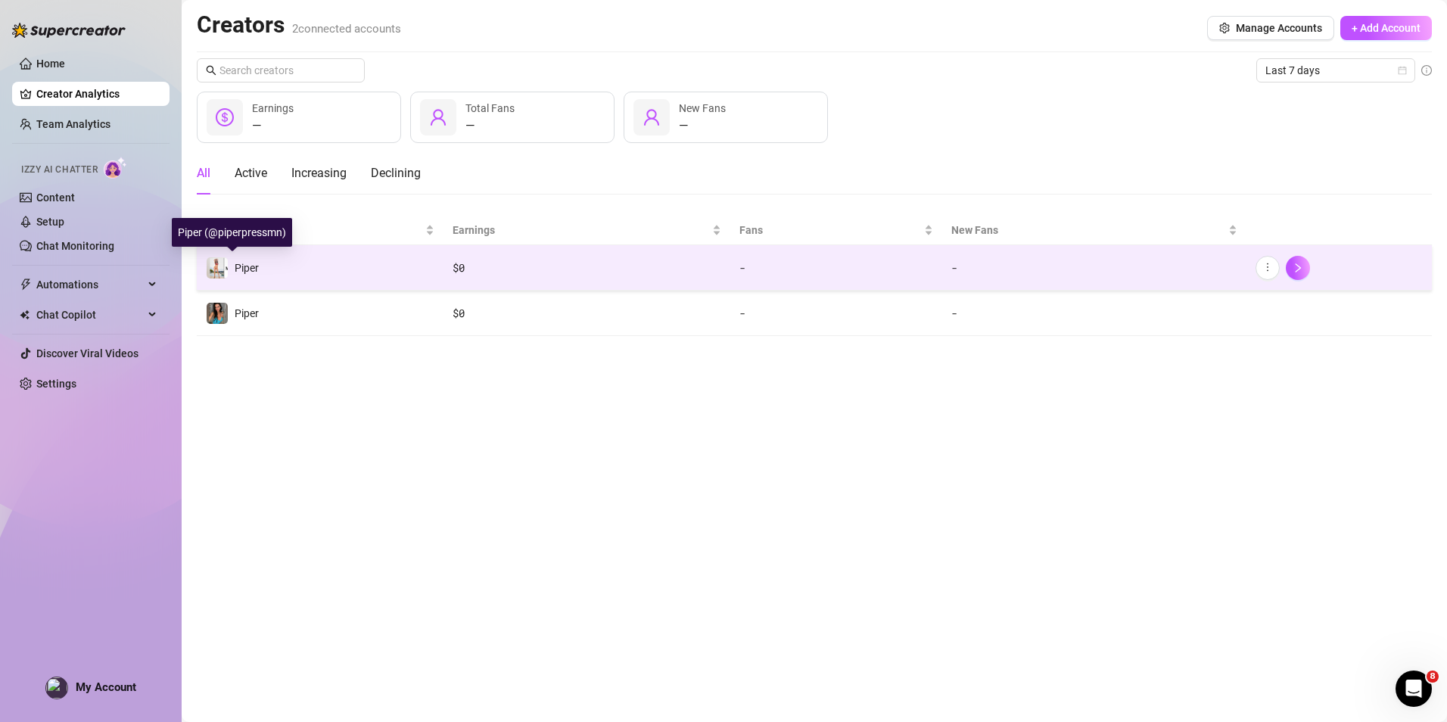
click at [220, 262] on img at bounding box center [217, 267] width 21 height 21
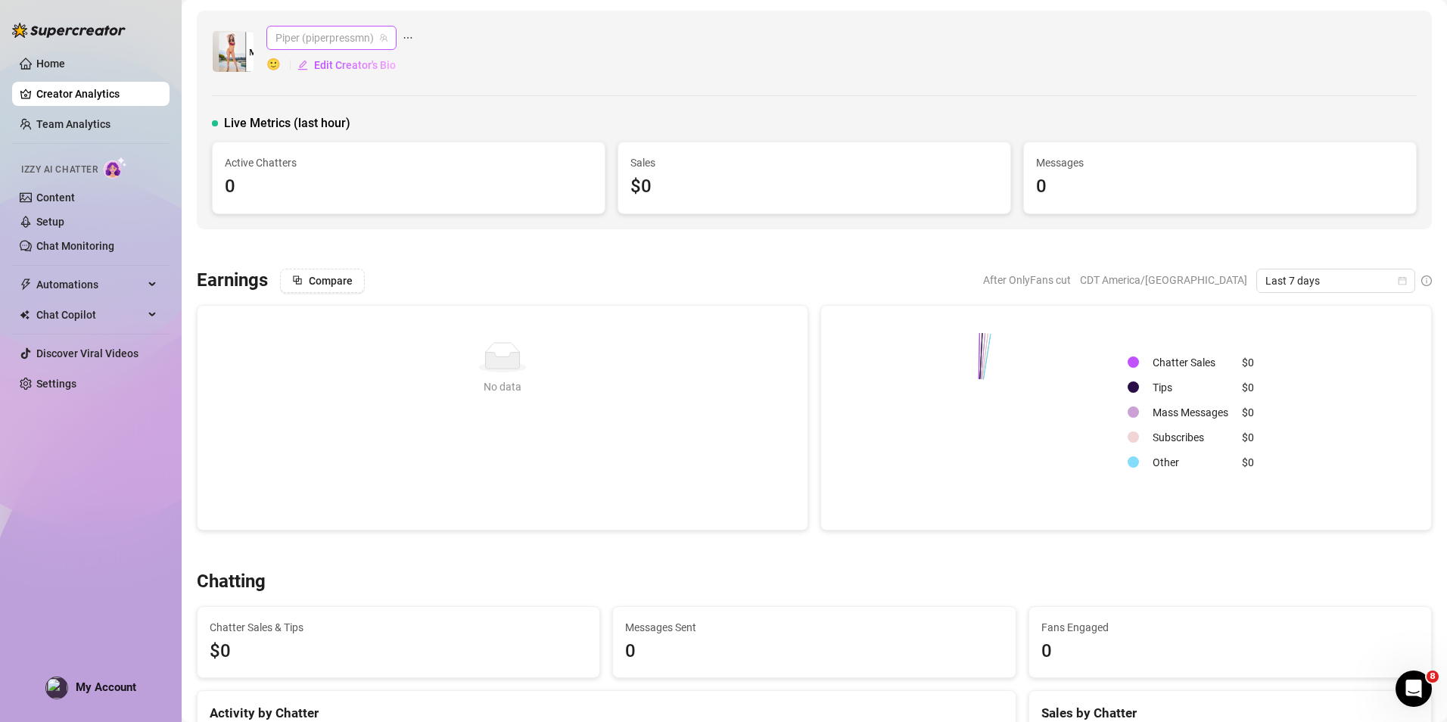
click at [283, 43] on span "Piper (piperpressmn)" at bounding box center [332, 37] width 112 height 23
click at [600, 41] on div "Piper (piperpressmn) 🙂 Edit Creator's Bio" at bounding box center [814, 51] width 1205 height 51
click at [59, 58] on link "Home" at bounding box center [50, 64] width 29 height 12
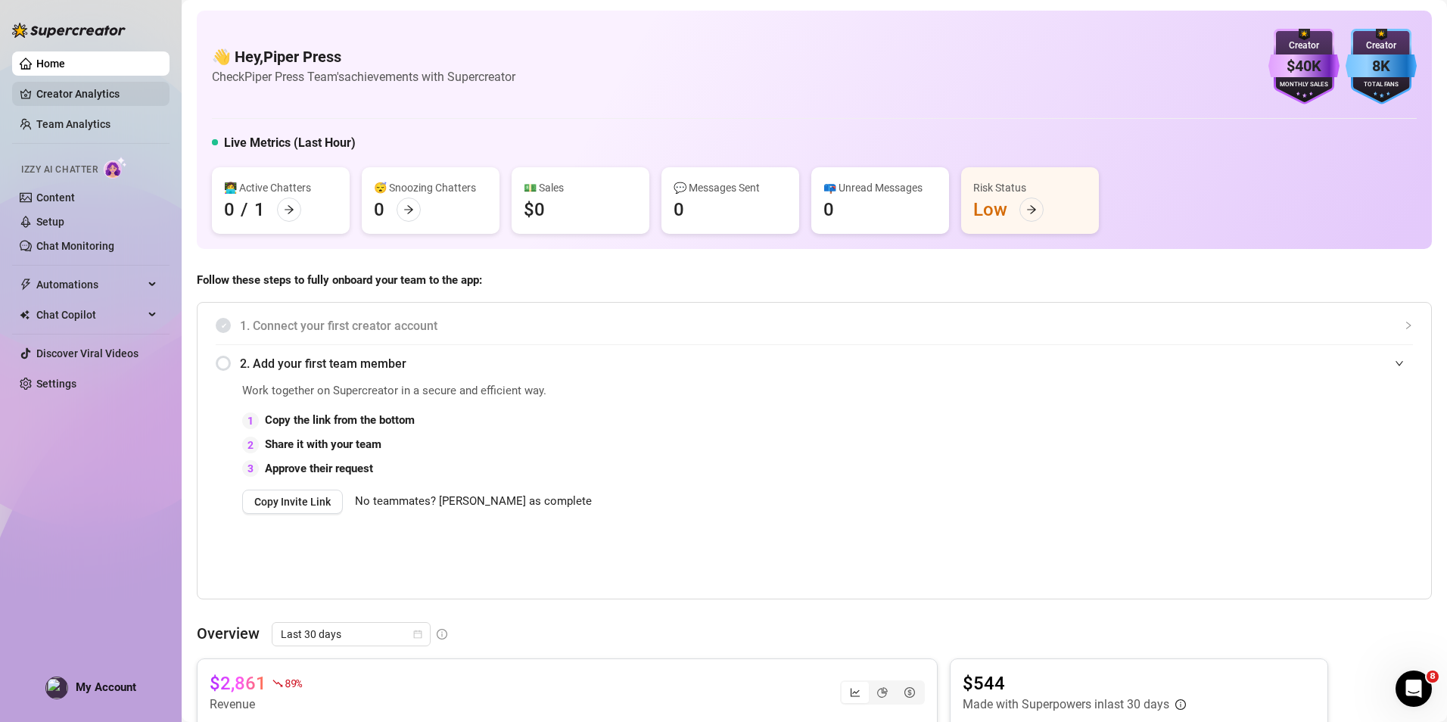
click at [73, 88] on link "Creator Analytics" at bounding box center [96, 94] width 121 height 24
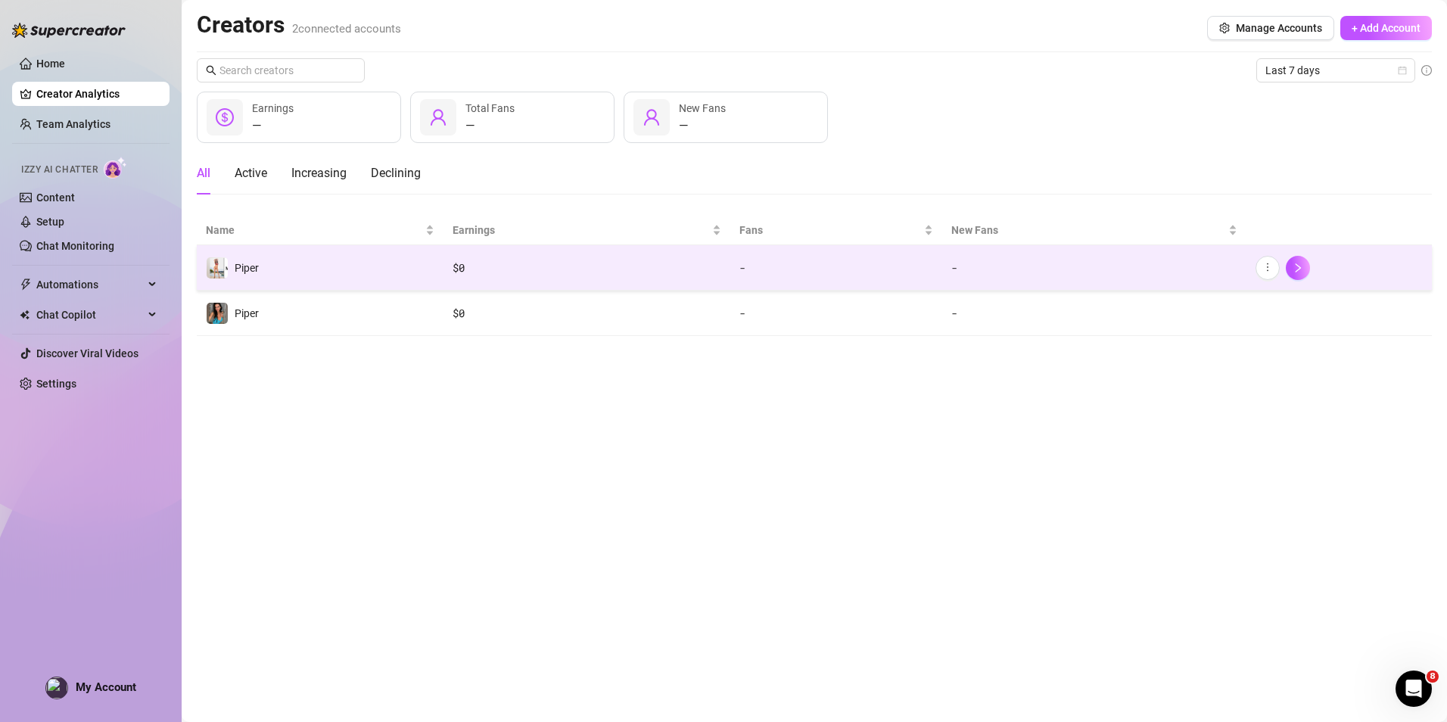
click at [266, 272] on td "Piper" at bounding box center [320, 267] width 247 height 45
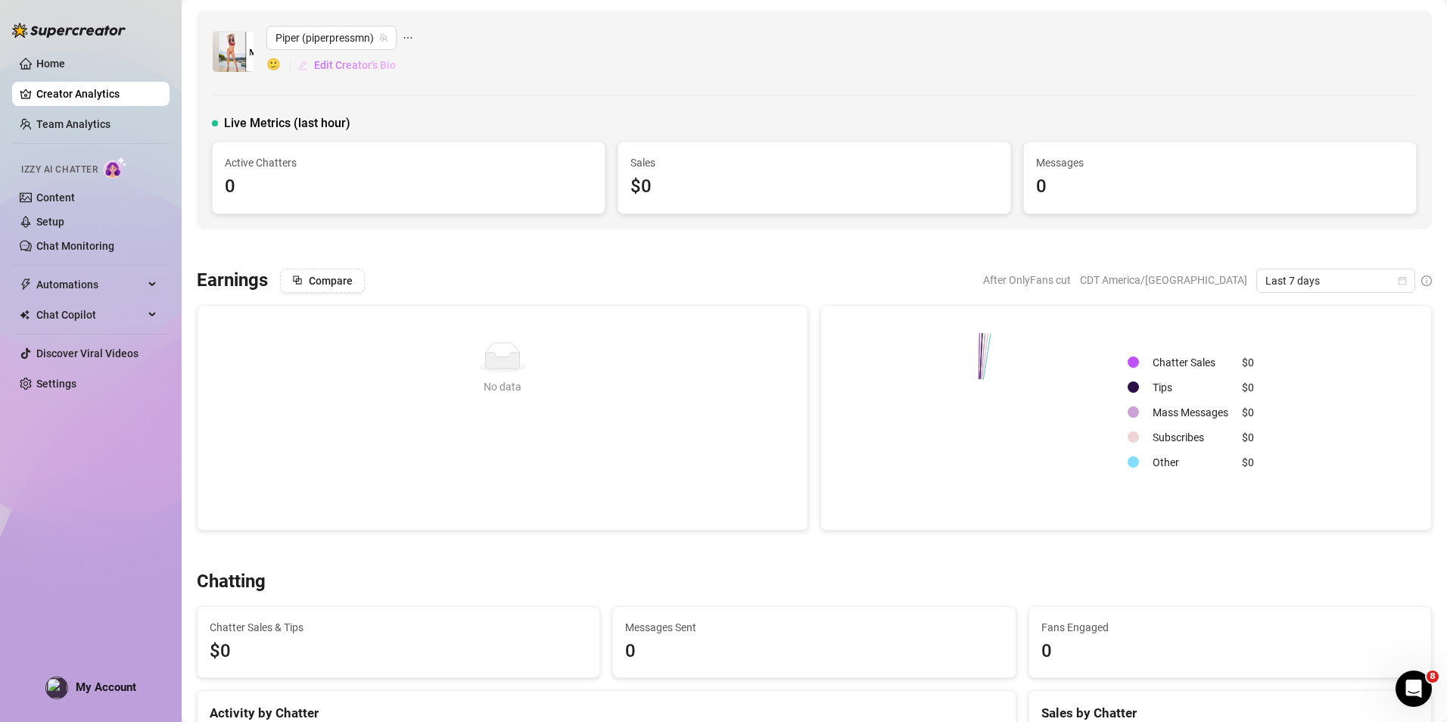
click at [351, 57] on button "Edit Creator's Bio" at bounding box center [347, 65] width 100 height 24
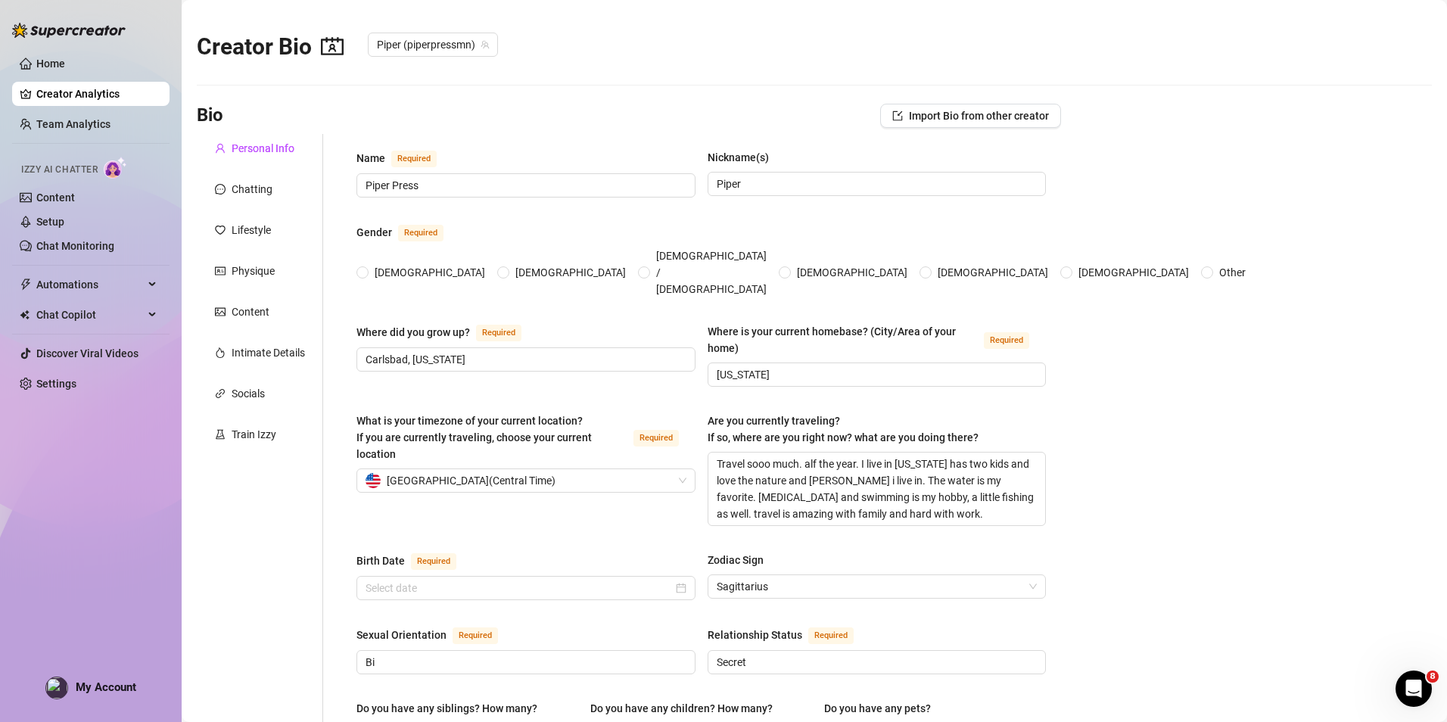
radio input "true"
type input "December 5th, 1978"
click at [95, 129] on link "Team Analytics" at bounding box center [73, 124] width 74 height 12
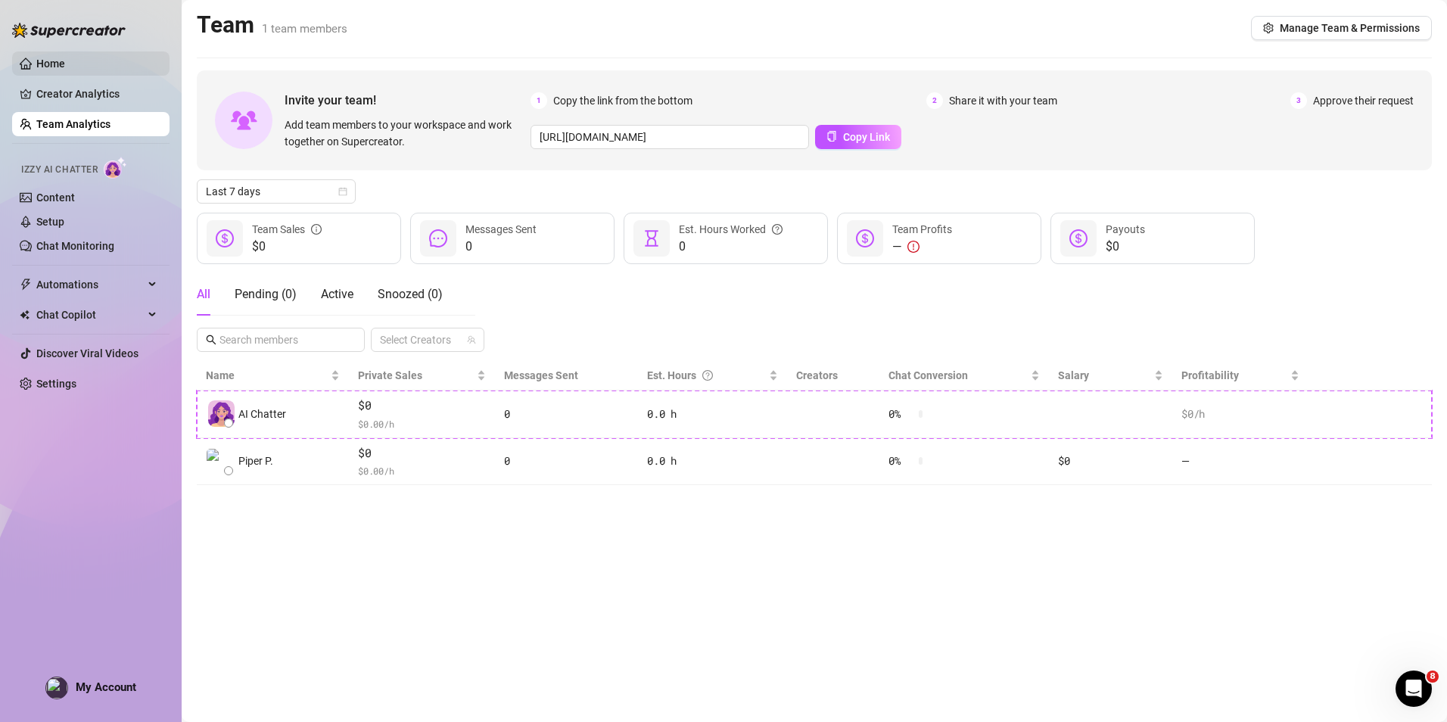
click at [40, 60] on link "Home" at bounding box center [50, 64] width 29 height 12
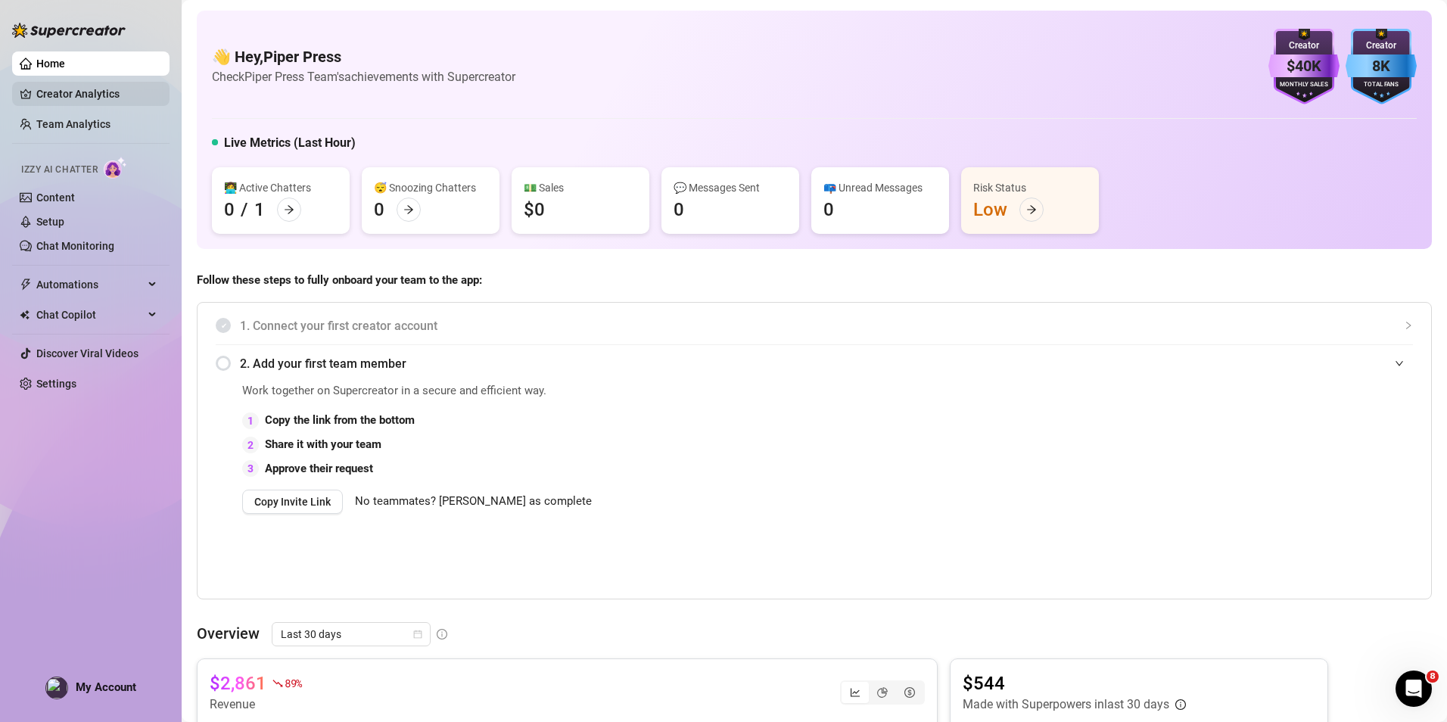
click at [90, 83] on link "Creator Analytics" at bounding box center [96, 94] width 121 height 24
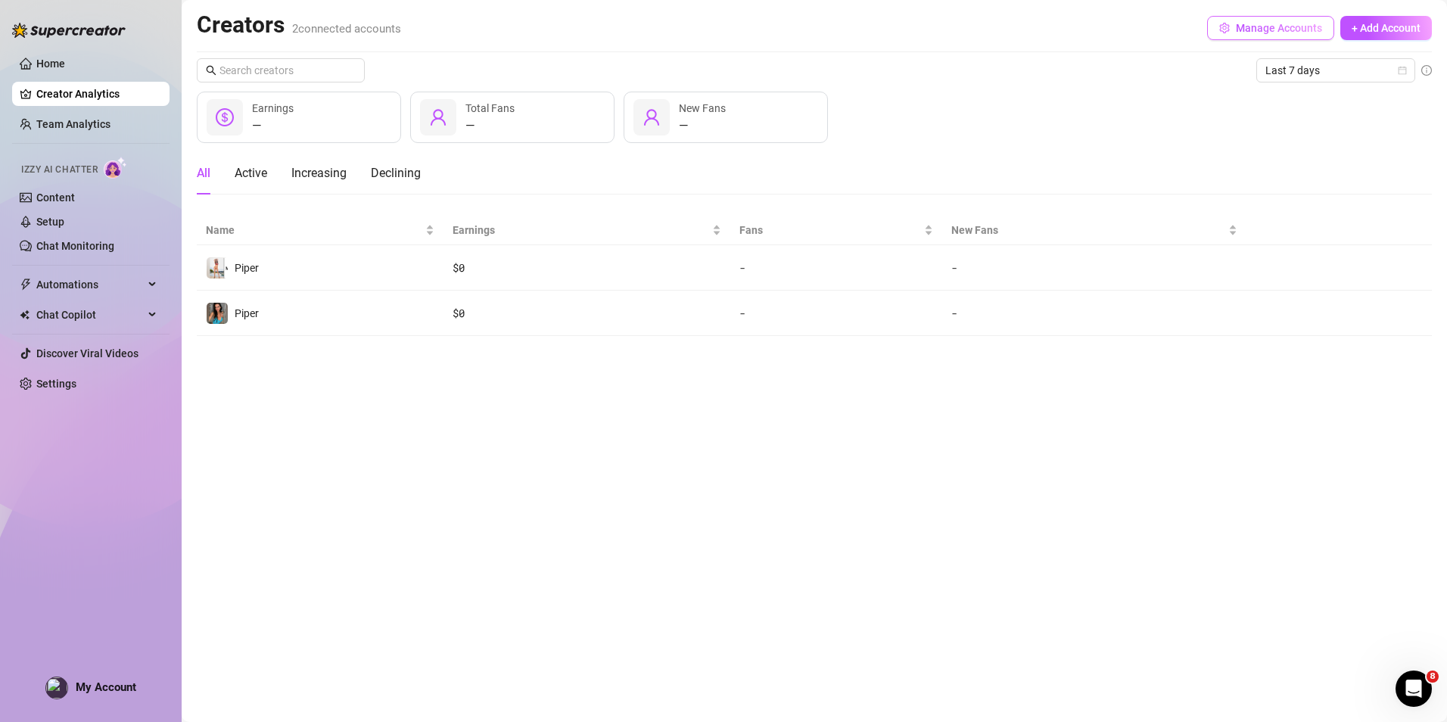
click at [1275, 23] on span "Manage Accounts" at bounding box center [1279, 28] width 86 height 12
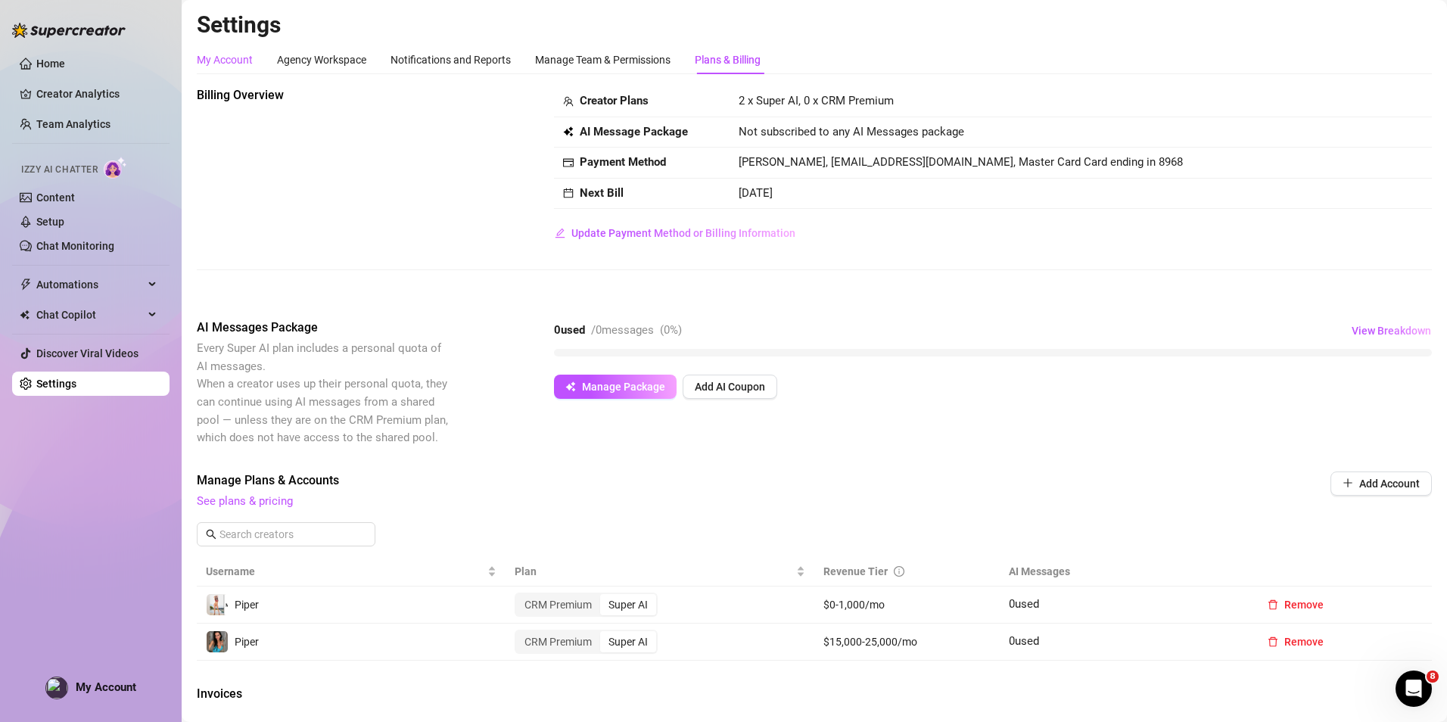
click at [241, 58] on div "My Account" at bounding box center [225, 59] width 56 height 17
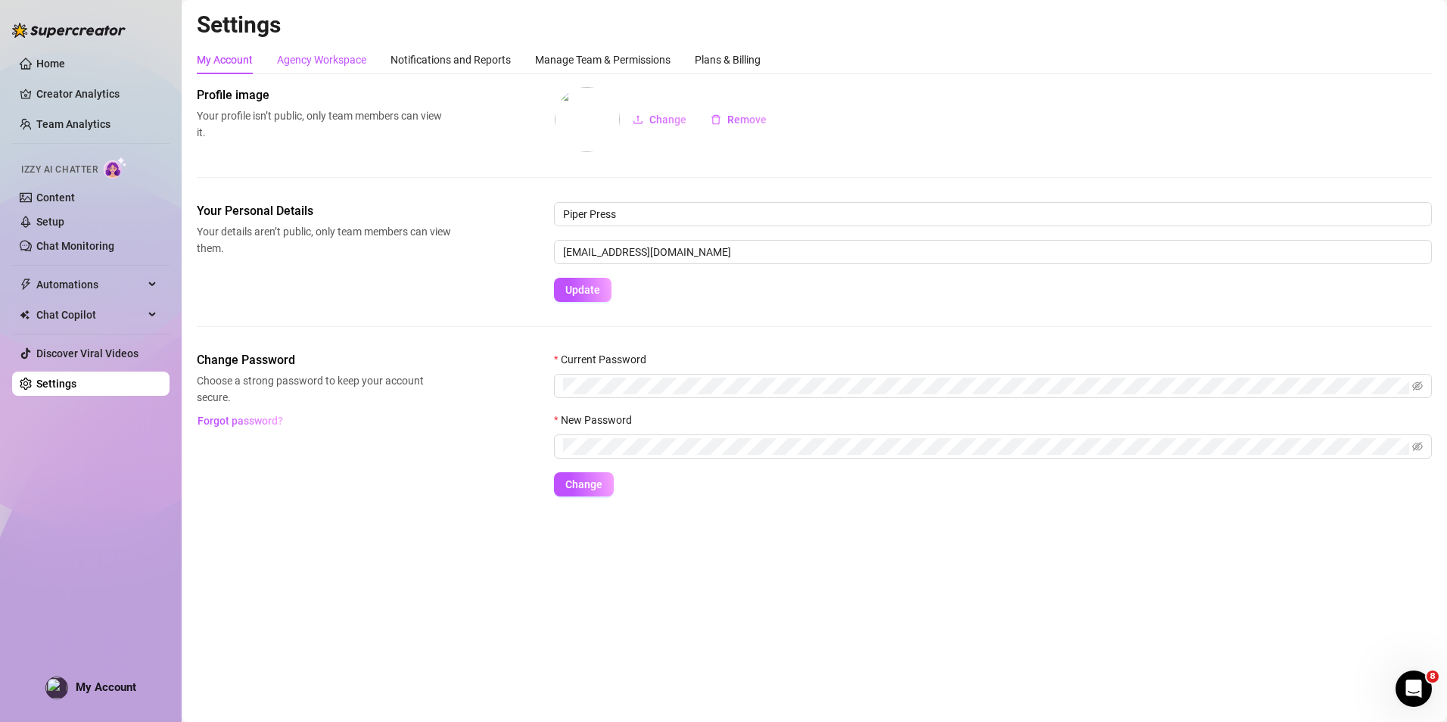
click at [322, 64] on div "Agency Workspace" at bounding box center [321, 59] width 89 height 17
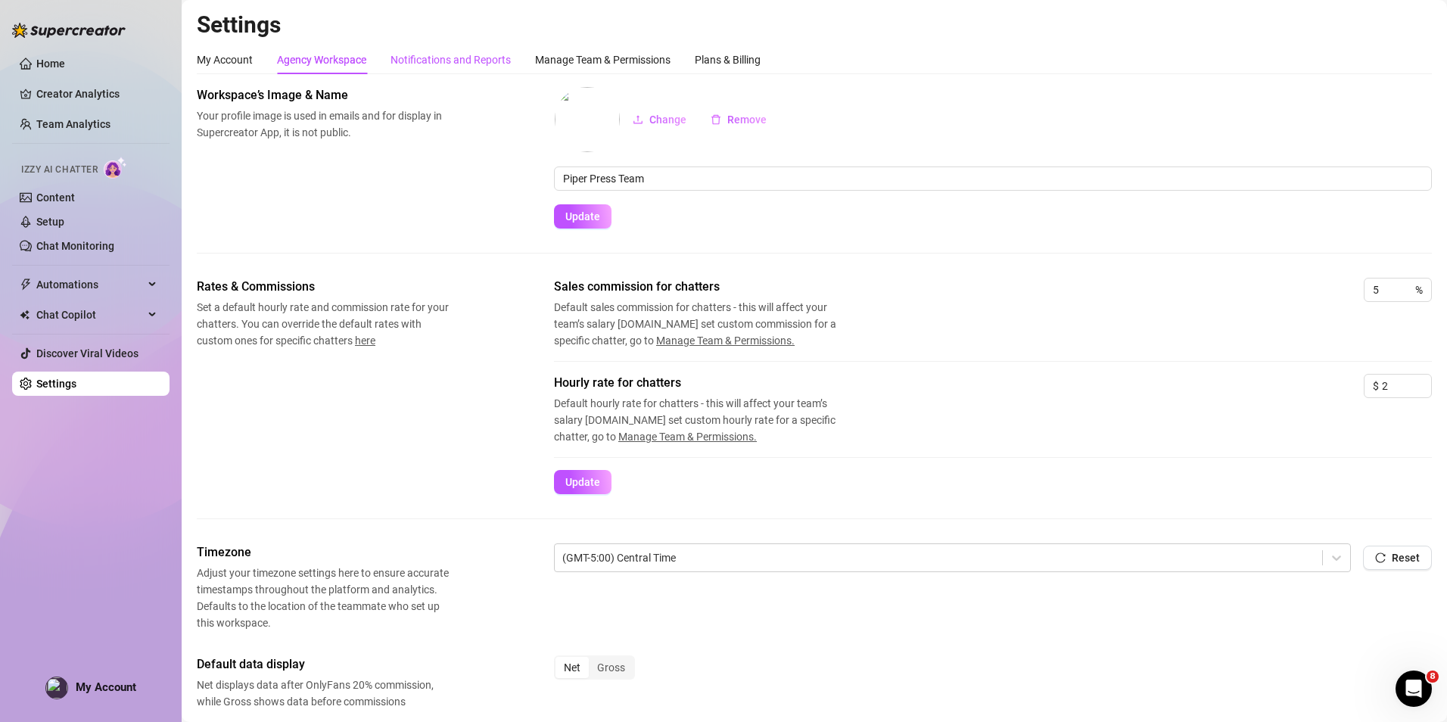
click at [491, 61] on div "Notifications and Reports" at bounding box center [451, 59] width 120 height 17
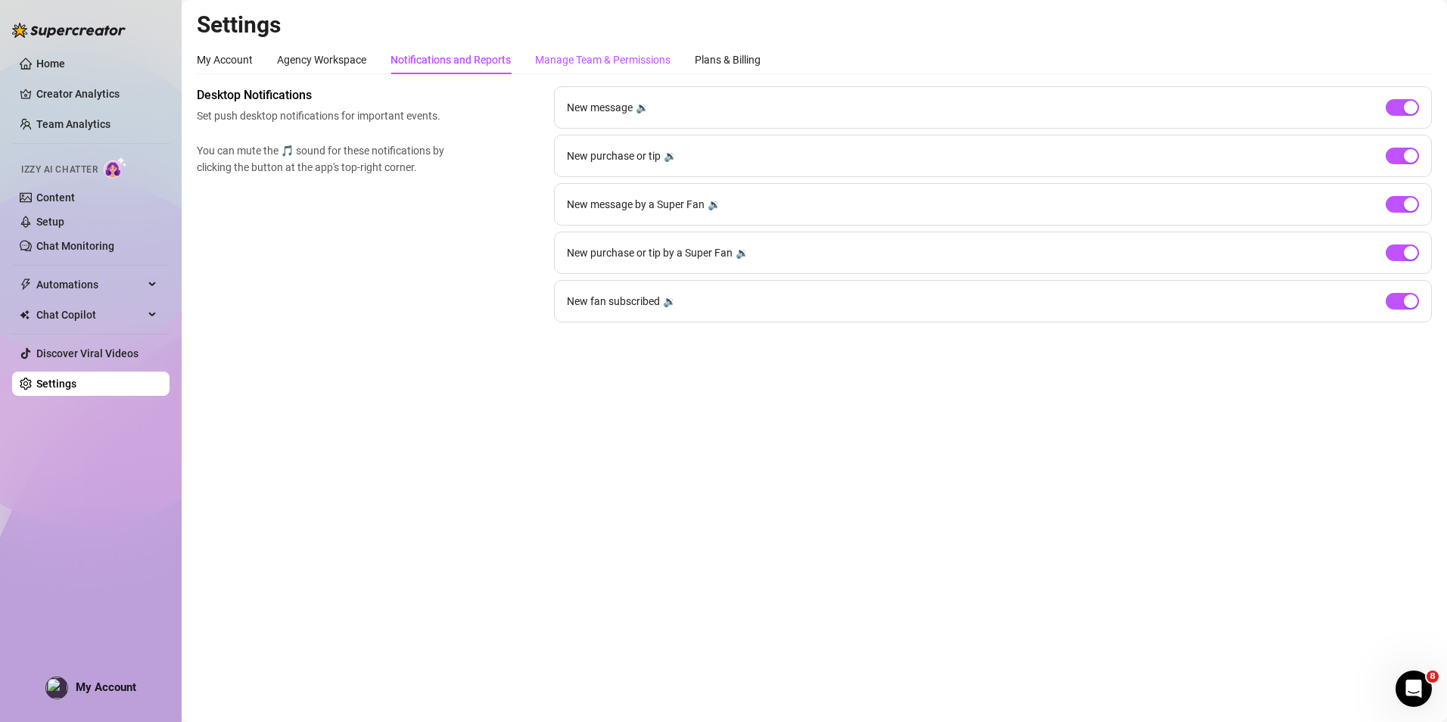
click at [595, 52] on div "Manage Team & Permissions" at bounding box center [602, 59] width 135 height 17
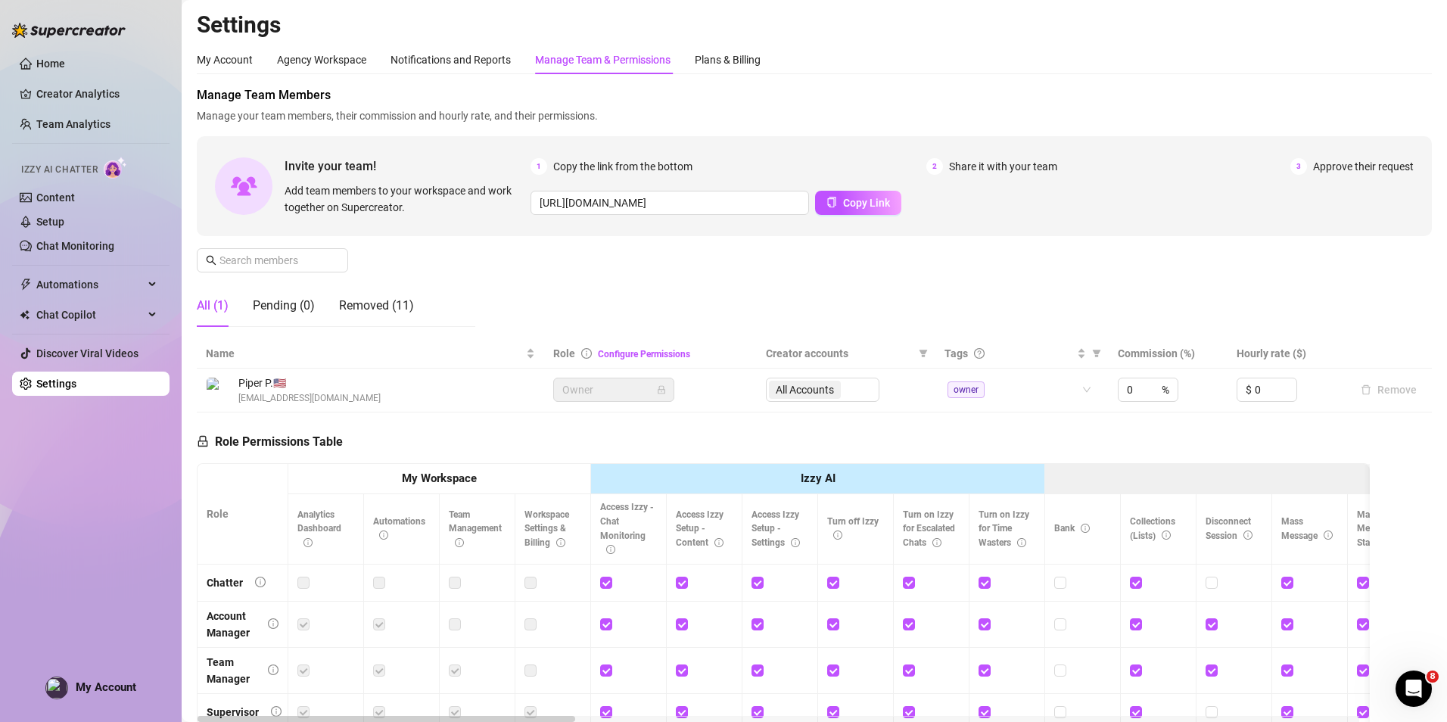
click at [58, 33] on img at bounding box center [69, 30] width 114 height 15
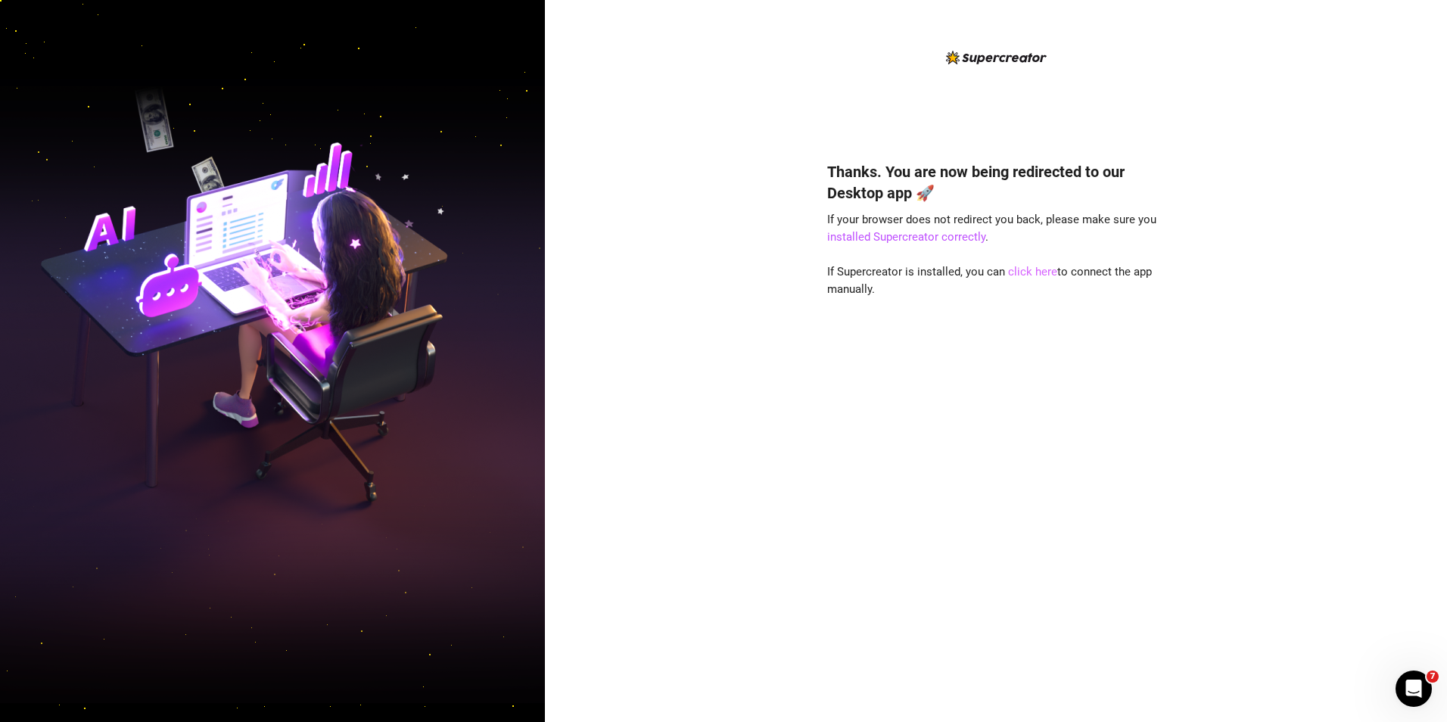
click at [1028, 268] on link "click here" at bounding box center [1032, 272] width 49 height 14
click at [1020, 273] on link "click here" at bounding box center [1032, 272] width 49 height 14
click at [1020, 272] on link "click here" at bounding box center [1032, 272] width 49 height 14
click at [1022, 272] on link "click here" at bounding box center [1032, 272] width 49 height 14
click at [1028, 265] on link "click here" at bounding box center [1032, 272] width 49 height 14
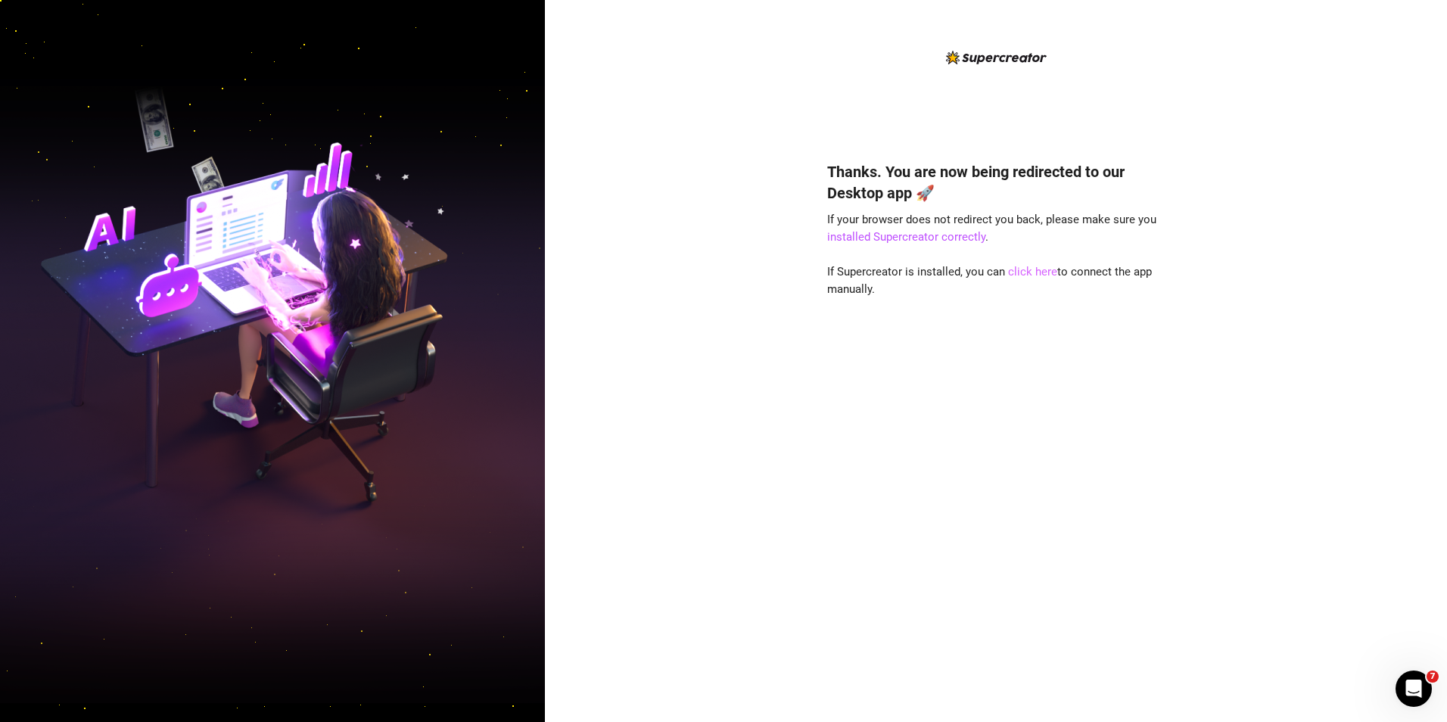
click at [1028, 265] on link "click here" at bounding box center [1032, 272] width 49 height 14
click at [1024, 265] on link "click here" at bounding box center [1032, 272] width 49 height 14
click at [1032, 276] on link "click here" at bounding box center [1032, 272] width 49 height 14
click at [1038, 276] on link "click here" at bounding box center [1032, 272] width 49 height 14
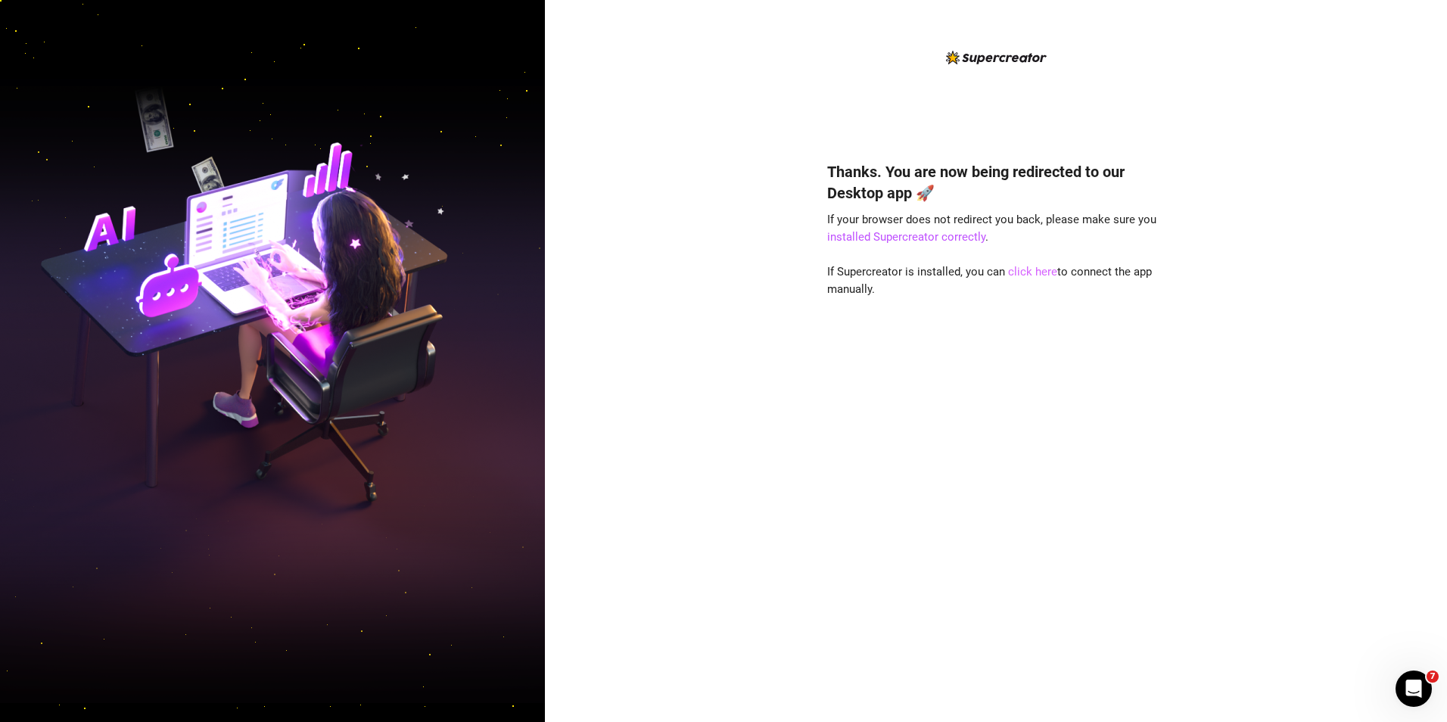
click at [1038, 276] on link "click here" at bounding box center [1032, 272] width 49 height 14
drag, startPoint x: 1038, startPoint y: 276, endPoint x: 1010, endPoint y: 279, distance: 27.4
click at [1010, 279] on div "Thanks. You are now being redirected to our Desktop app 🚀 If your browser does …" at bounding box center [996, 419] width 338 height 557
click at [1018, 272] on link "click here" at bounding box center [1032, 272] width 49 height 14
